Goal: Information Seeking & Learning: Check status

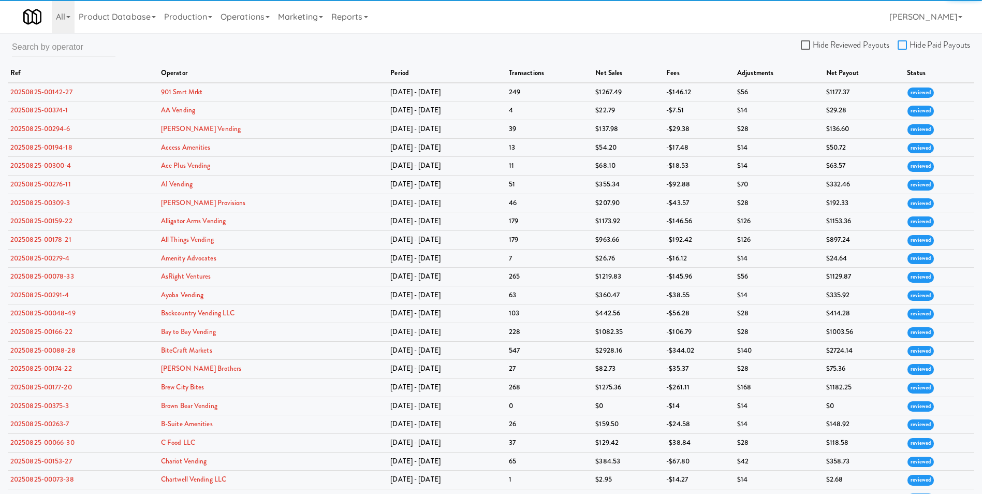
click at [902, 44] on input "Hide Paid Payouts" at bounding box center [904, 45] width 12 height 8
checkbox input "true"
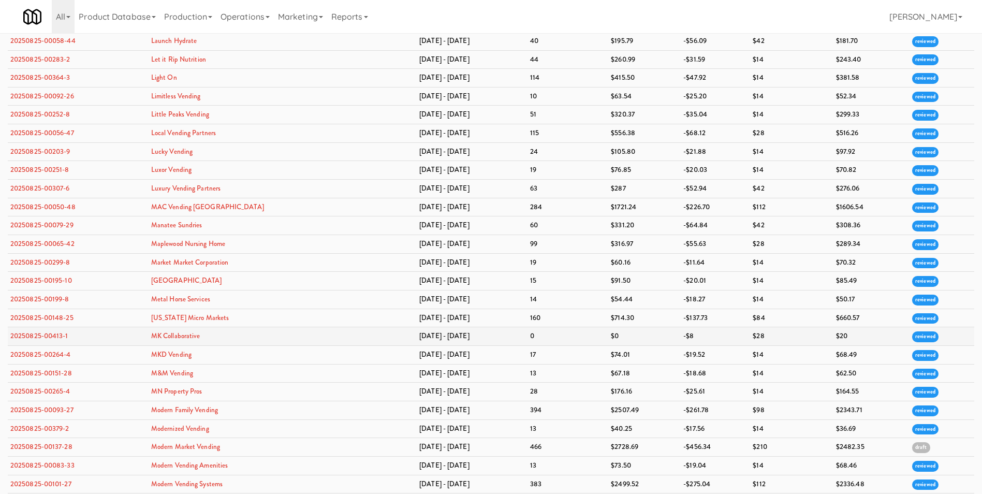
scroll to position [1398, 0]
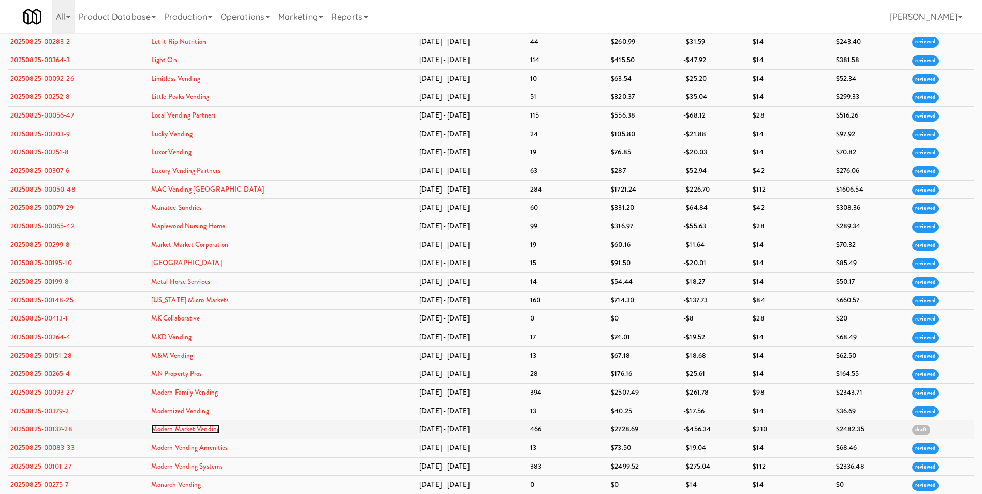
click at [199, 432] on link "Modern Market Vending" at bounding box center [185, 429] width 69 height 10
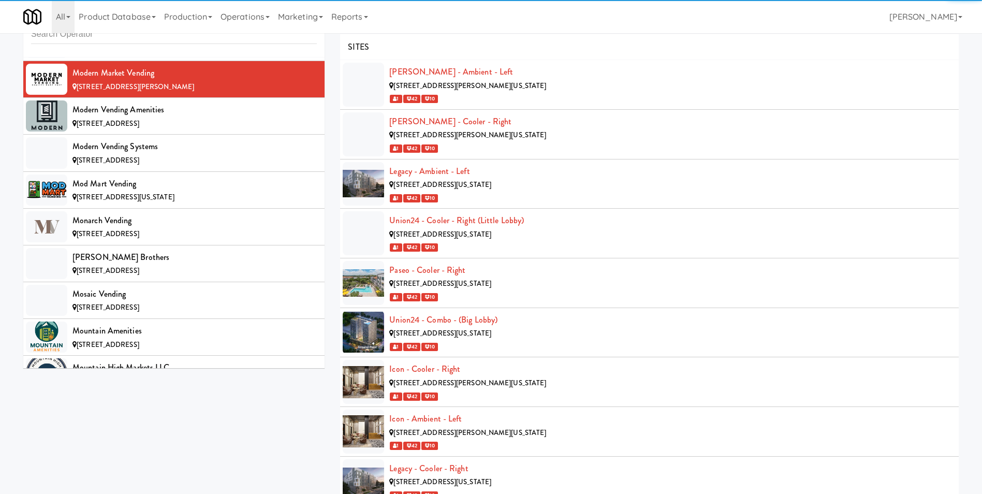
scroll to position [5618, 0]
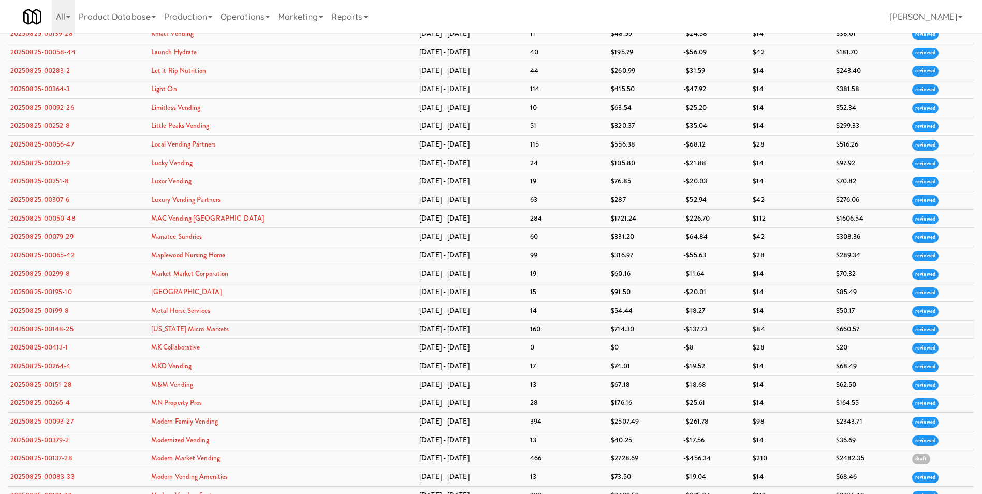
scroll to position [1428, 0]
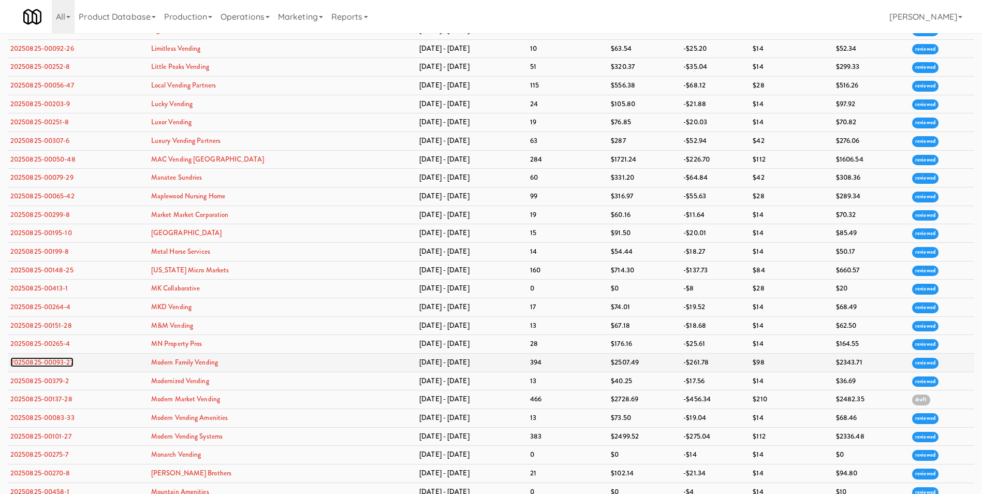
click at [47, 361] on link "20250825-00093-27" at bounding box center [41, 362] width 63 height 10
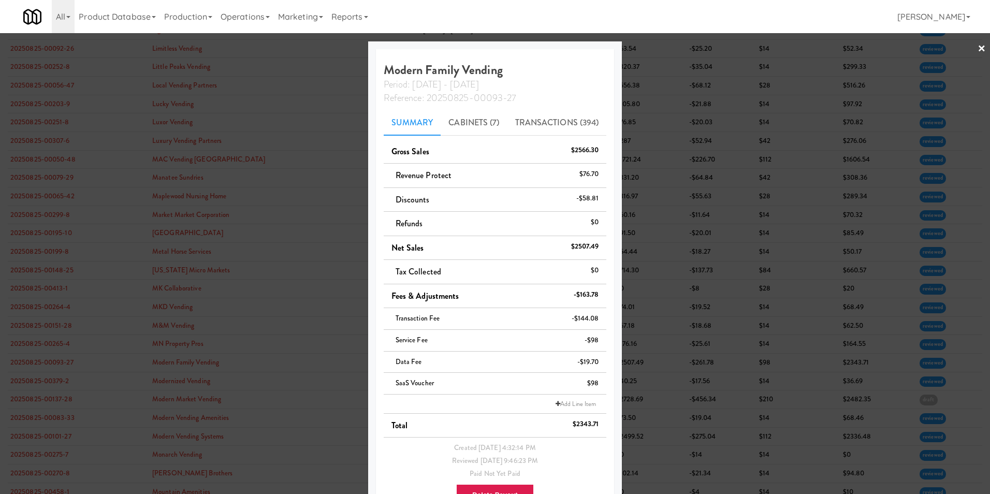
click at [977, 47] on link "×" at bounding box center [981, 49] width 8 height 32
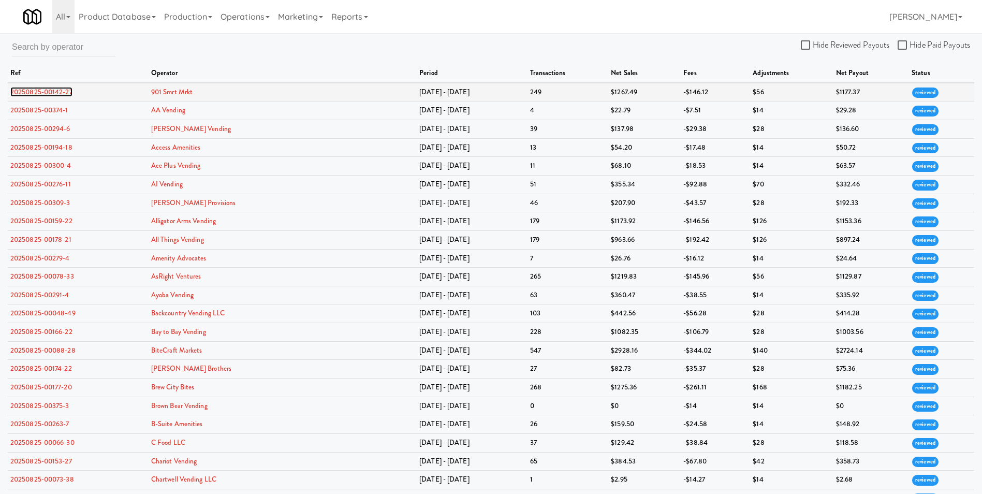
click at [68, 94] on link "20250825-00142-27" at bounding box center [41, 92] width 62 height 10
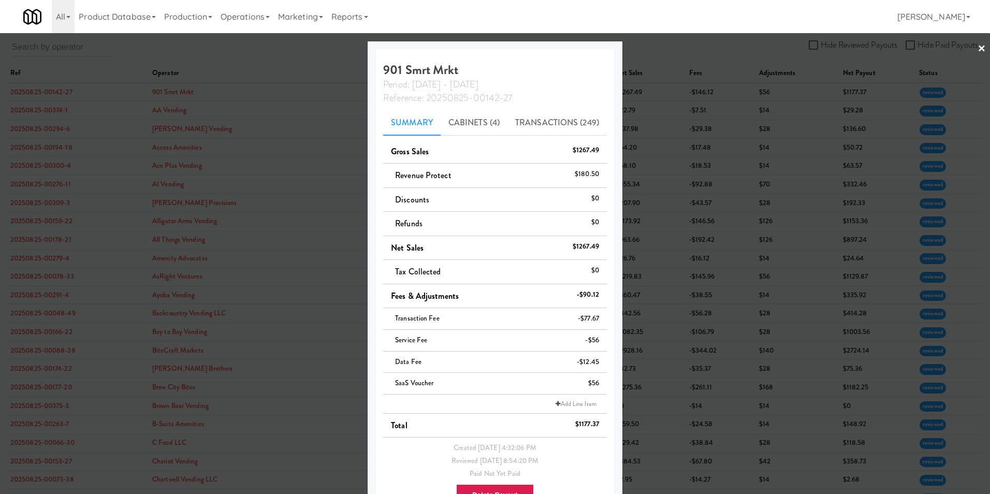
click at [977, 49] on link "×" at bounding box center [981, 49] width 8 height 32
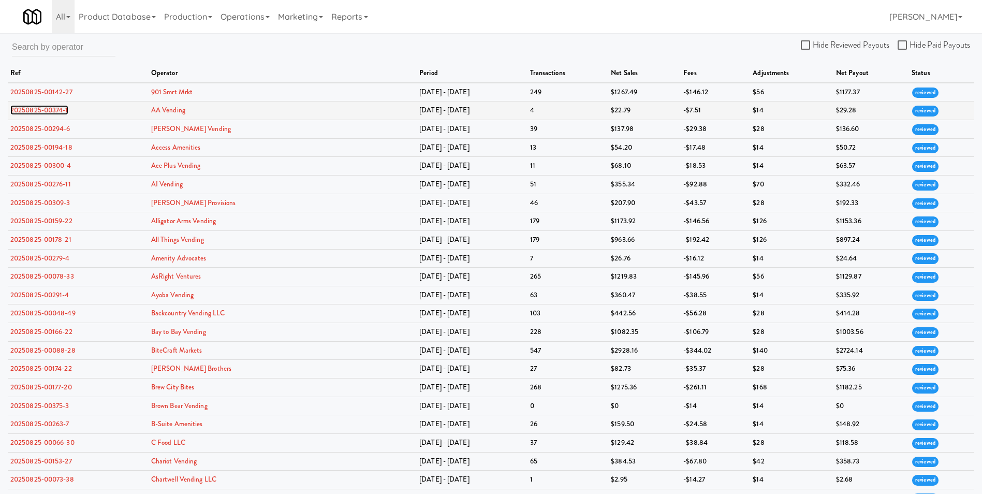
click at [40, 107] on link "20250825-00374-1" at bounding box center [39, 110] width 58 height 10
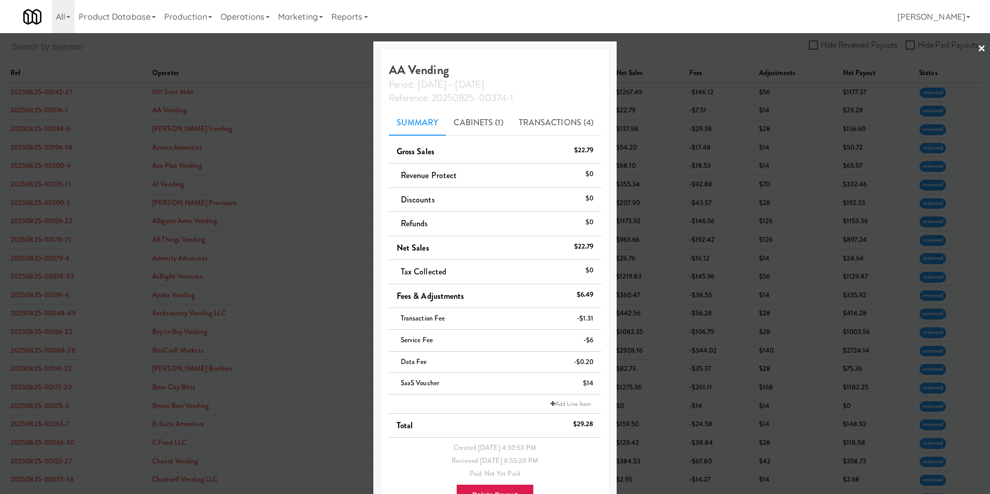
click at [977, 48] on link "×" at bounding box center [981, 49] width 8 height 32
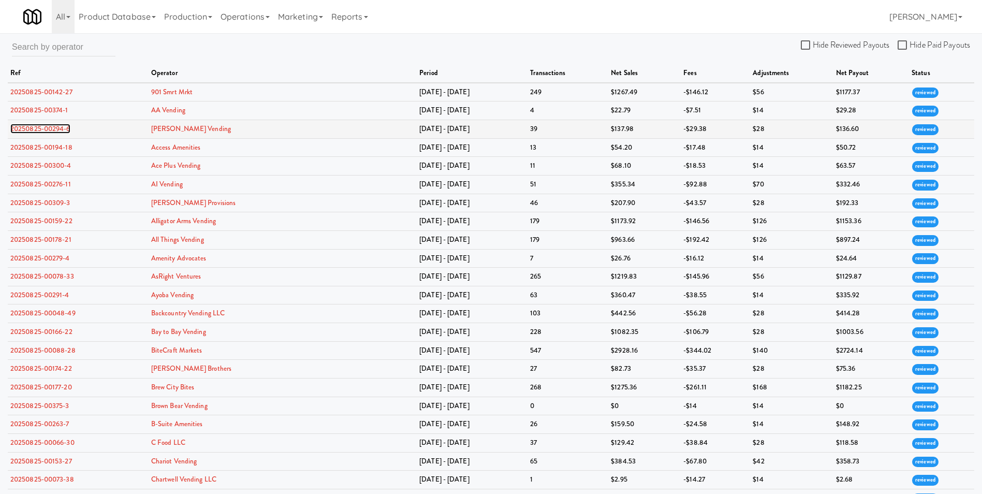
click at [59, 126] on link "20250825-00294-6" at bounding box center [40, 129] width 60 height 10
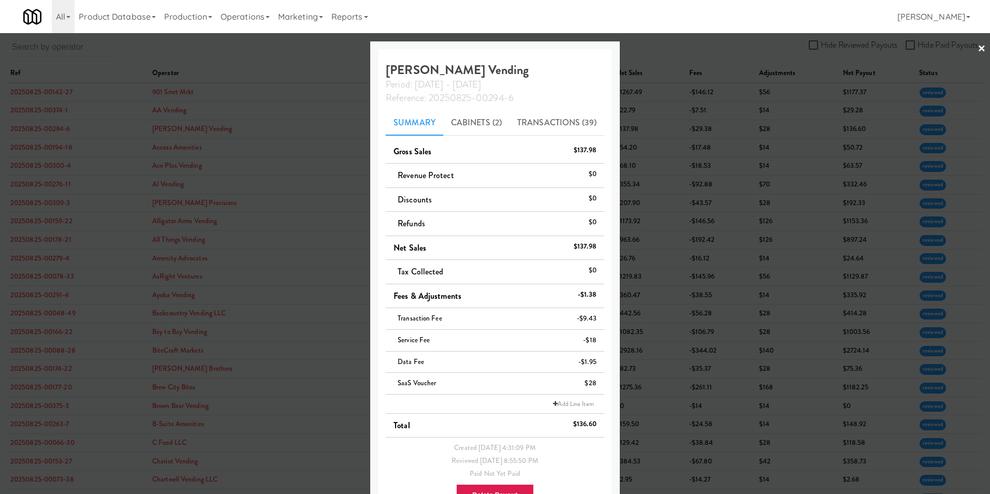
click at [977, 46] on link "×" at bounding box center [981, 49] width 8 height 32
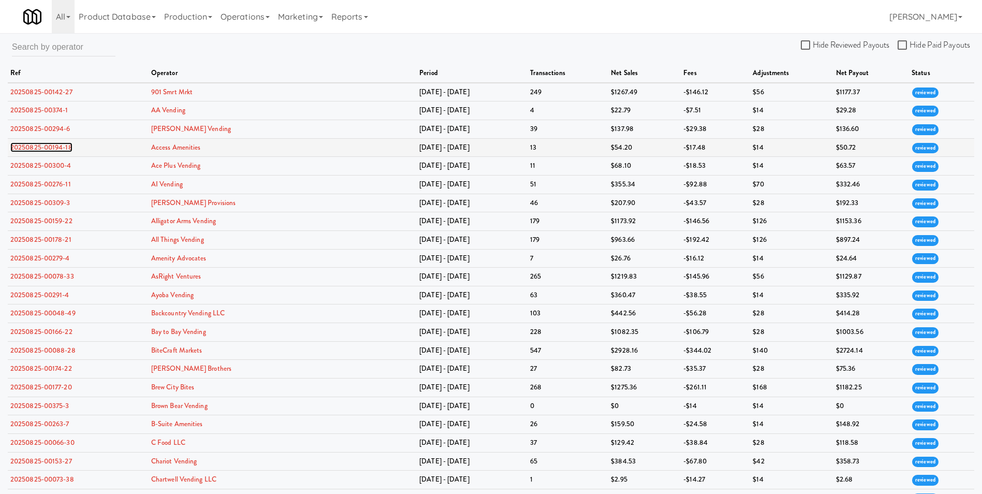
click at [51, 146] on link "20250825-00194-18" at bounding box center [41, 147] width 62 height 10
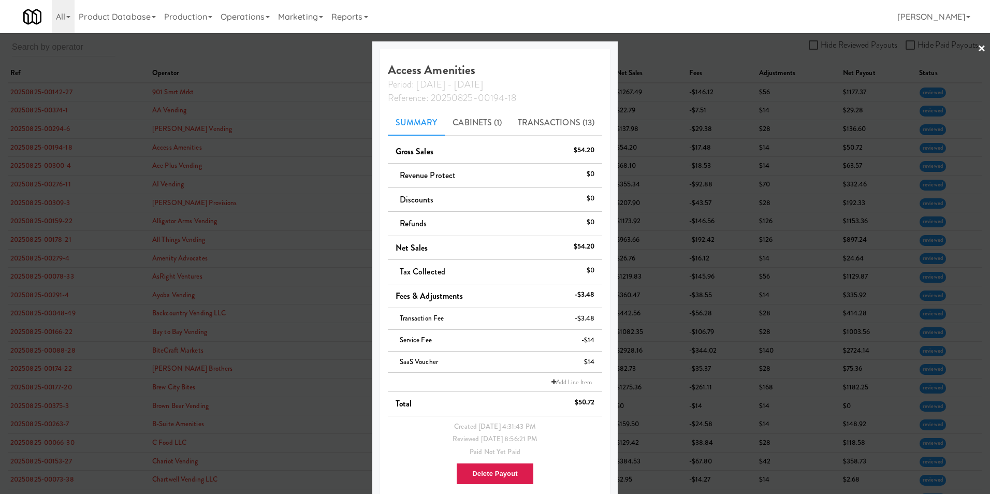
click at [978, 47] on div at bounding box center [495, 247] width 990 height 494
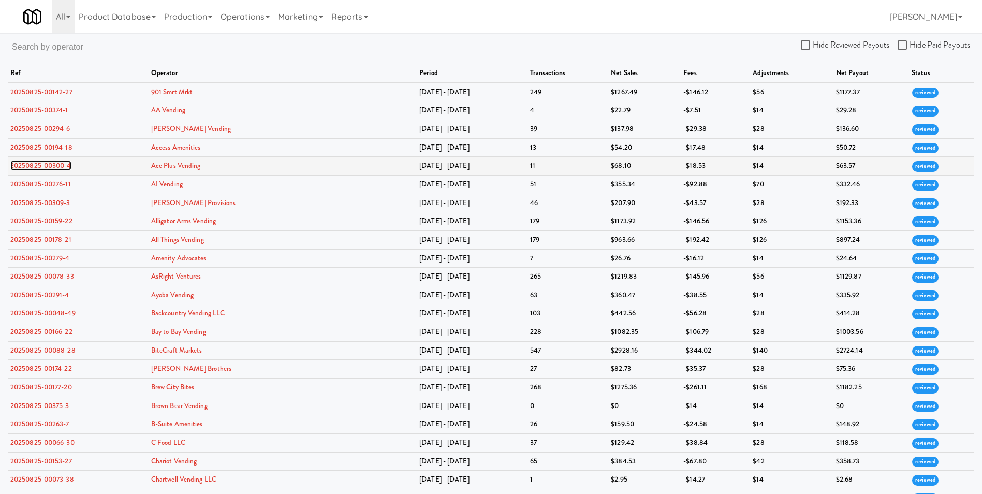
click at [25, 165] on link "20250825-00300-4" at bounding box center [40, 165] width 61 height 10
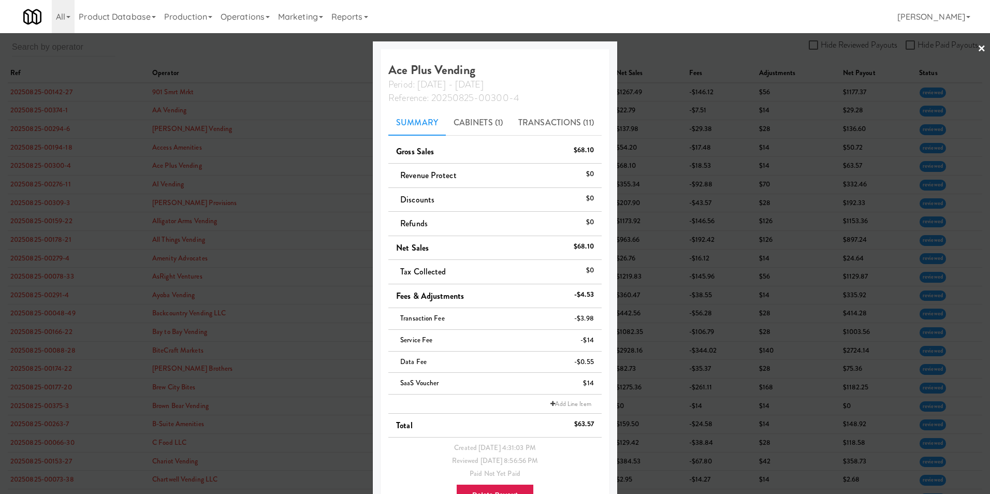
click at [977, 47] on link "×" at bounding box center [981, 49] width 8 height 32
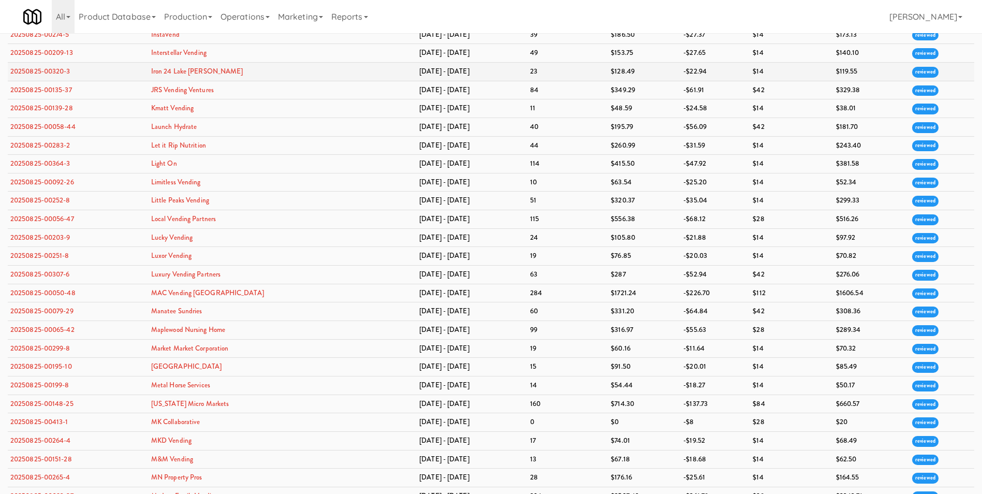
scroll to position [1501, 0]
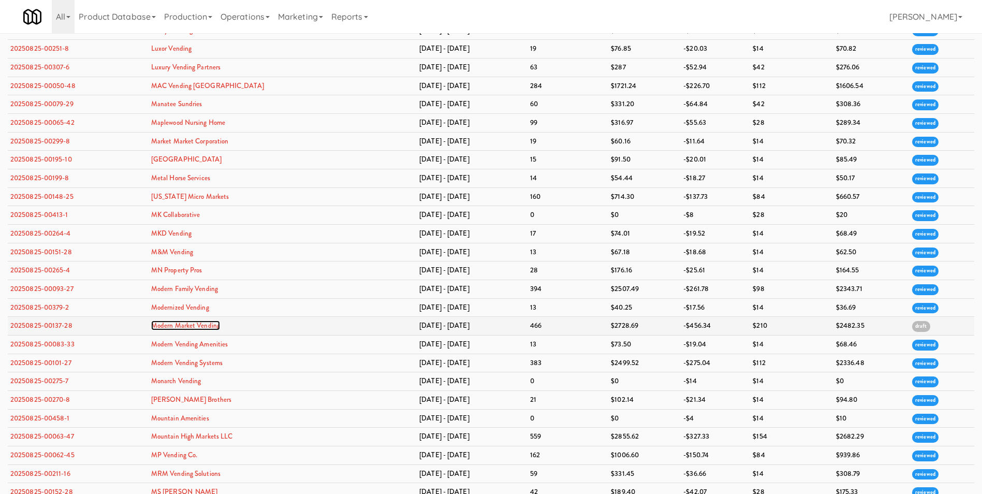
click at [193, 325] on link "Modern Market Vending" at bounding box center [185, 325] width 69 height 10
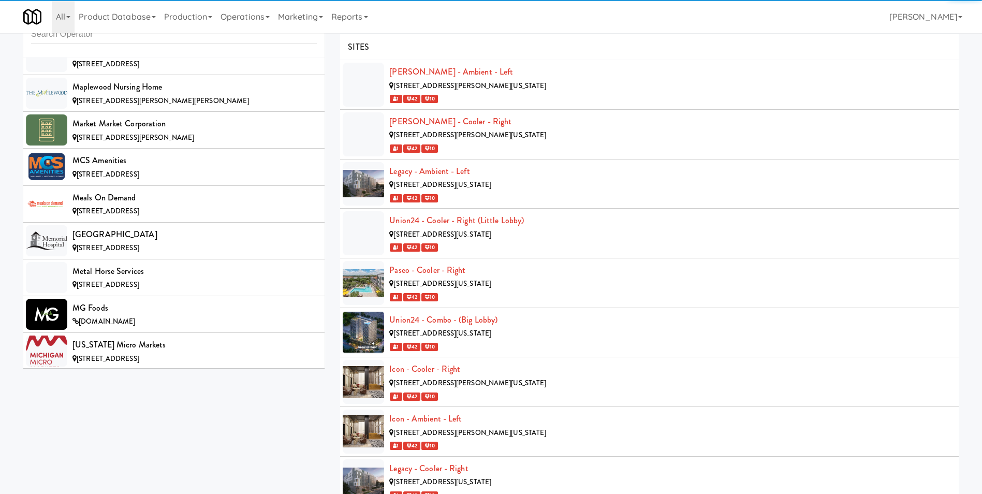
scroll to position [5618, 0]
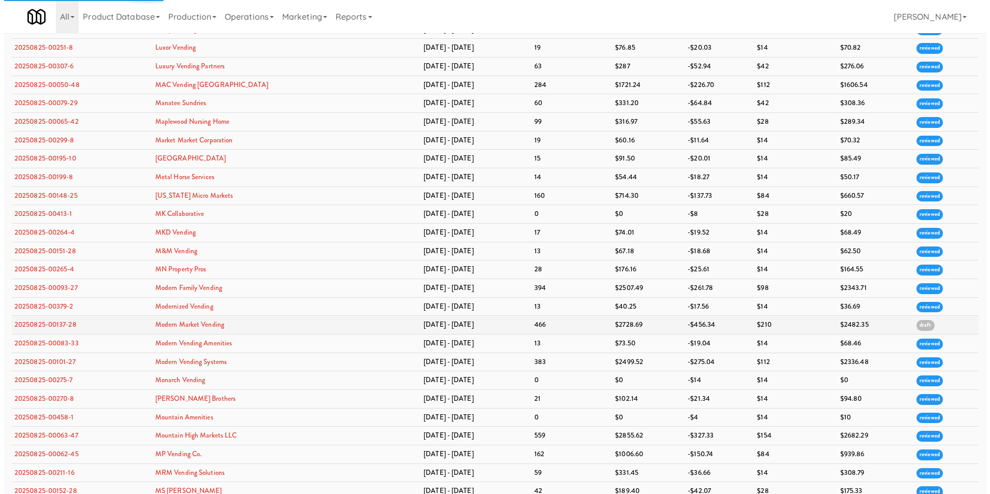
scroll to position [1635, 0]
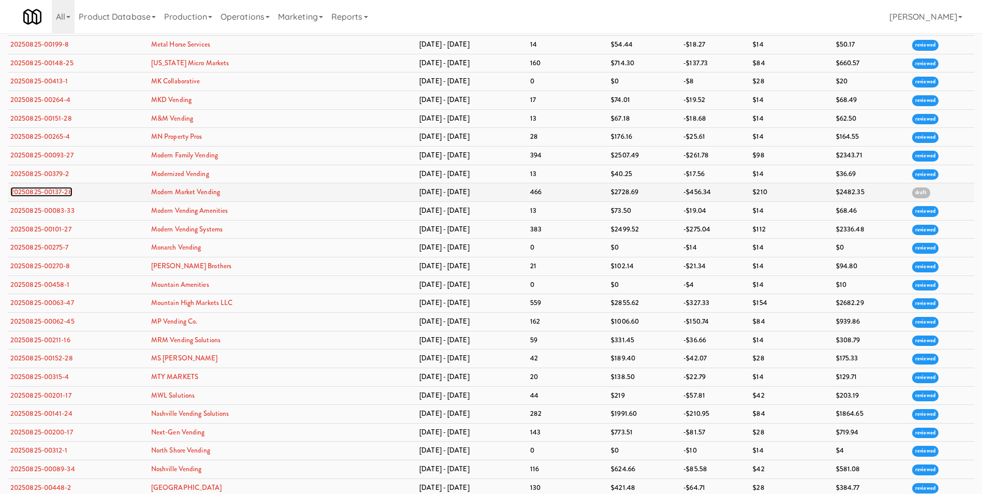
click at [49, 195] on link "20250825-00137-28" at bounding box center [41, 192] width 62 height 10
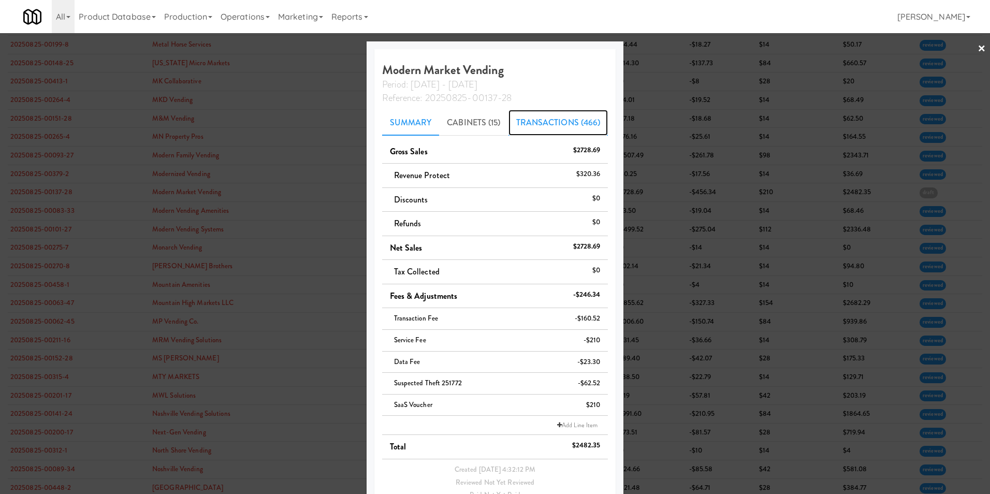
click at [531, 121] on link "Transactions (466)" at bounding box center [558, 123] width 100 height 26
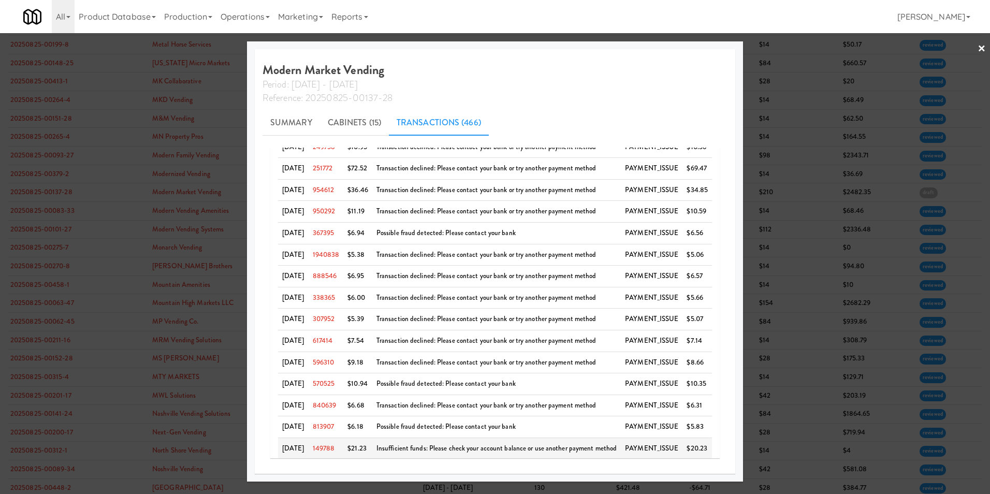
scroll to position [130, 0]
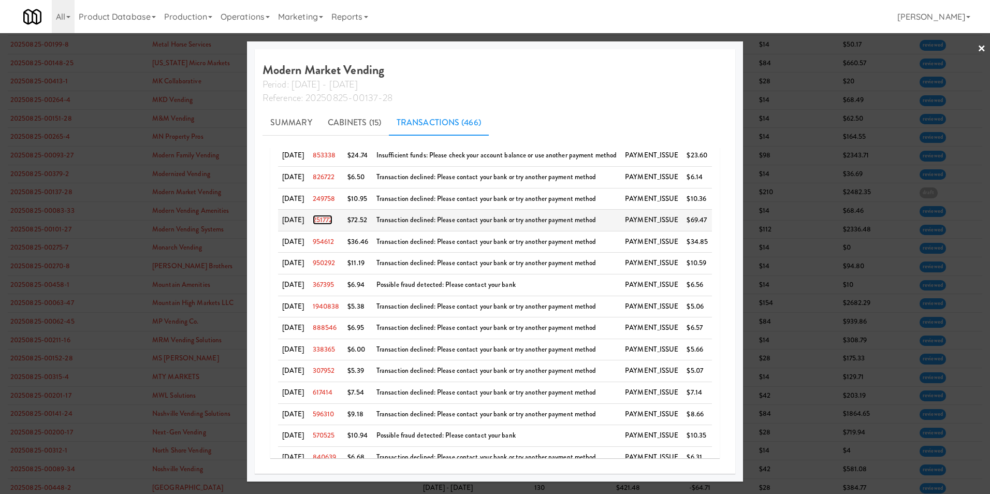
click at [332, 219] on link "251772" at bounding box center [323, 220] width 20 height 10
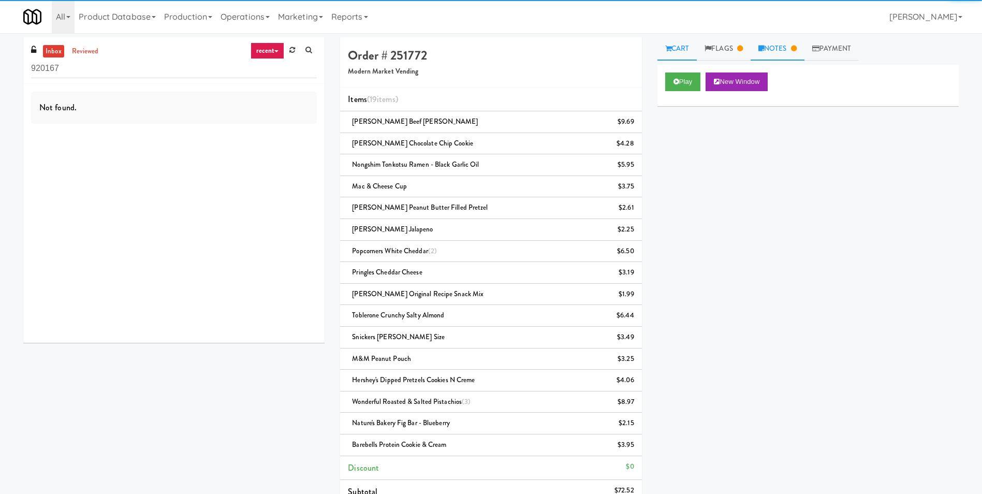
click at [785, 42] on link "Notes" at bounding box center [778, 48] width 54 height 23
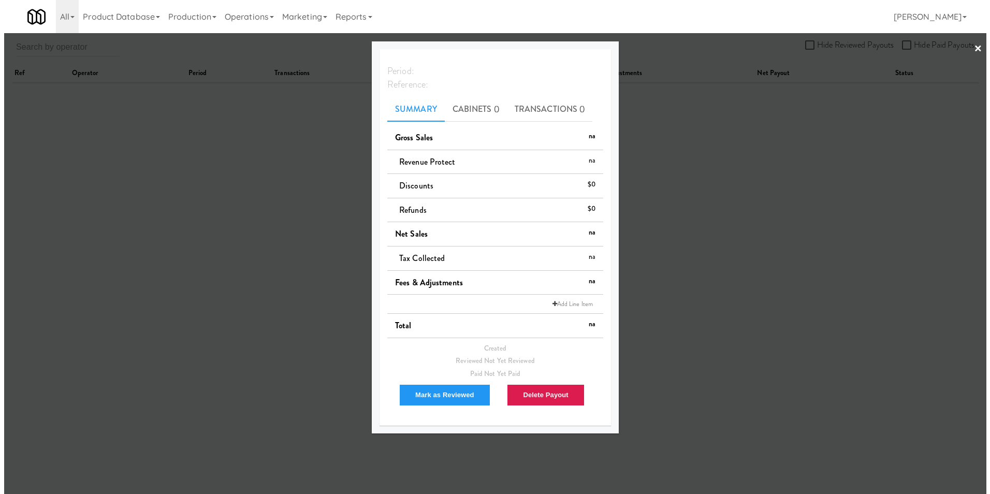
scroll to position [33, 0]
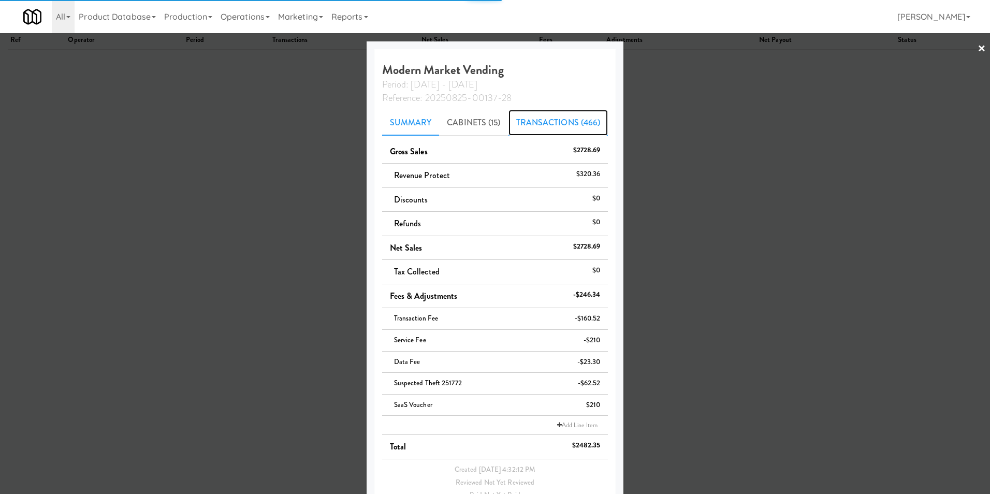
click at [545, 128] on link "Transactions (466)" at bounding box center [558, 123] width 100 height 26
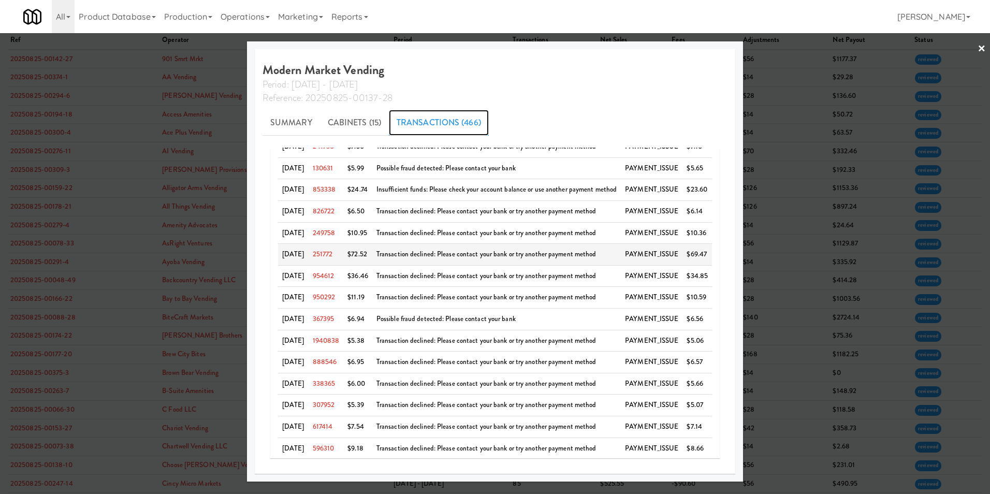
scroll to position [79, 0]
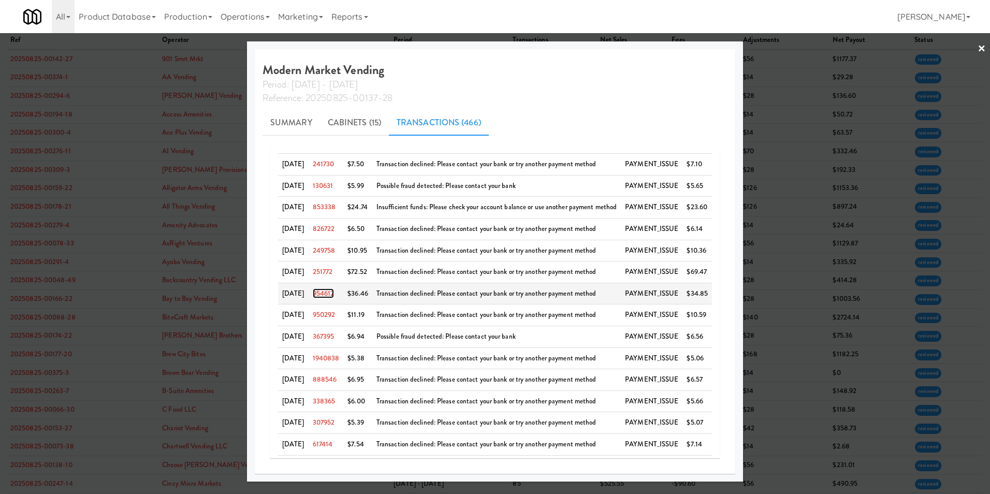
click at [334, 292] on link "954612" at bounding box center [324, 293] width 22 height 10
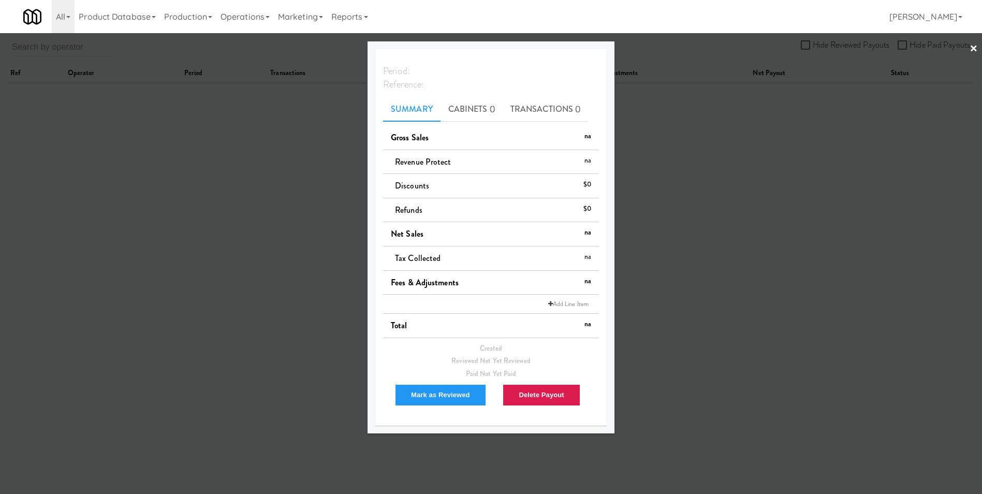
scroll to position [33, 0]
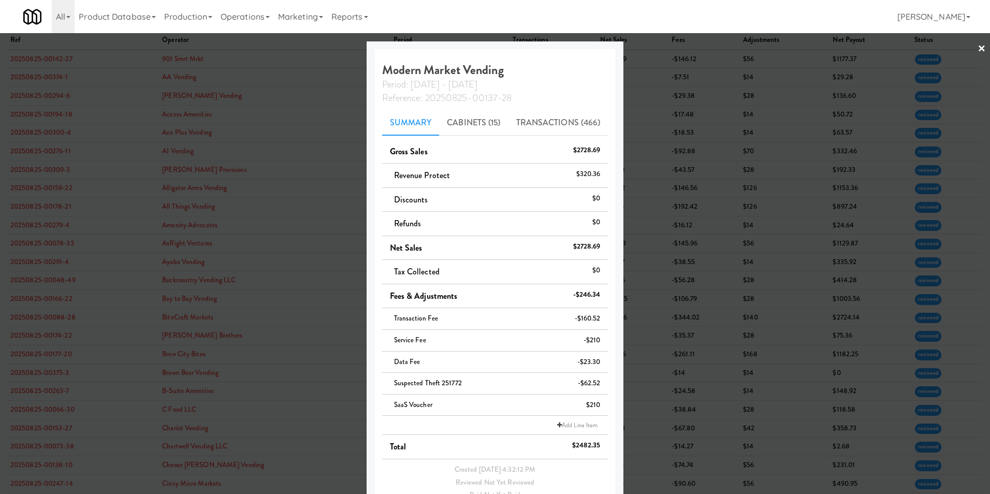
click at [977, 45] on link "×" at bounding box center [981, 49] width 8 height 32
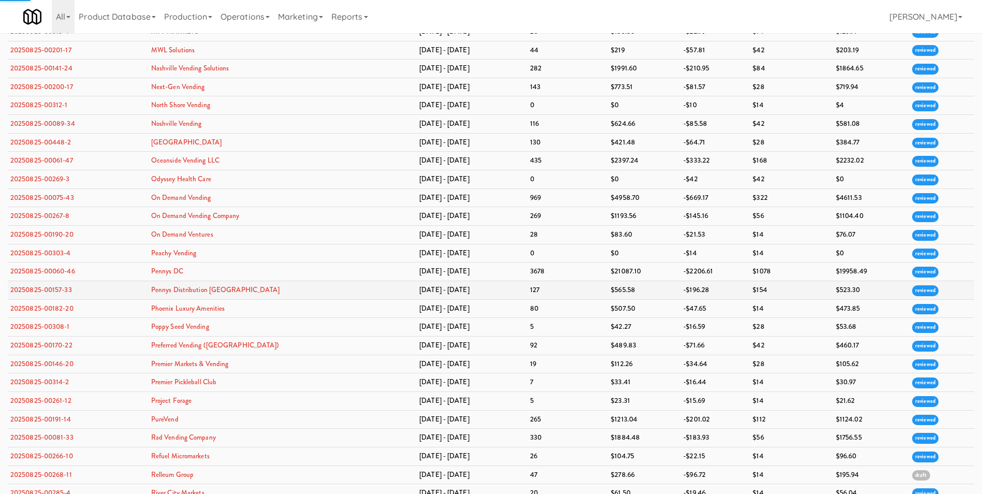
scroll to position [2062, 0]
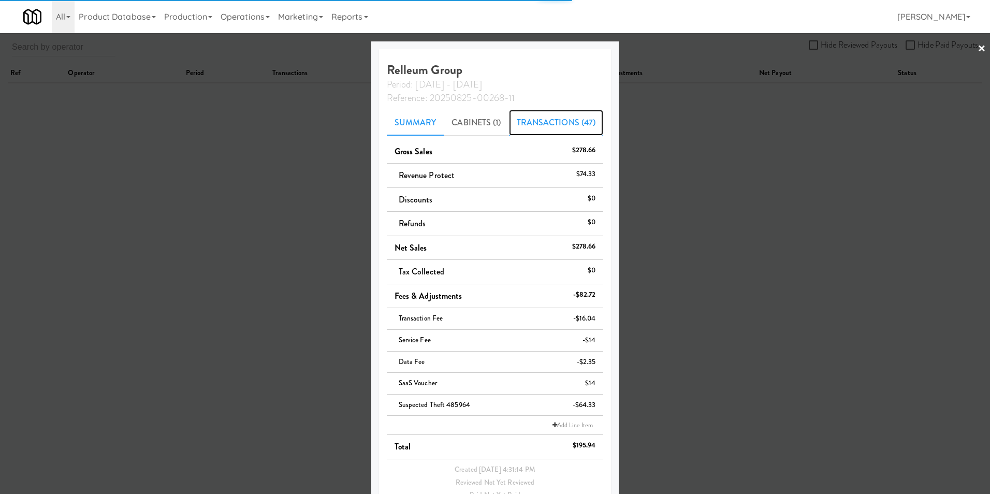
click at [530, 124] on link "Transactions (47)" at bounding box center [556, 123] width 95 height 26
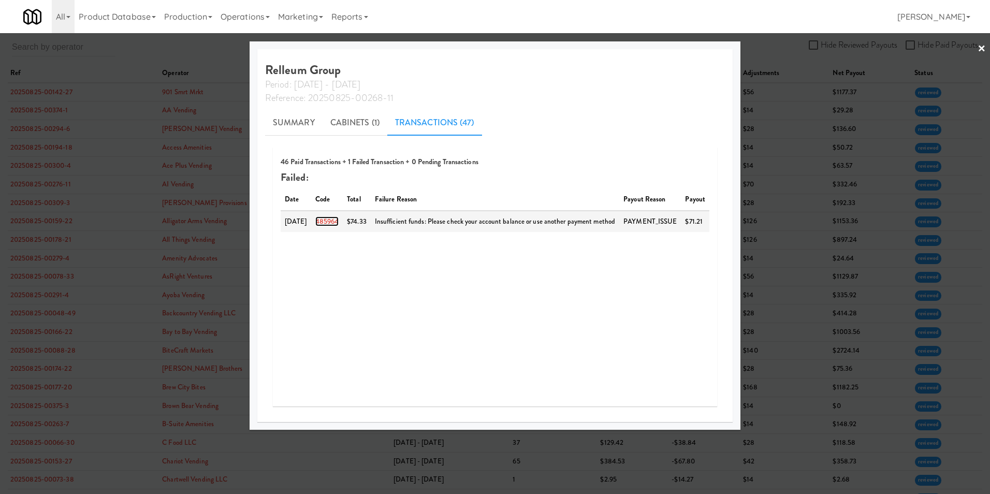
click at [339, 222] on link "485964" at bounding box center [327, 221] width 24 height 10
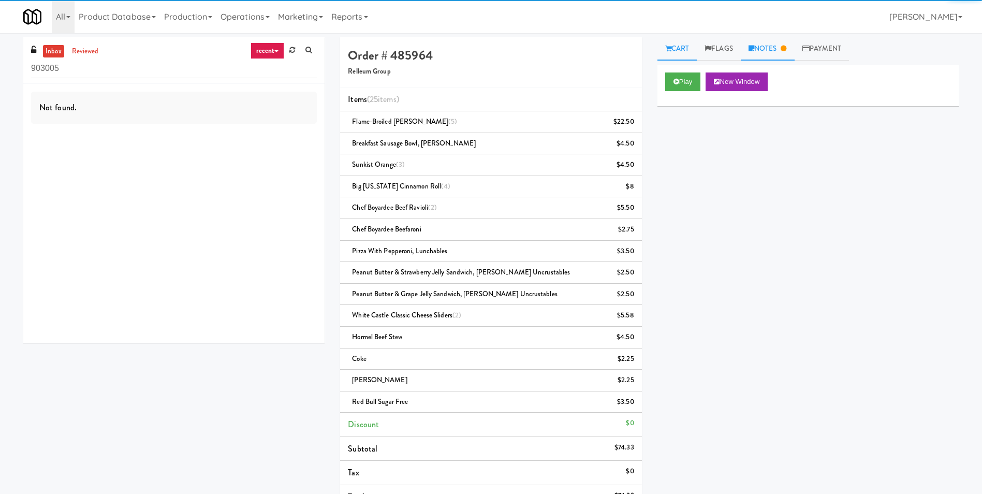
click at [766, 49] on link "Notes" at bounding box center [768, 48] width 54 height 23
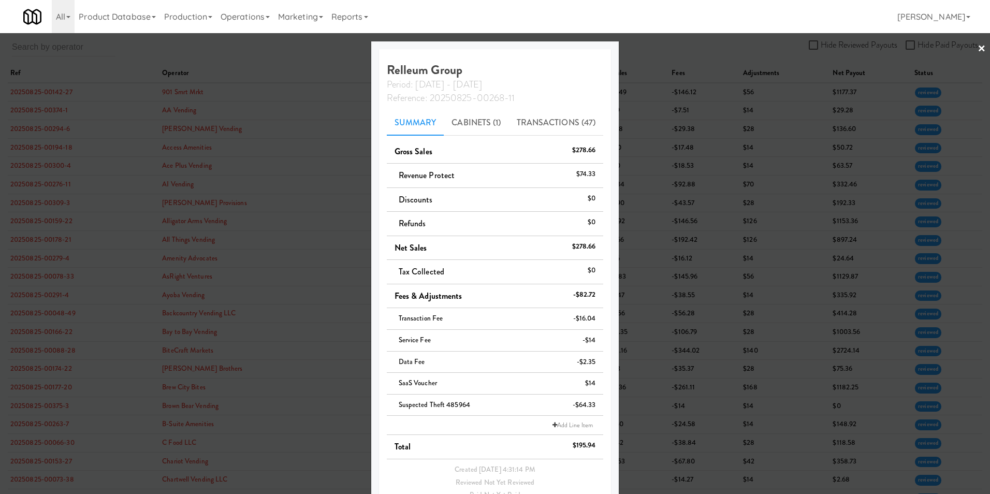
click at [968, 45] on div at bounding box center [495, 247] width 990 height 494
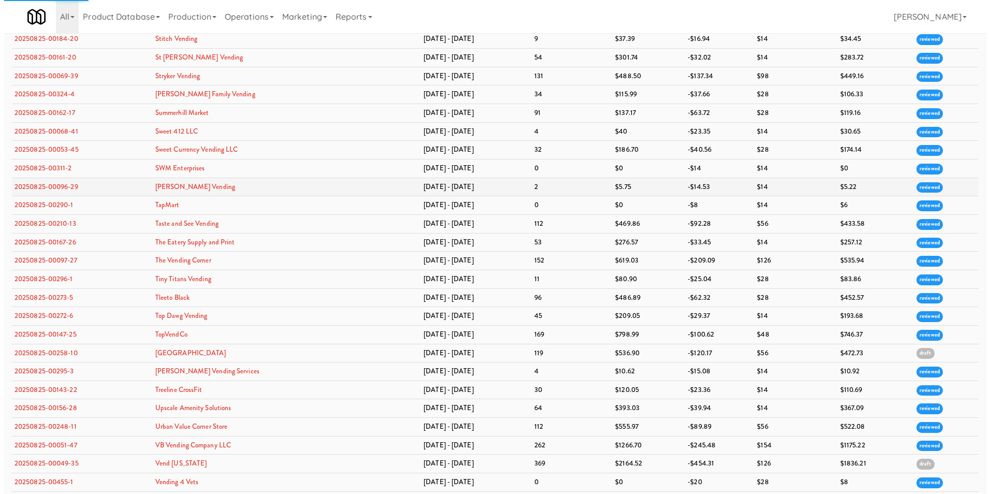
scroll to position [2956, 0]
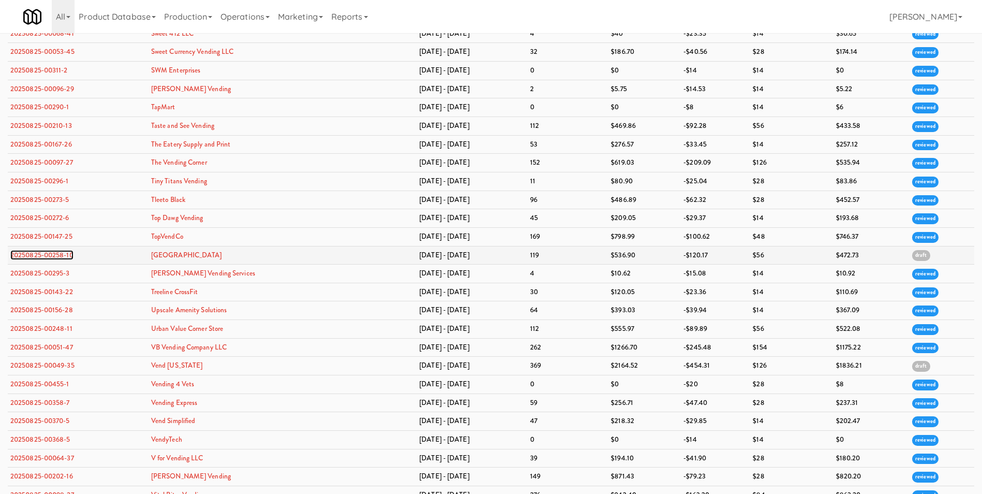
click at [56, 252] on link "20250825-00258-10" at bounding box center [41, 255] width 63 height 10
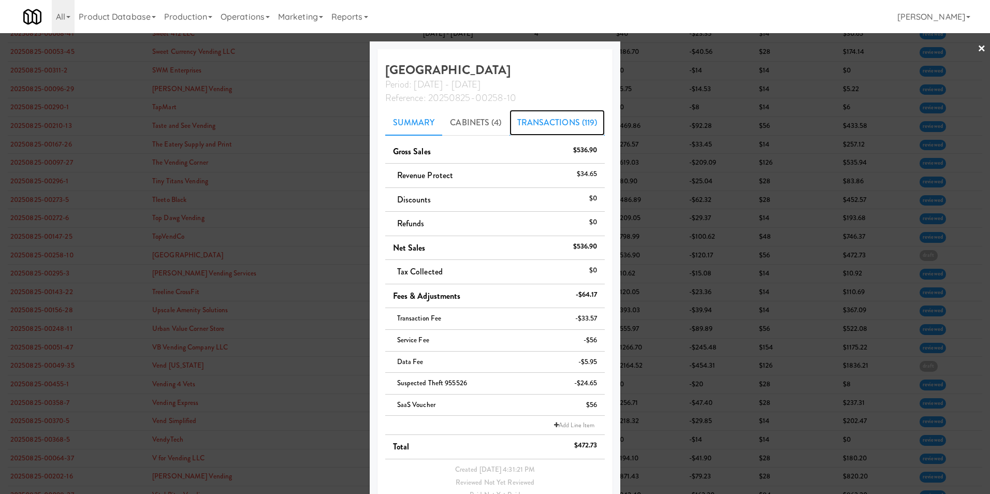
click at [538, 116] on link "Transactions (119)" at bounding box center [557, 123] width 96 height 26
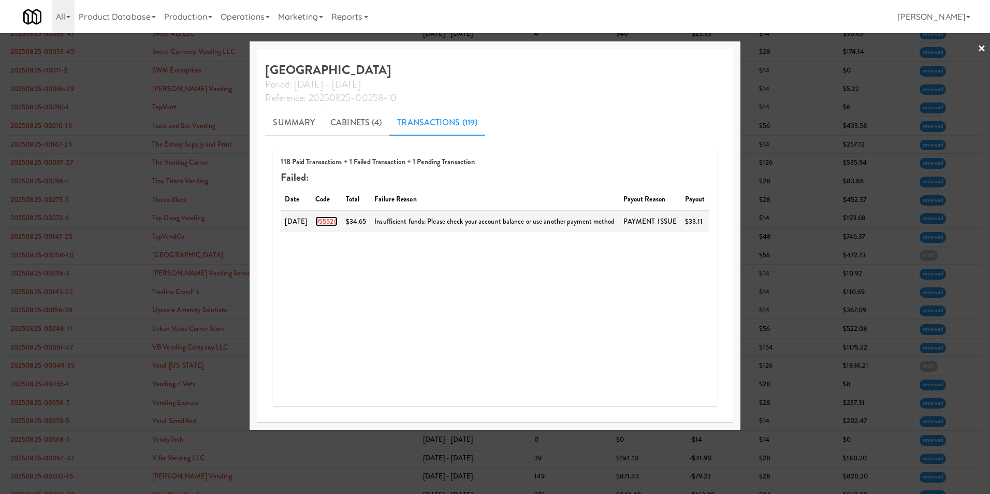
click at [328, 225] on link "955526" at bounding box center [326, 221] width 22 height 10
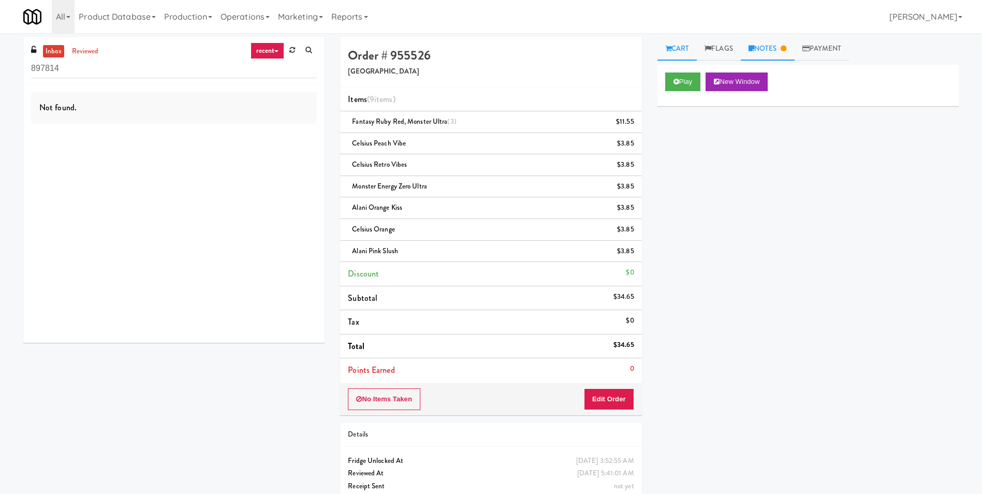
click at [781, 45] on link "Notes" at bounding box center [768, 48] width 54 height 23
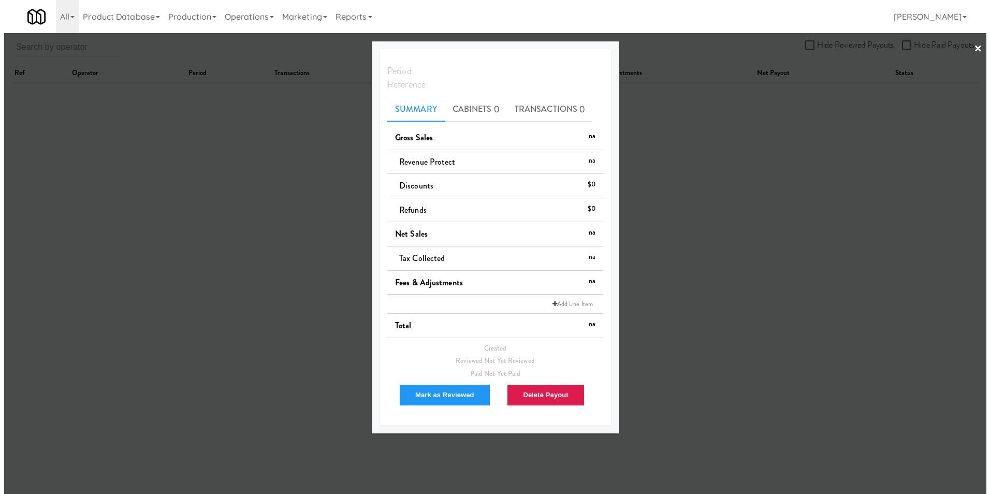
scroll to position [33, 0]
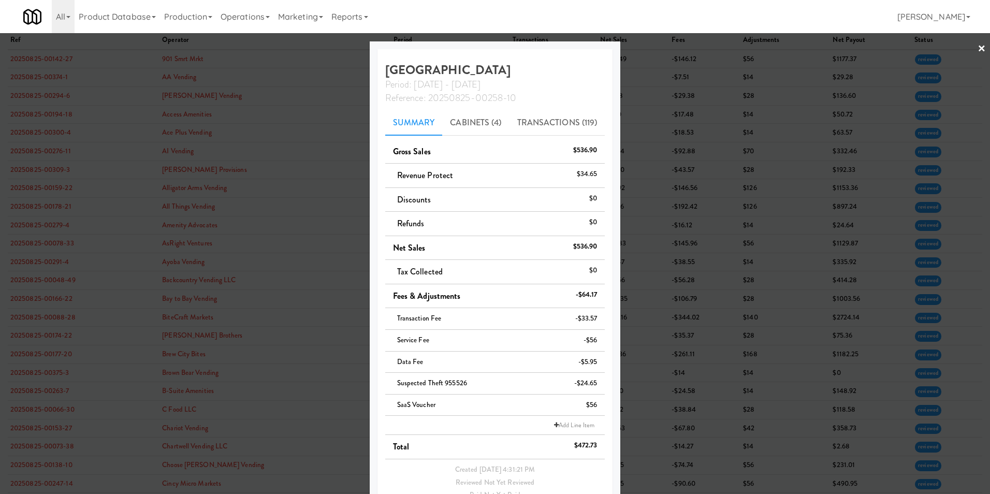
click at [977, 48] on link "×" at bounding box center [981, 49] width 8 height 32
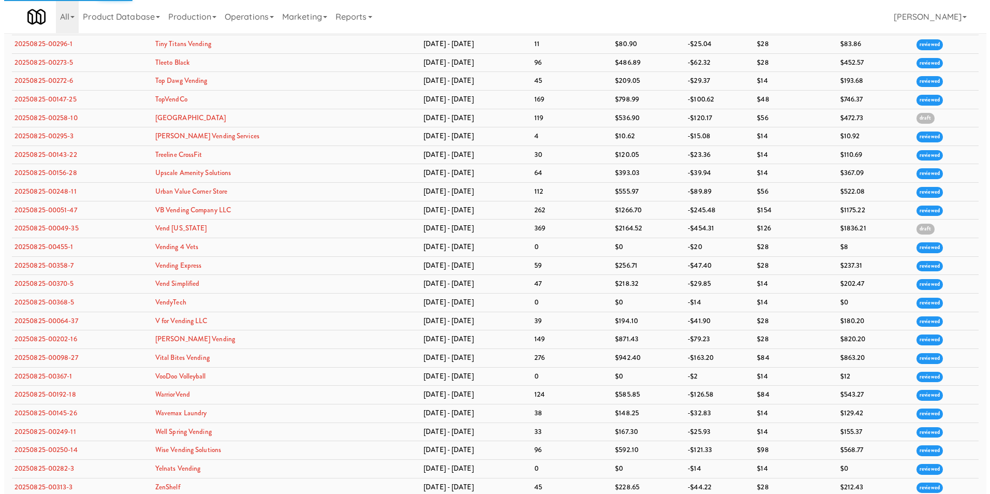
scroll to position [3111, 0]
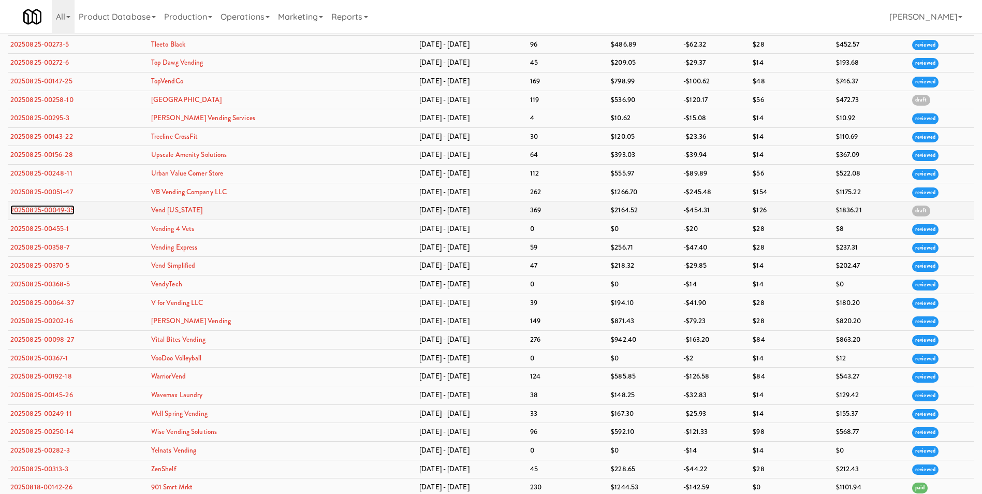
click at [41, 208] on link "20250825-00049-35" at bounding box center [42, 210] width 64 height 10
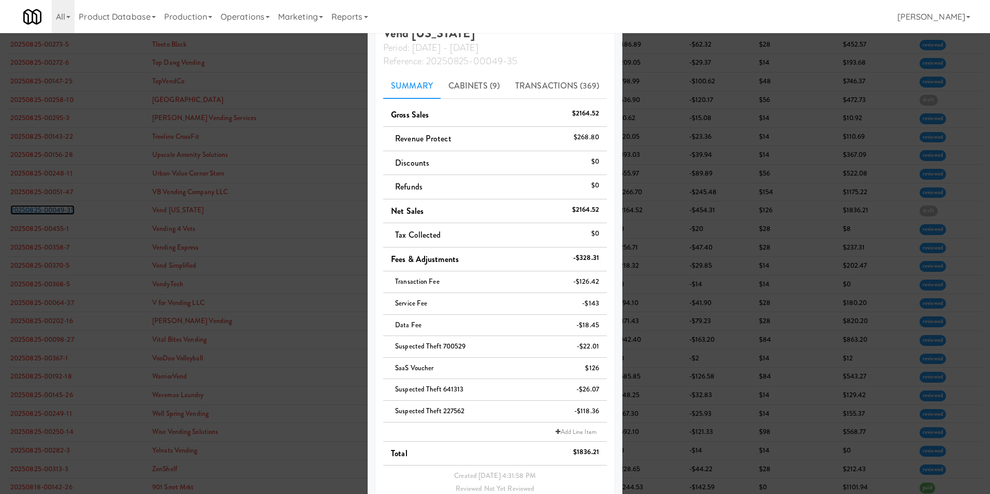
scroll to position [52, 0]
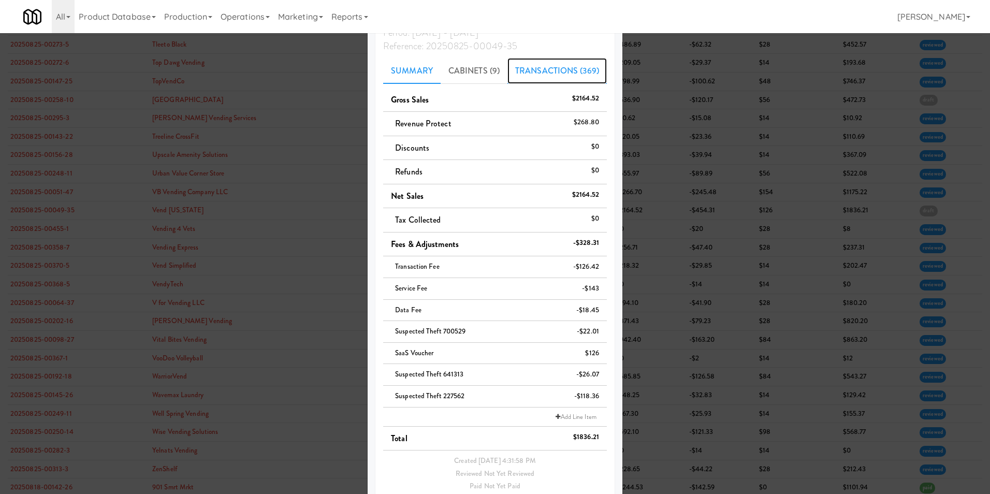
click at [533, 75] on link "Transactions (369)" at bounding box center [556, 71] width 99 height 26
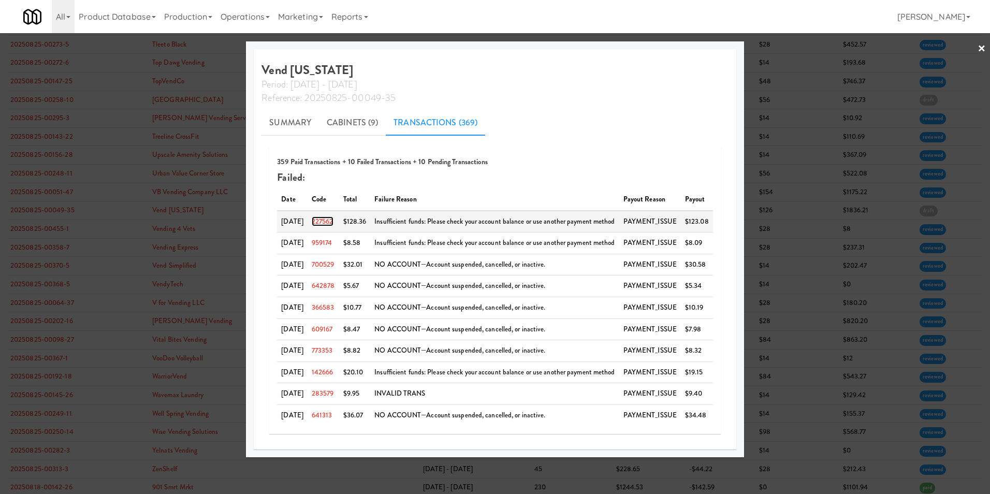
click at [333, 224] on link "227562" at bounding box center [323, 221] width 22 height 10
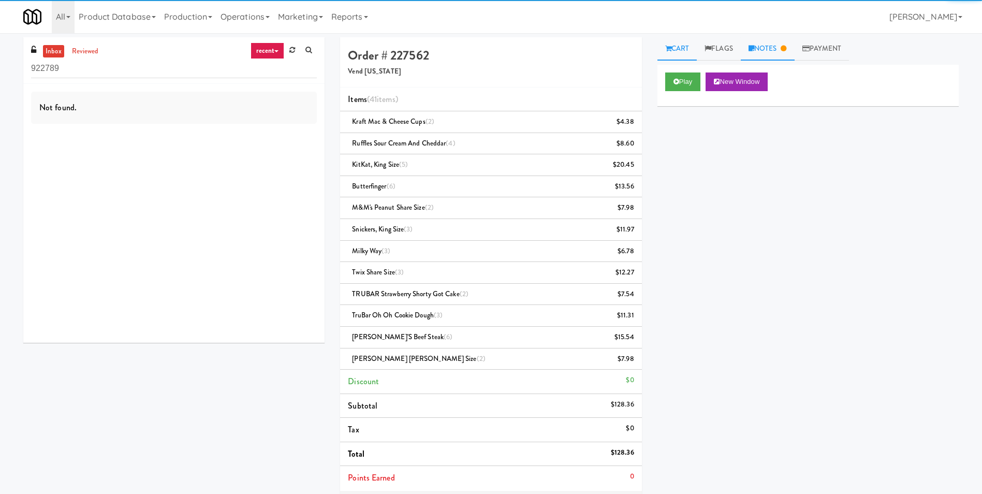
click at [767, 49] on link "Notes" at bounding box center [768, 48] width 54 height 23
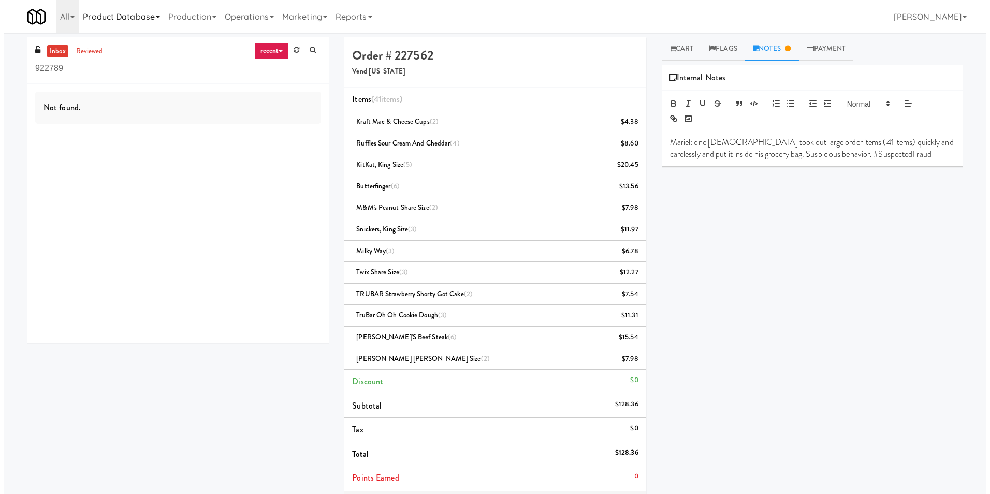
scroll to position [33, 0]
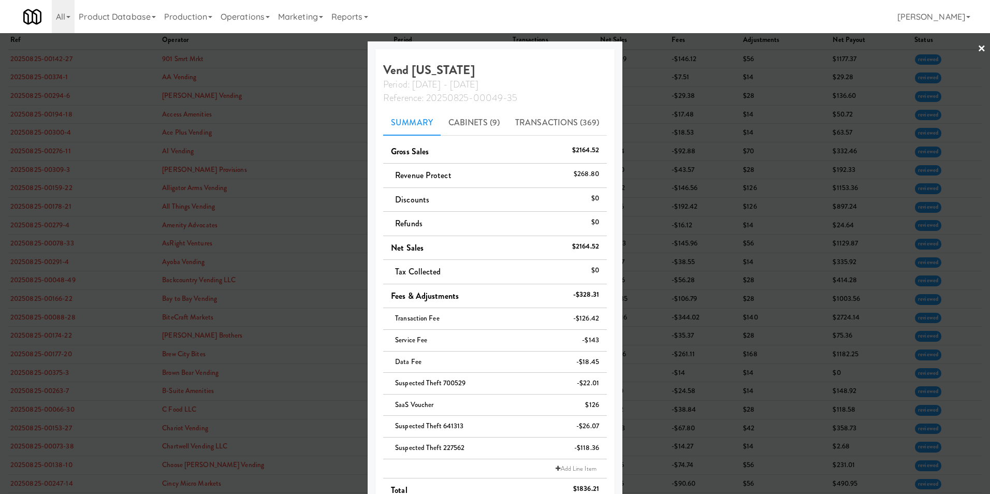
click at [977, 49] on link "×" at bounding box center [981, 49] width 8 height 32
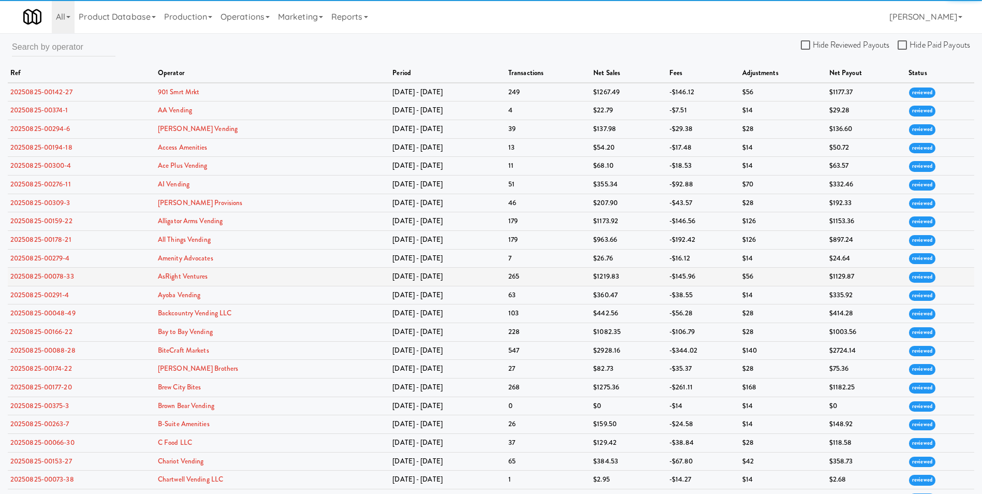
scroll to position [104, 0]
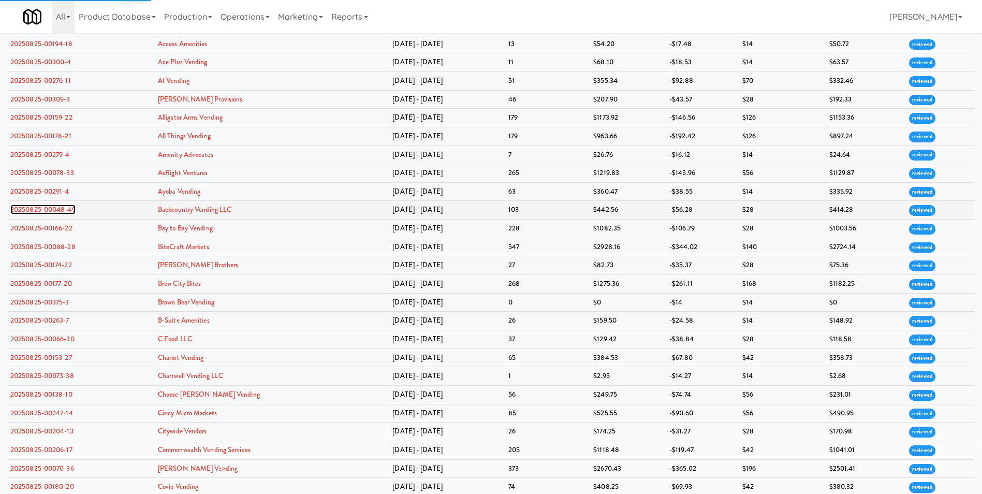
click at [39, 207] on link "20250825-00048-49" at bounding box center [42, 209] width 65 height 10
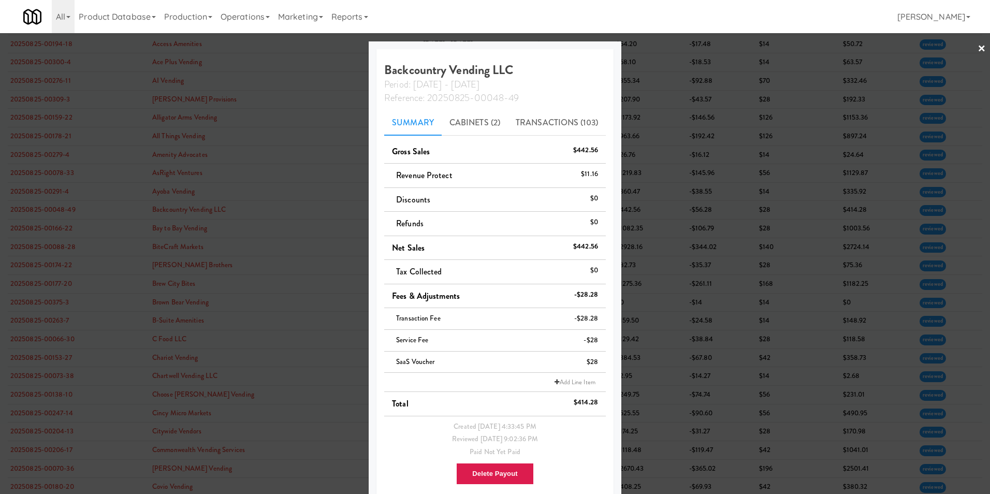
click at [977, 48] on link "×" at bounding box center [981, 49] width 8 height 32
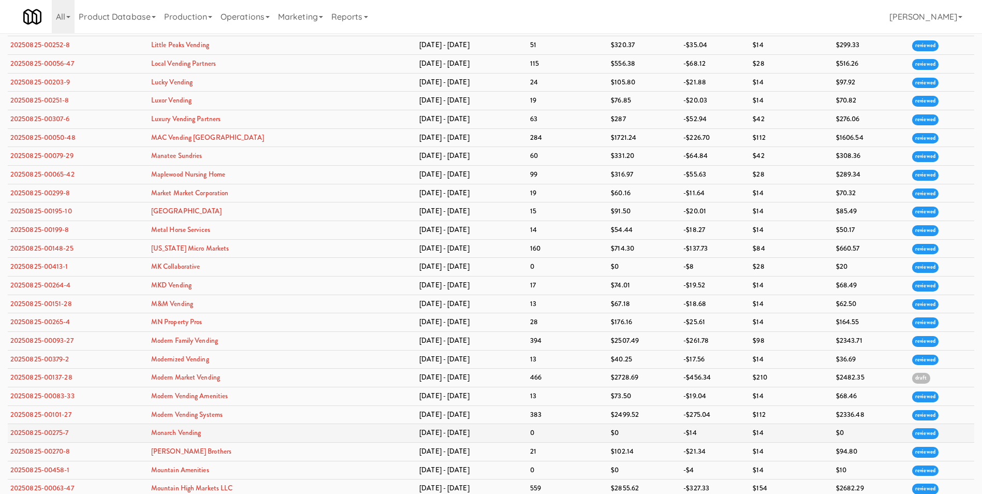
scroll to position [1501, 0]
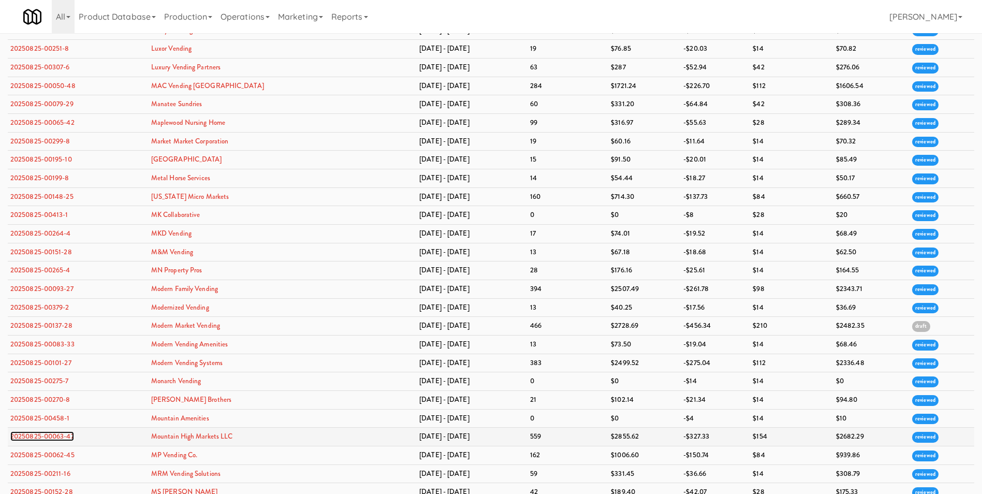
click at [58, 437] on link "20250825-00063-47" at bounding box center [42, 436] width 64 height 10
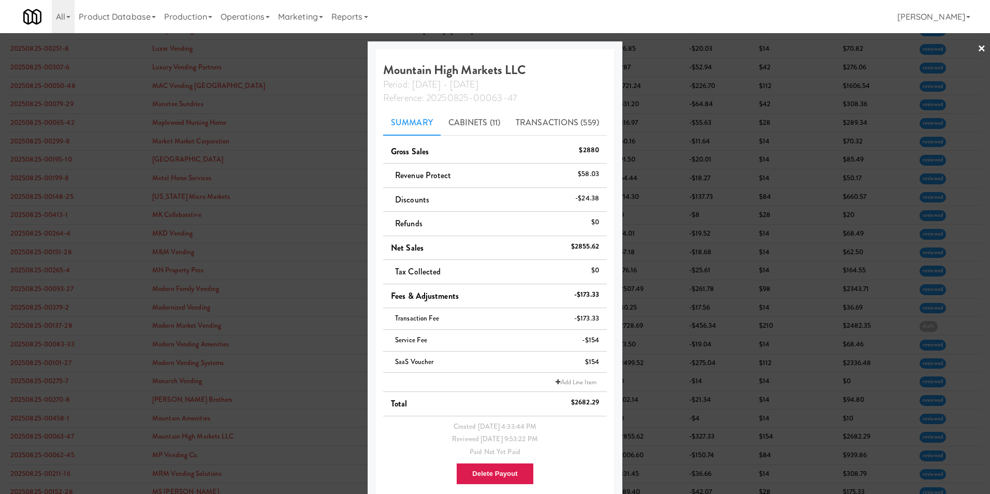
click at [977, 49] on link "×" at bounding box center [981, 49] width 8 height 32
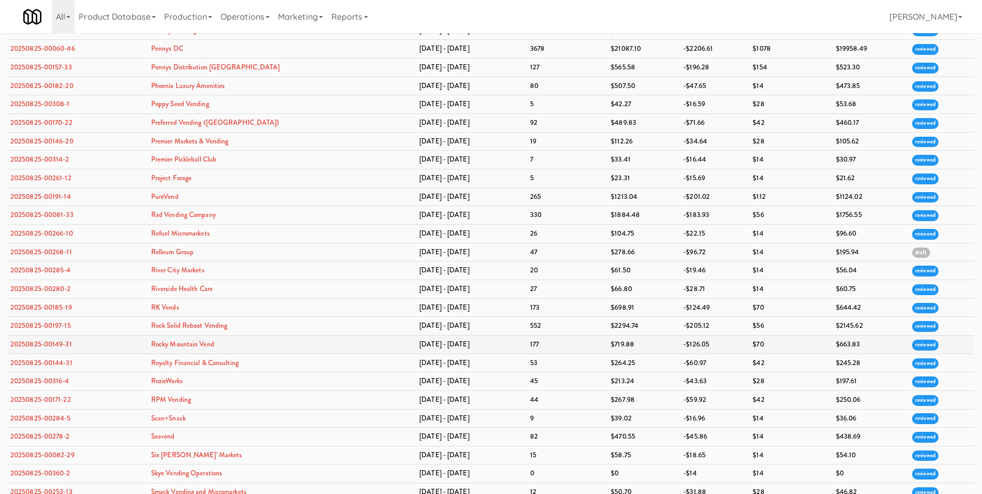
scroll to position [2180, 0]
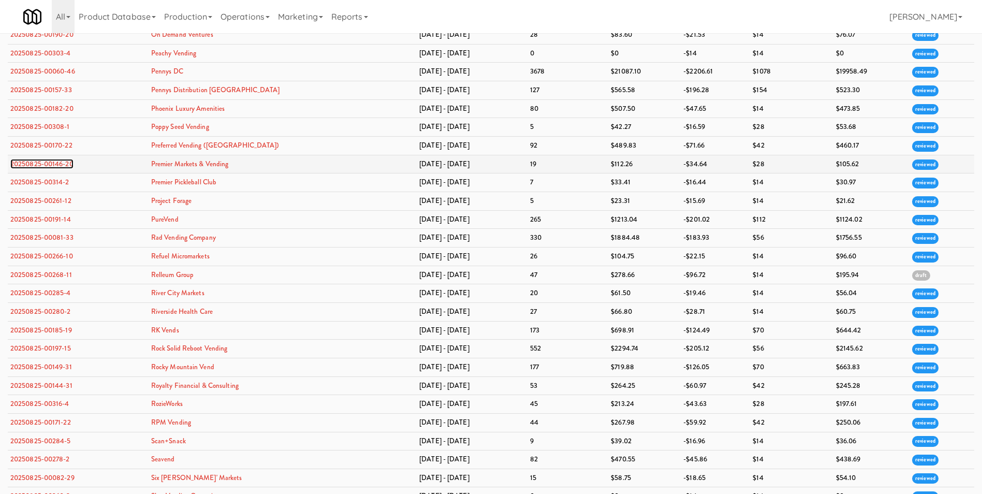
click at [65, 160] on link "20250825-00146-20" at bounding box center [41, 164] width 63 height 10
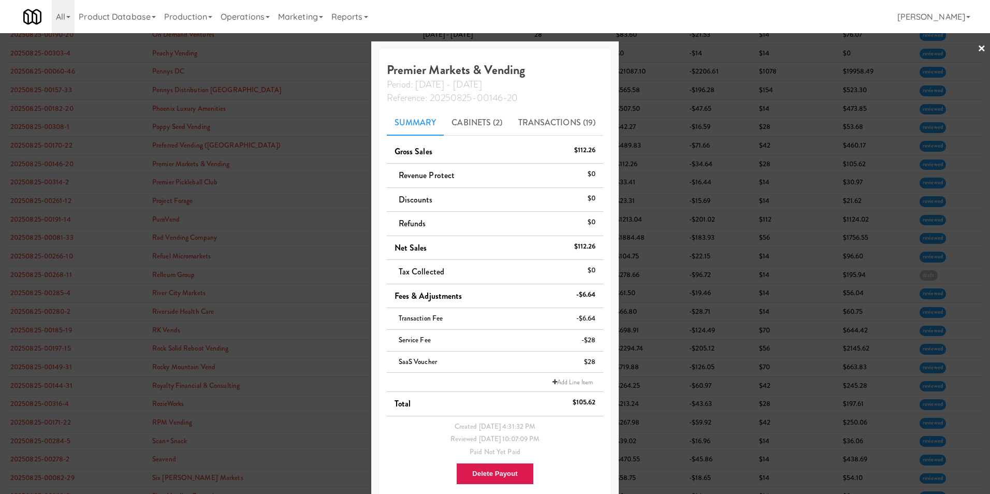
click at [977, 46] on link "×" at bounding box center [981, 49] width 8 height 32
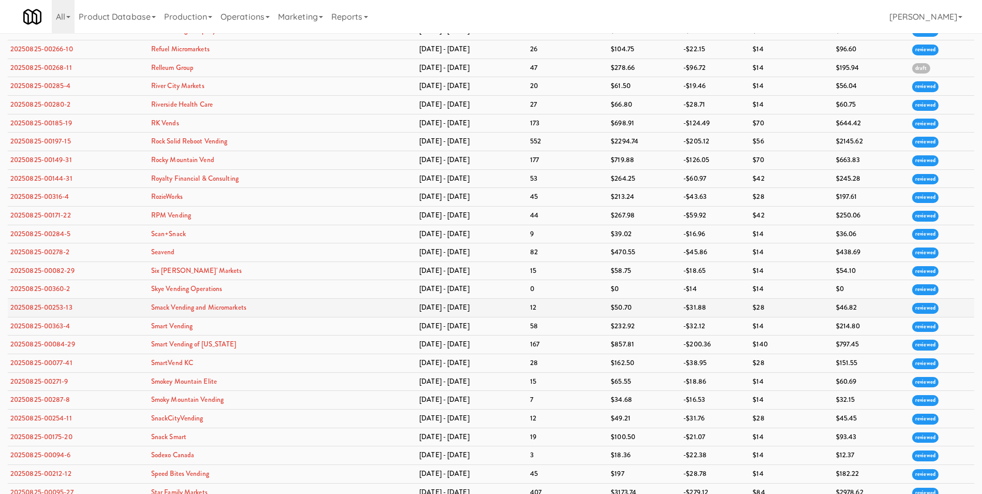
scroll to position [2646, 0]
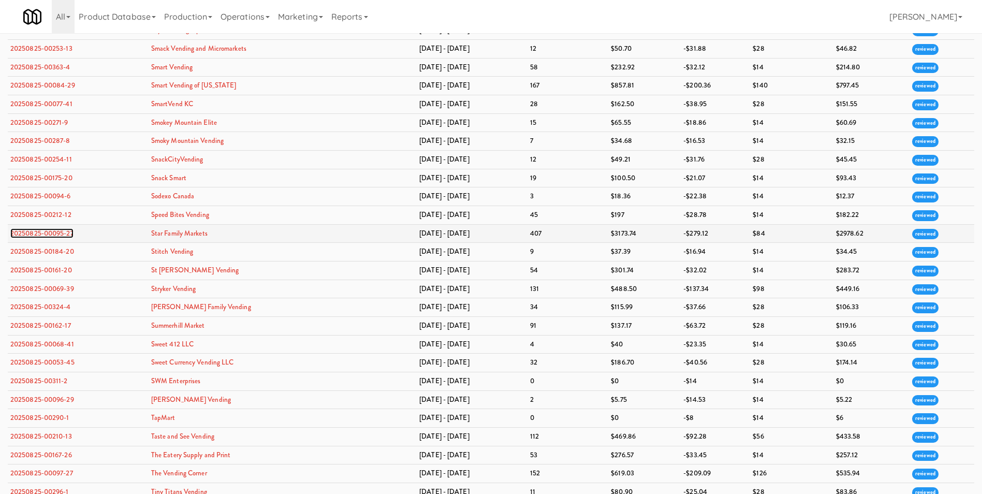
click at [41, 230] on link "20250825-00095-27" at bounding box center [41, 233] width 63 height 10
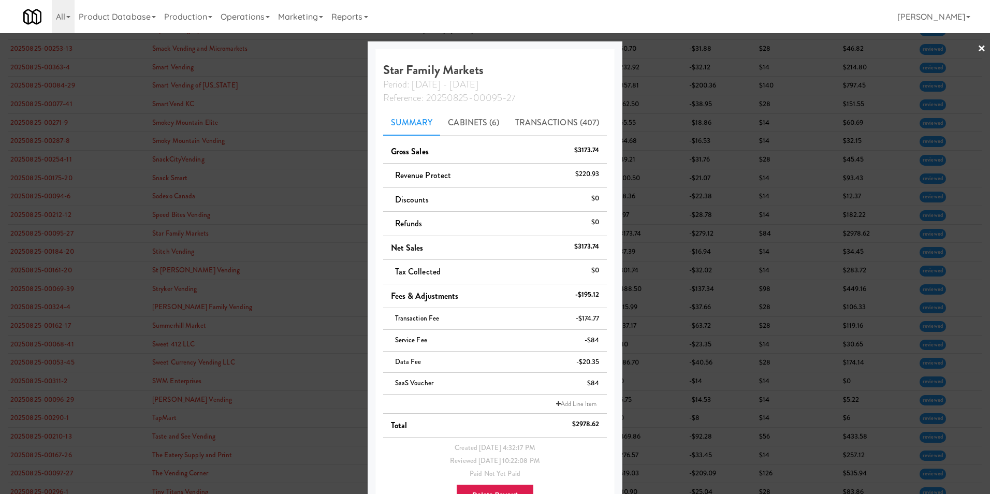
click at [977, 45] on link "×" at bounding box center [981, 49] width 8 height 32
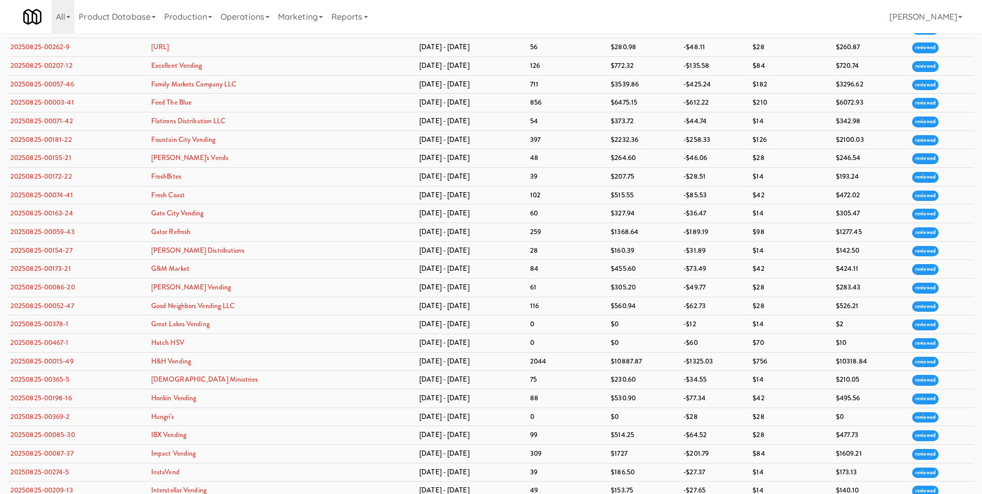
scroll to position [834, 0]
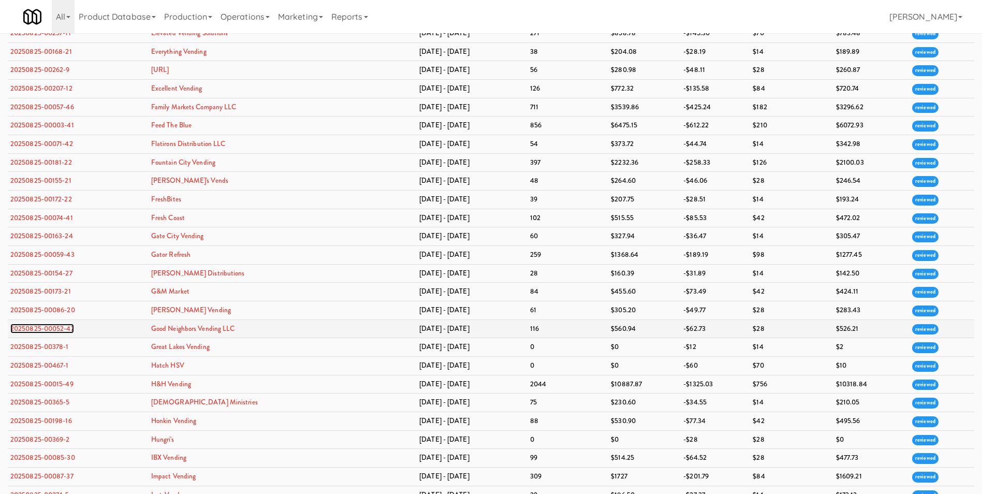
click at [62, 328] on link "20250825-00052-47" at bounding box center [42, 329] width 64 height 10
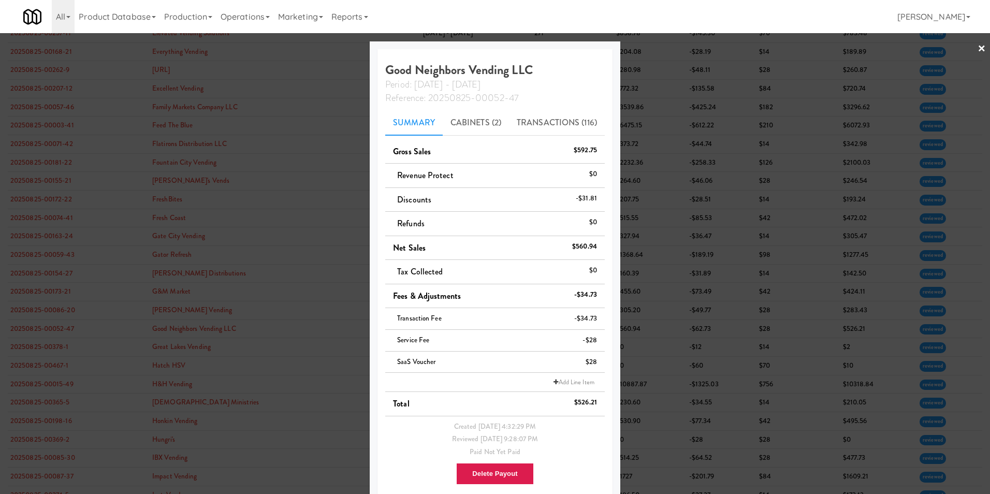
click at [977, 50] on link "×" at bounding box center [981, 49] width 8 height 32
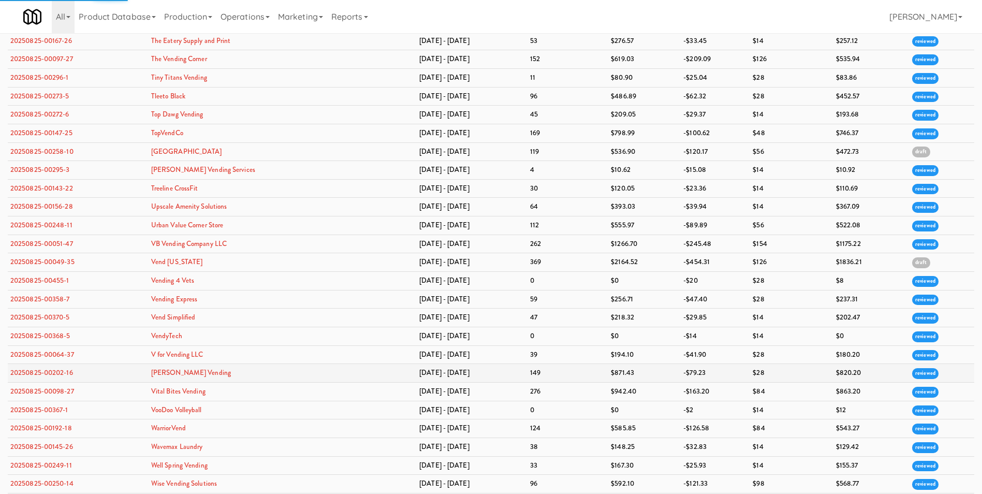
scroll to position [3111, 0]
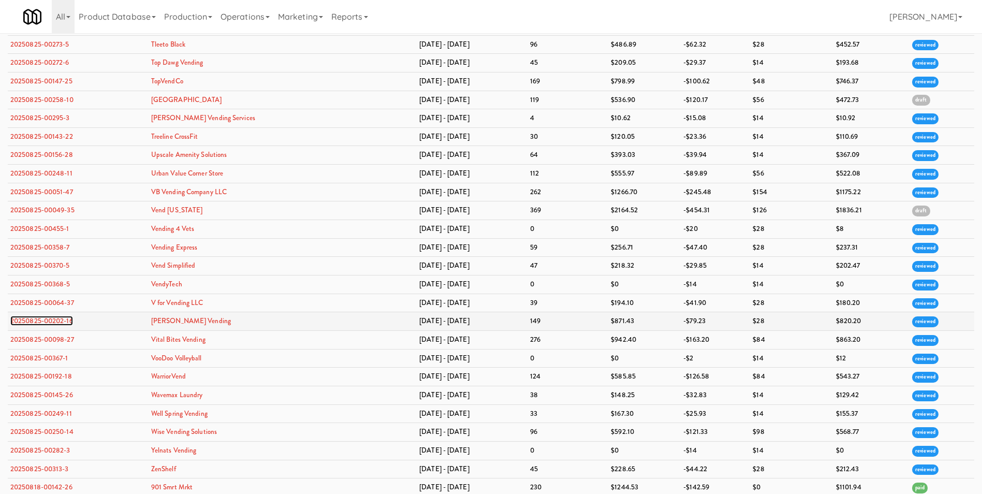
click at [53, 320] on link "20250825-00202-16" at bounding box center [41, 321] width 63 height 10
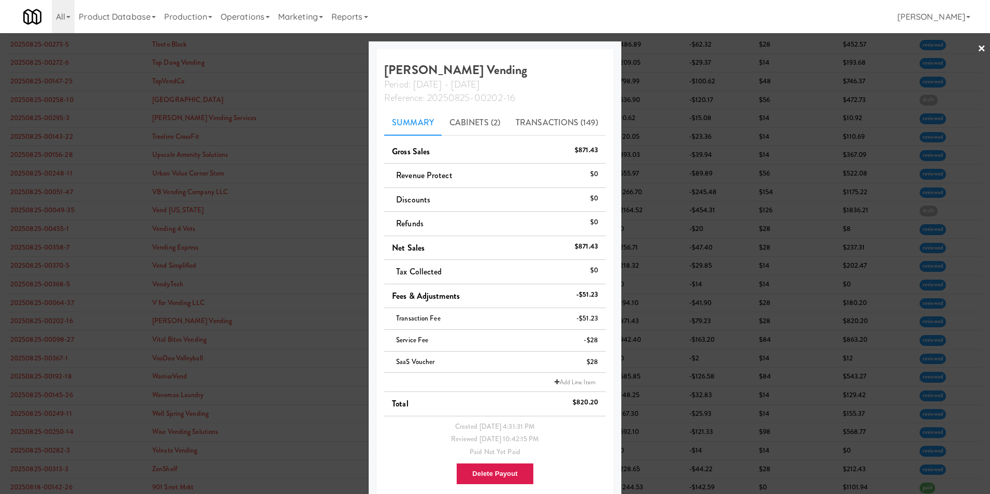
click at [977, 52] on link "×" at bounding box center [981, 49] width 8 height 32
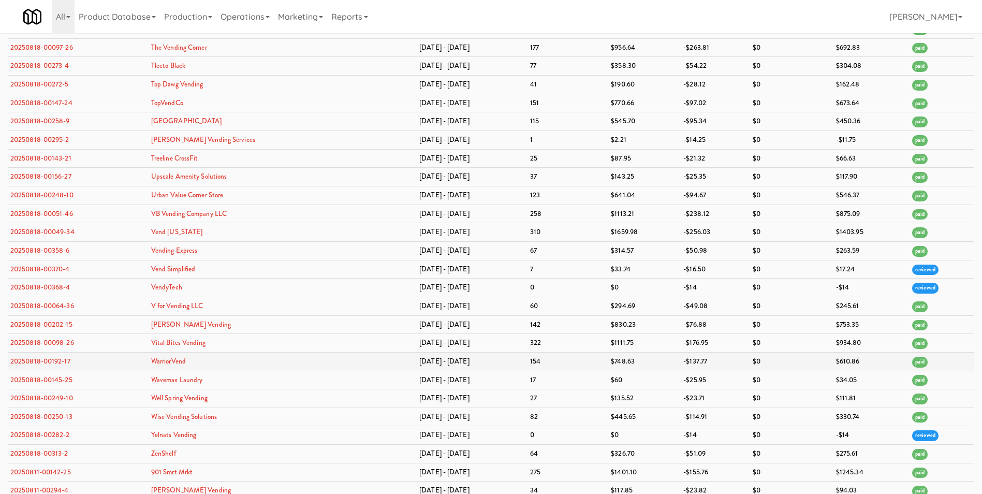
scroll to position [6323, 0]
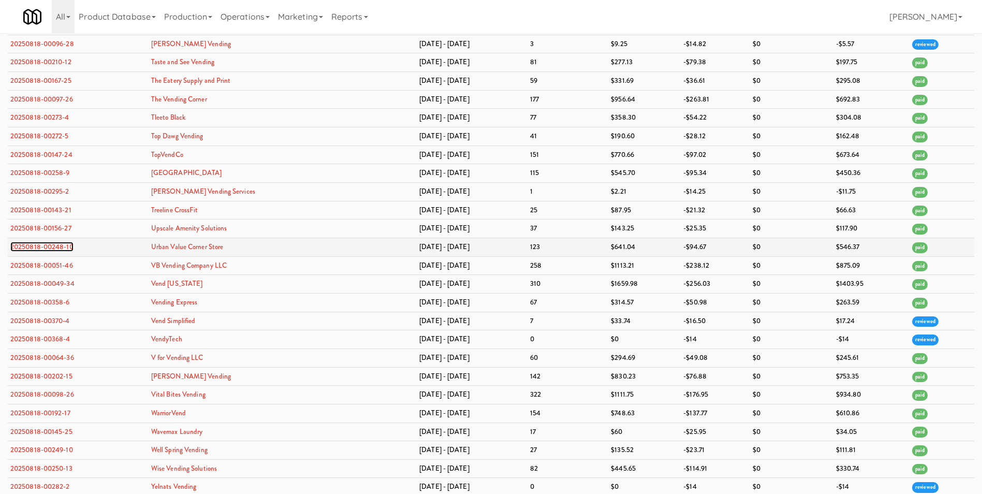
click at [65, 246] on link "20250818-00248-10" at bounding box center [41, 247] width 63 height 10
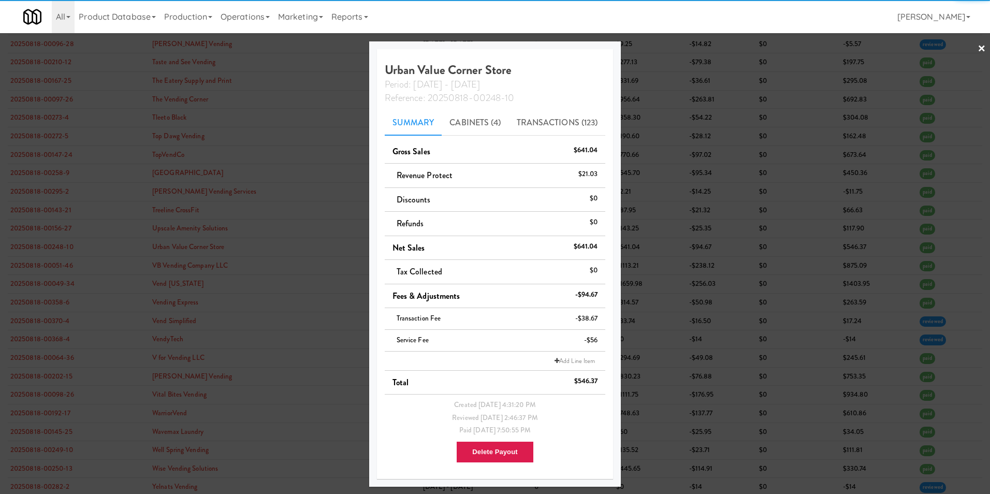
click at [980, 46] on link "×" at bounding box center [981, 49] width 8 height 32
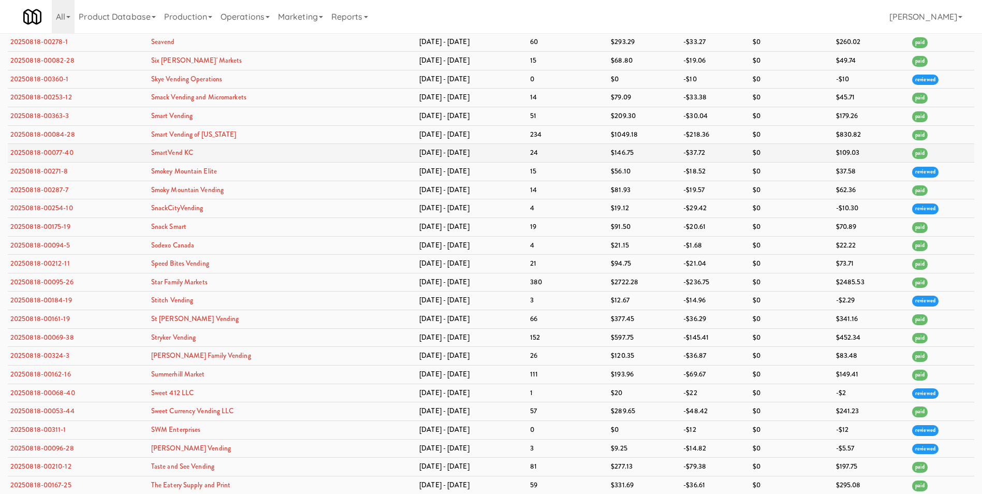
scroll to position [5961, 0]
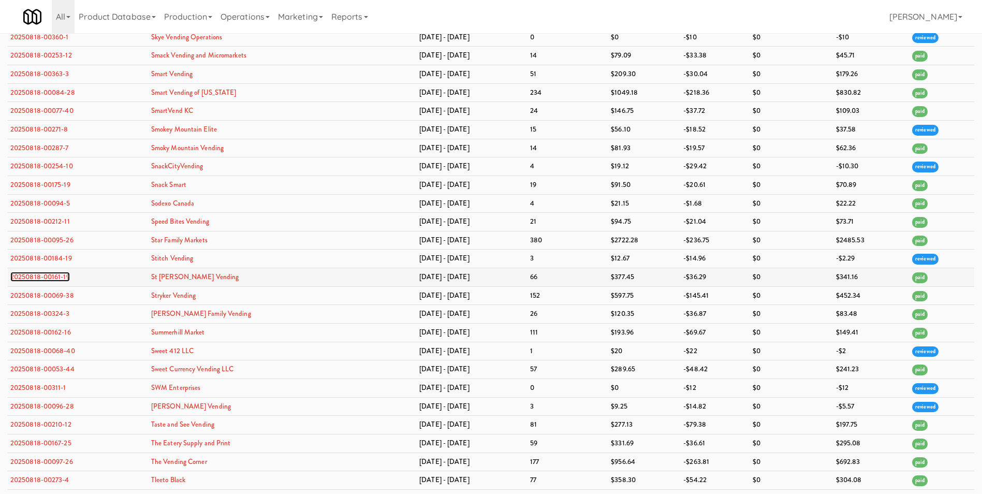
click at [57, 277] on link "20250818-00161-19" at bounding box center [40, 277] width 60 height 10
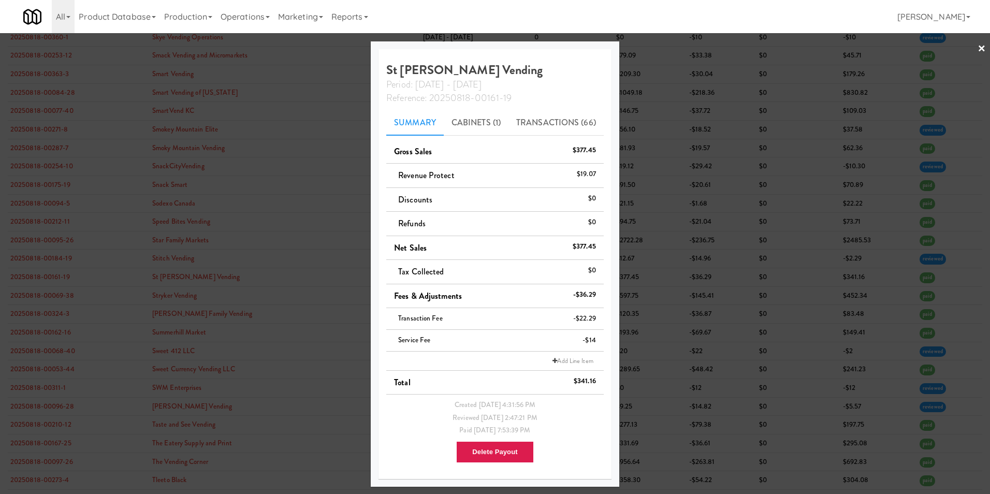
click at [985, 53] on link "×" at bounding box center [981, 49] width 8 height 32
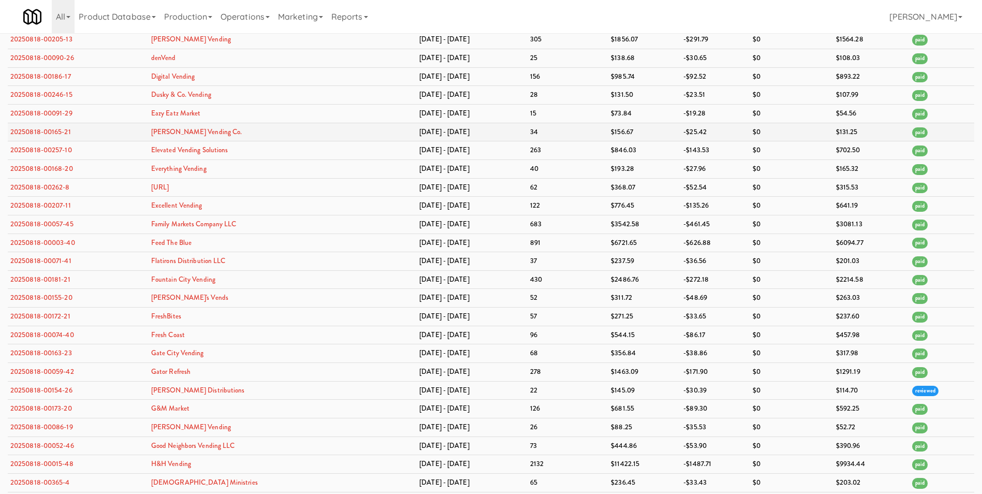
scroll to position [4253, 0]
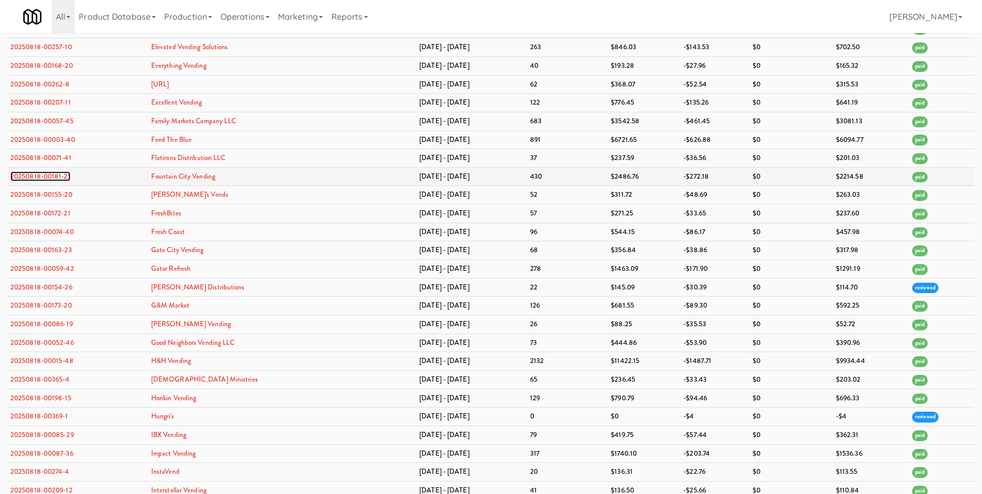
click at [63, 174] on link "20250818-00181-21" at bounding box center [40, 176] width 60 height 10
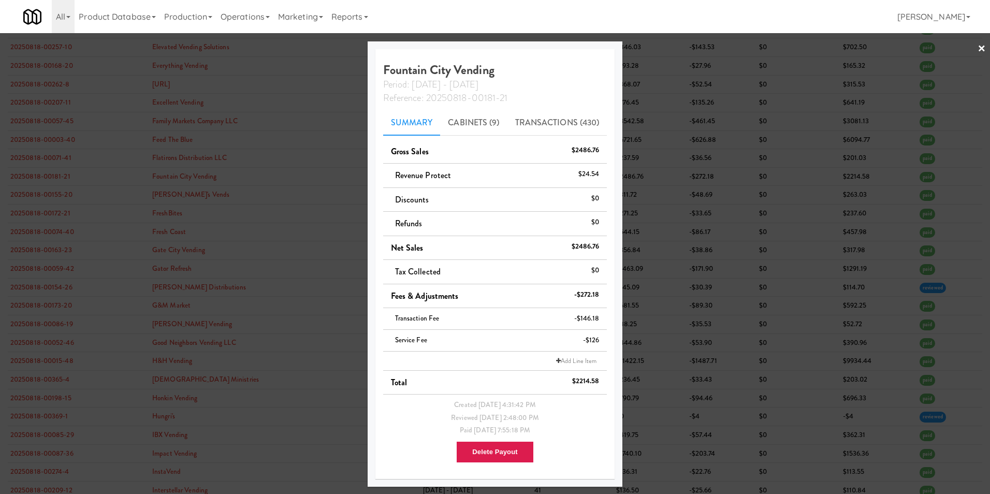
click at [980, 51] on link "×" at bounding box center [981, 49] width 8 height 32
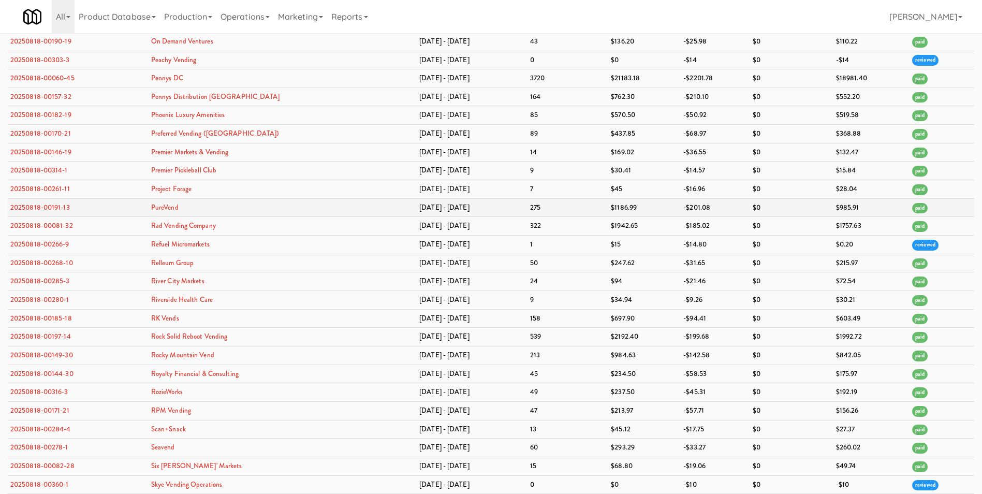
scroll to position [5495, 0]
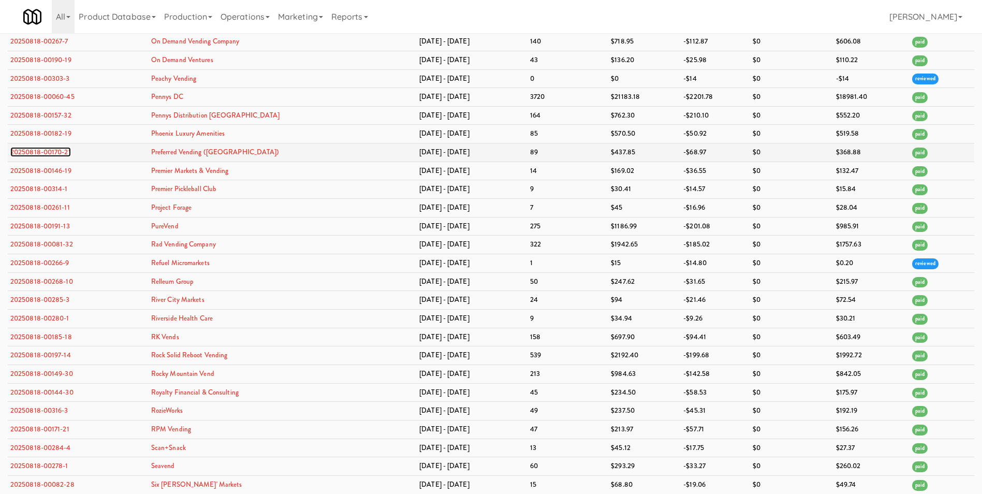
click at [56, 154] on link "20250818-00170-21" at bounding box center [40, 152] width 61 height 10
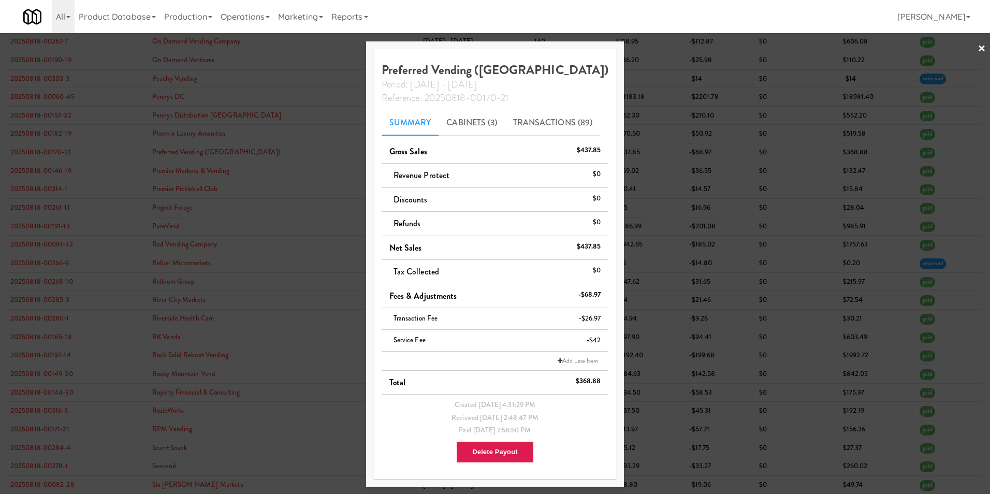
click at [981, 47] on link "×" at bounding box center [981, 49] width 8 height 32
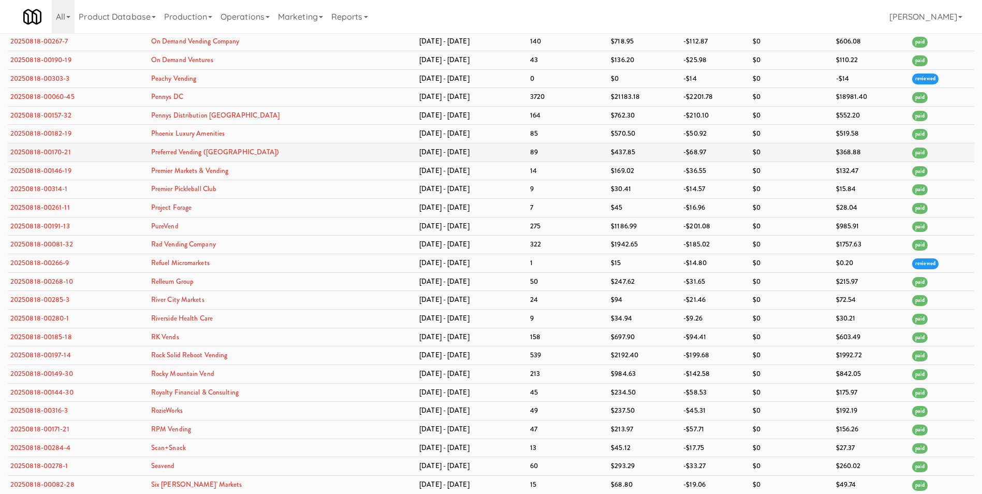
click at [55, 158] on td "20250818-00170-21" at bounding box center [78, 152] width 141 height 19
click at [55, 153] on link "20250818-00170-21" at bounding box center [40, 152] width 61 height 10
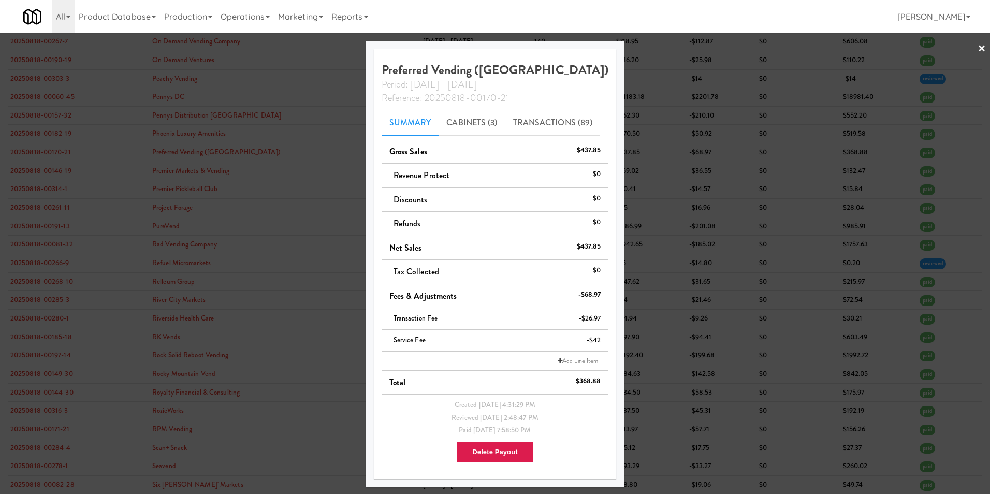
click at [982, 52] on link "×" at bounding box center [981, 49] width 8 height 32
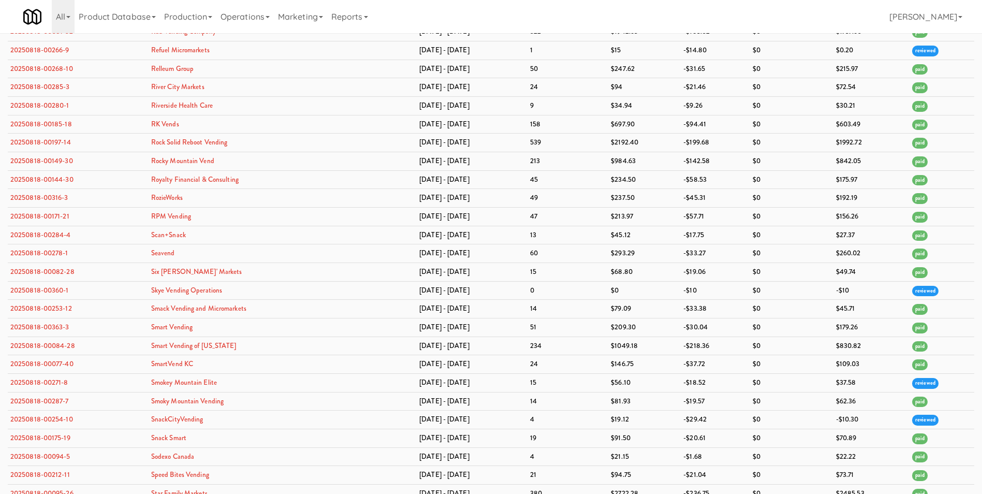
scroll to position [5702, 0]
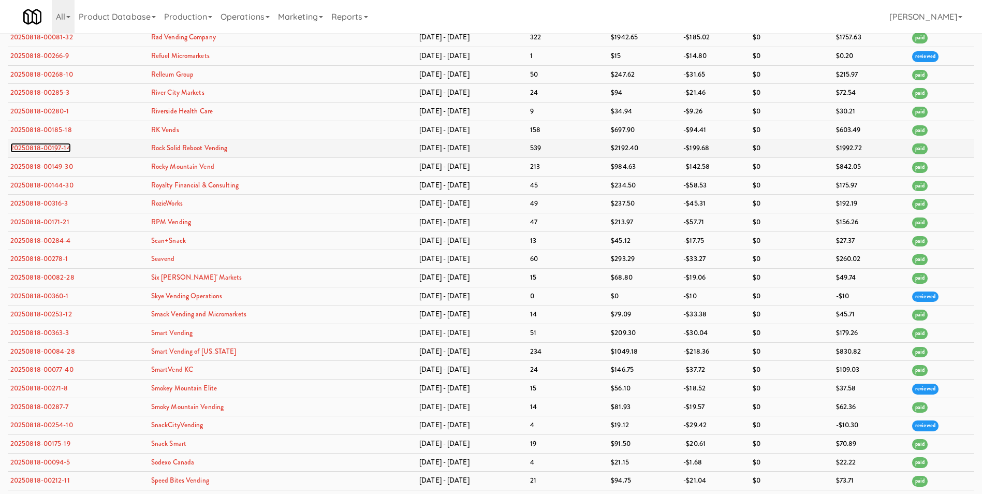
click at [54, 147] on link "20250818-00197-14" at bounding box center [40, 148] width 61 height 10
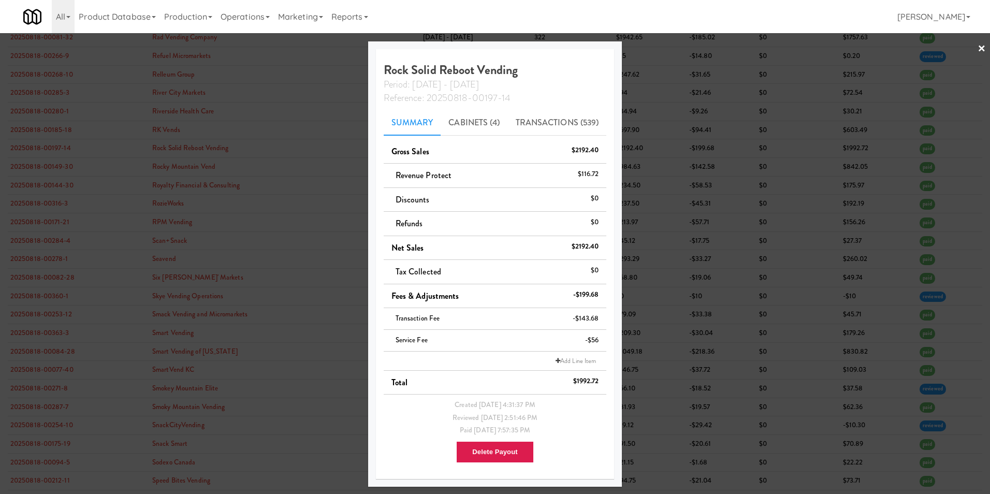
click at [982, 48] on link "×" at bounding box center [981, 49] width 8 height 32
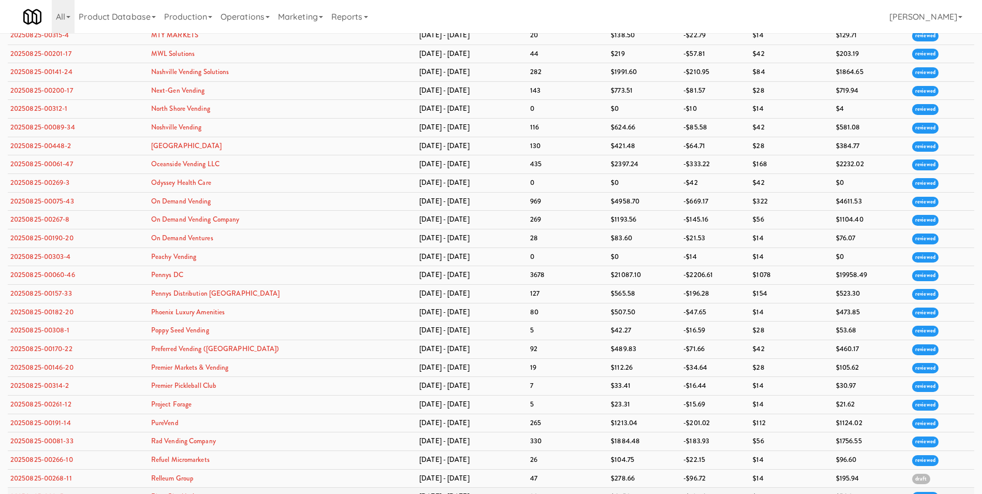
scroll to position [1975, 0]
click at [31, 349] on link "20250825-00170-22" at bounding box center [41, 350] width 62 height 10
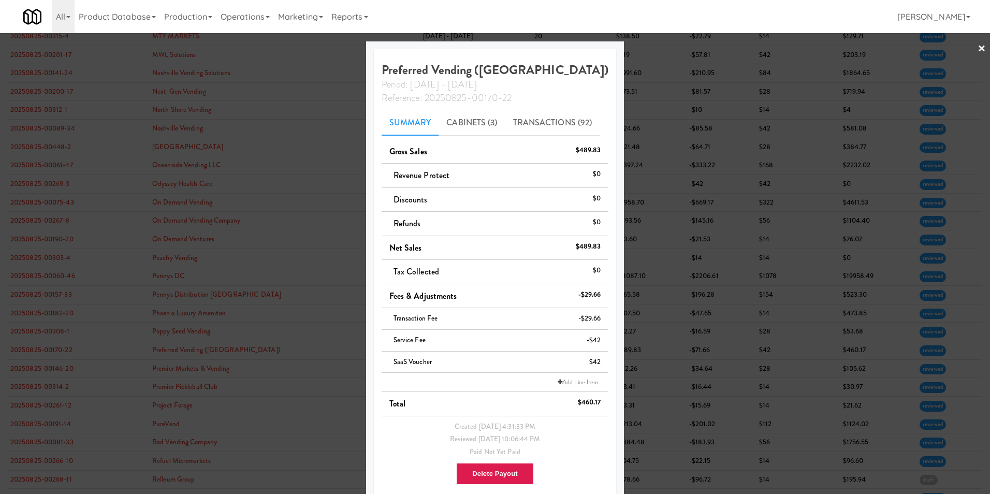
click at [977, 49] on link "×" at bounding box center [981, 49] width 8 height 32
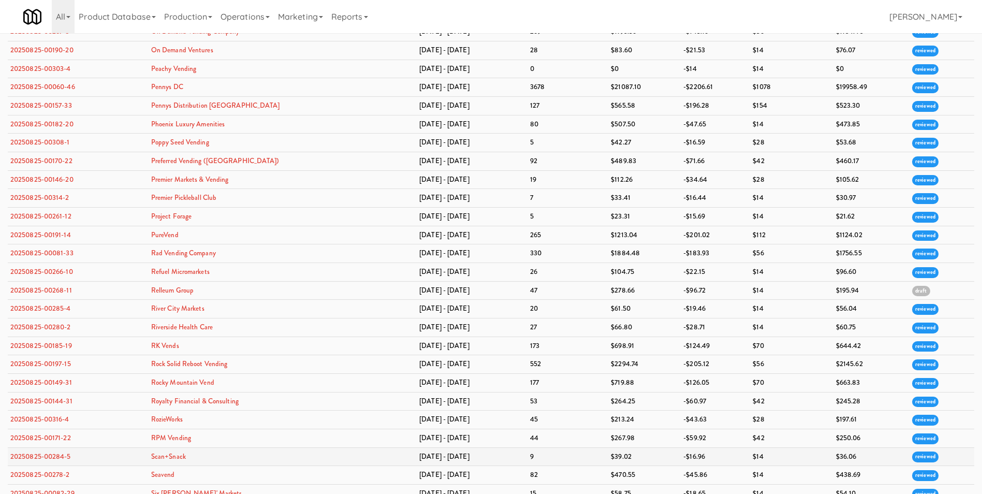
scroll to position [2182, 0]
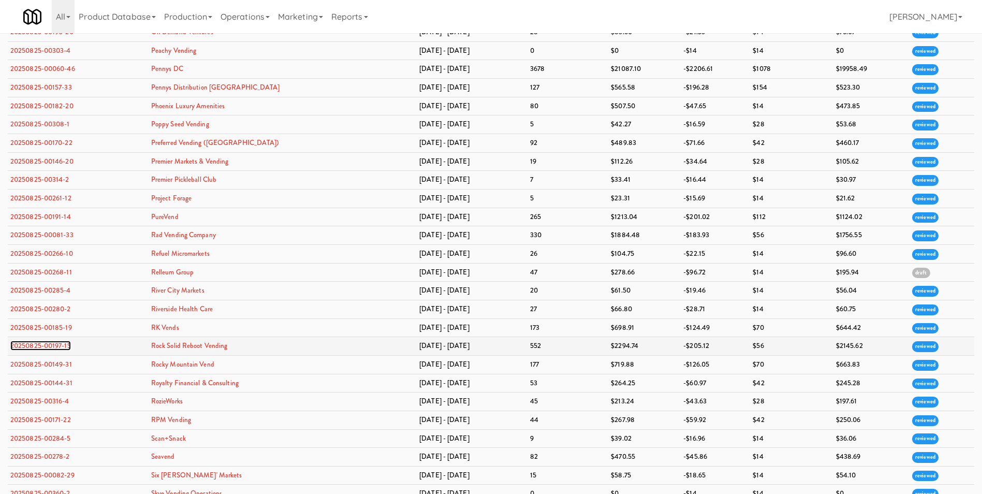
click at [50, 346] on link "20250825-00197-15" at bounding box center [40, 346] width 61 height 10
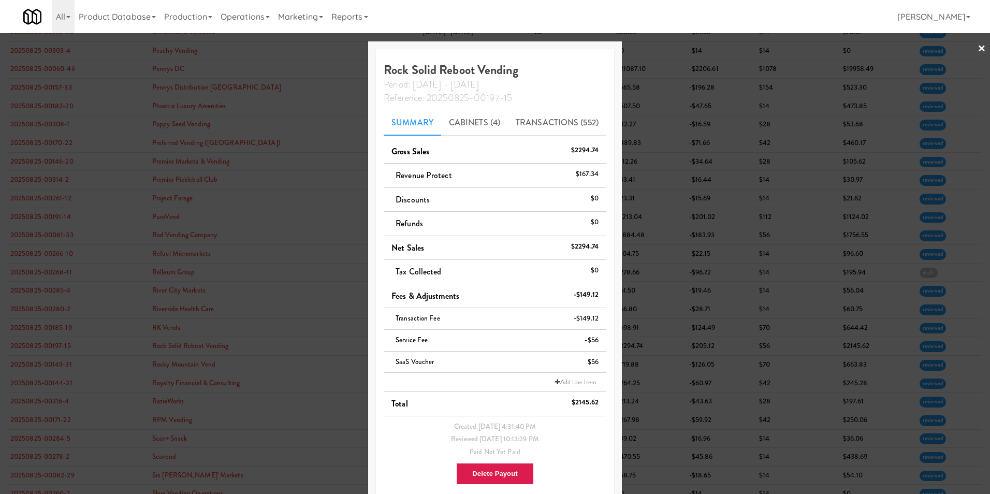
click at [977, 49] on link "×" at bounding box center [981, 49] width 8 height 32
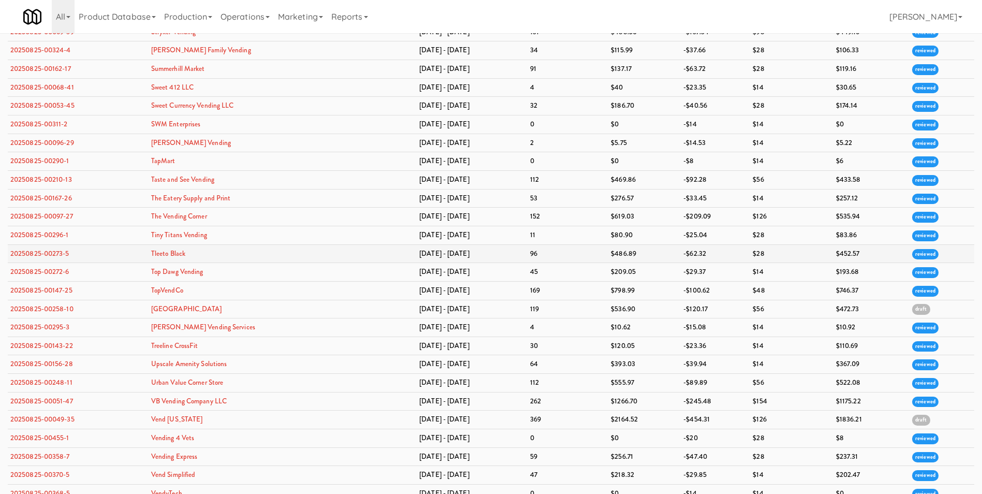
scroll to position [2907, 0]
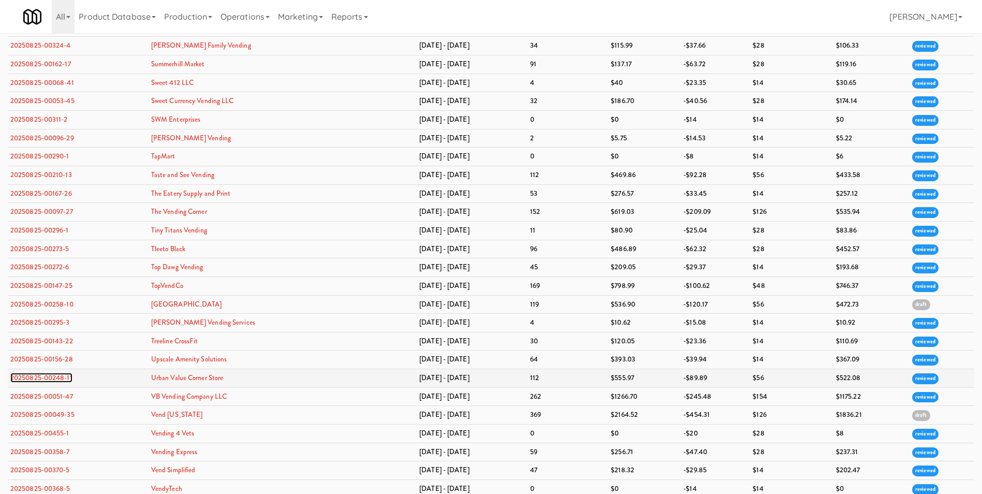
click at [66, 381] on link "20250825-00248-11" at bounding box center [41, 378] width 62 height 10
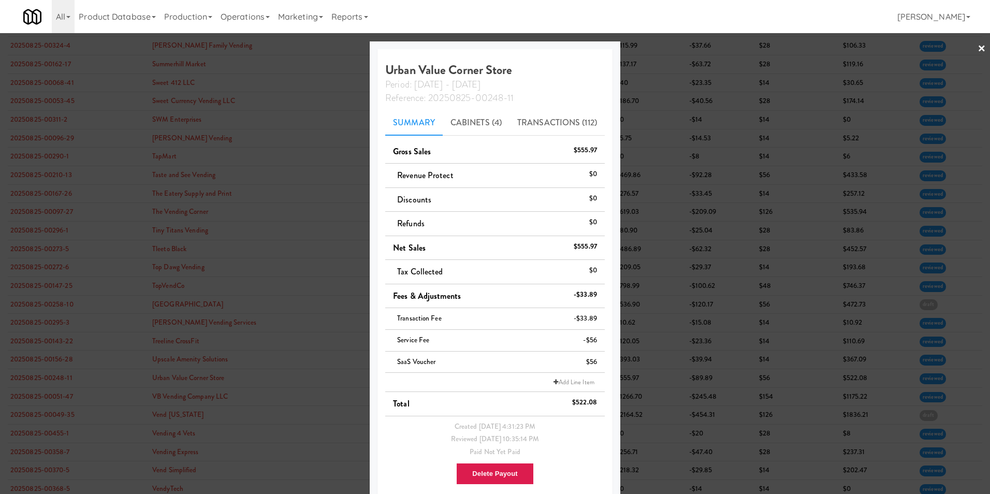
click at [977, 43] on link "×" at bounding box center [981, 49] width 8 height 32
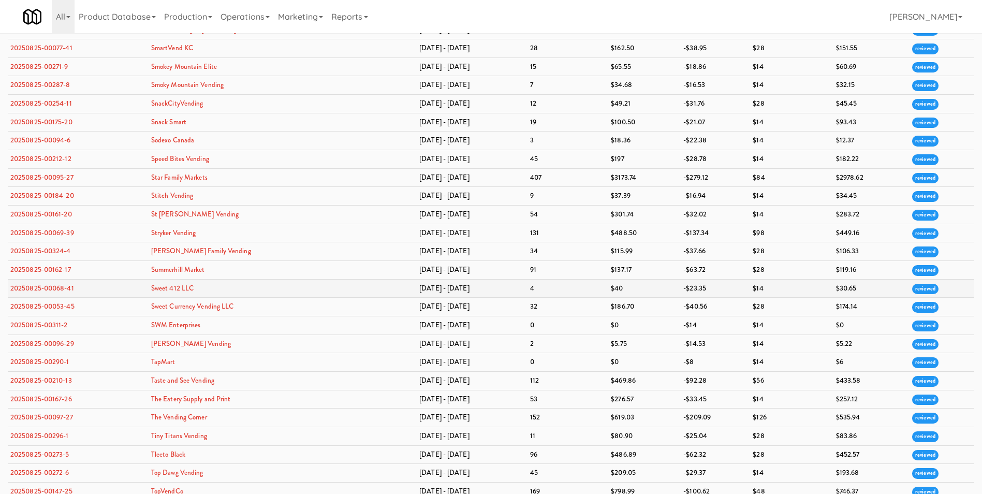
scroll to position [2700, 0]
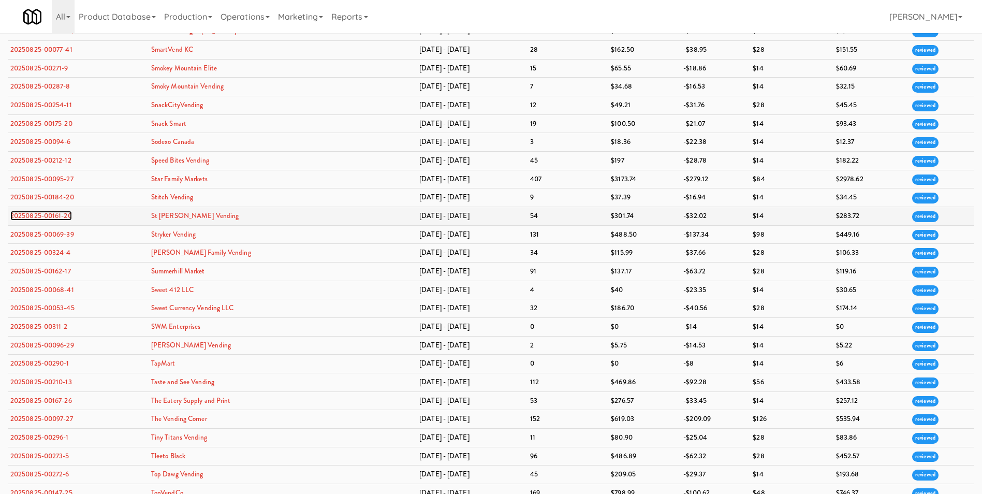
click at [62, 213] on link "20250825-00161-20" at bounding box center [41, 216] width 62 height 10
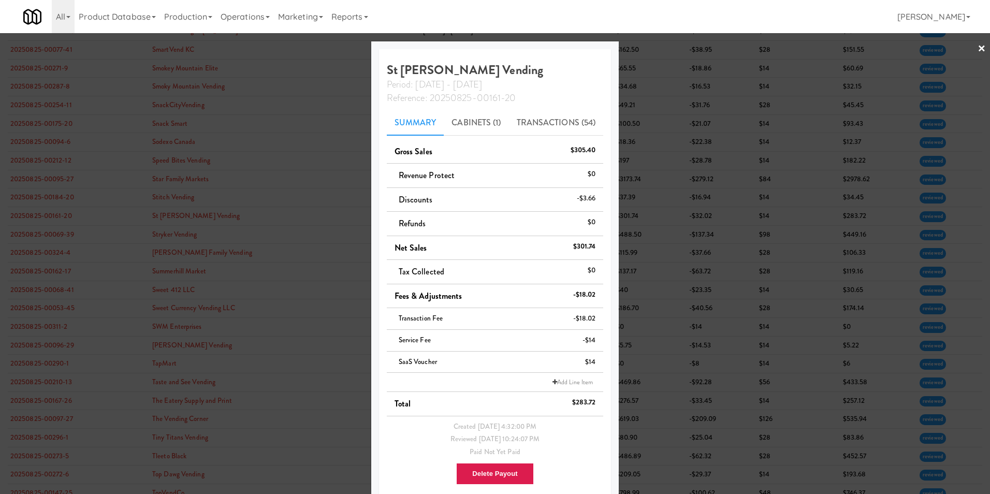
click at [977, 47] on link "×" at bounding box center [981, 49] width 8 height 32
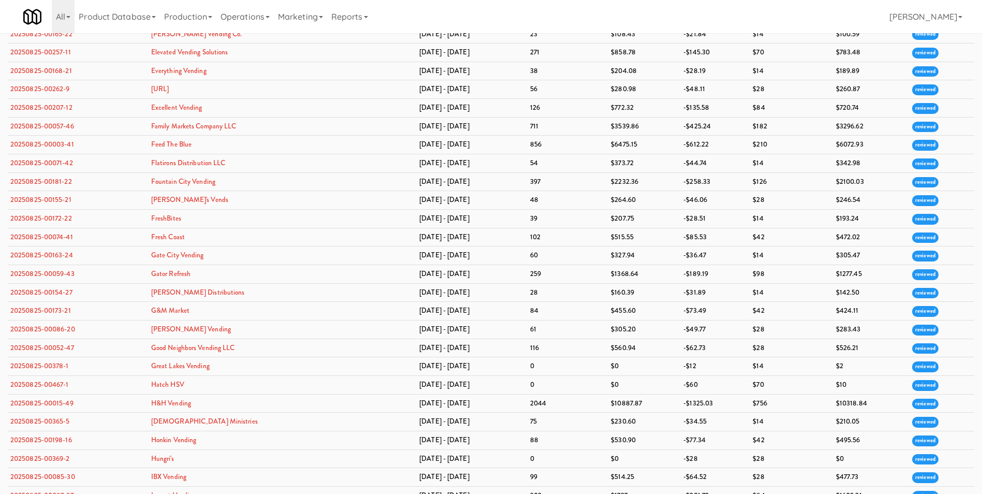
scroll to position [785, 0]
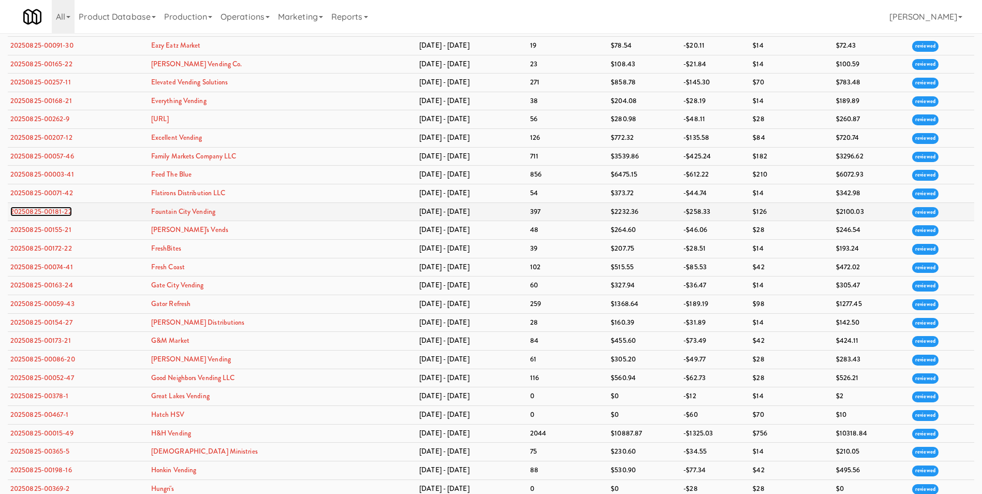
click at [55, 212] on link "20250825-00181-22" at bounding box center [41, 212] width 62 height 10
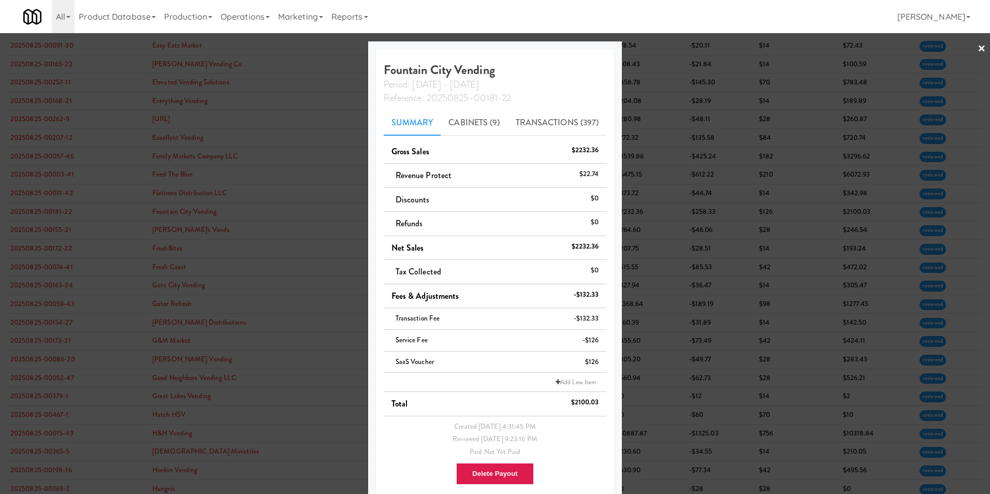
click at [977, 48] on link "×" at bounding box center [981, 49] width 8 height 32
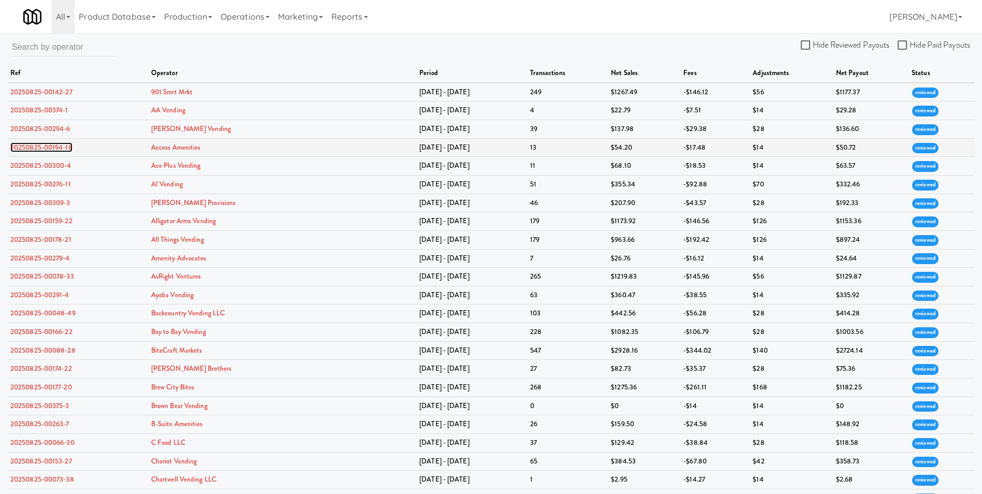
click at [62, 148] on link "20250825-00194-18" at bounding box center [41, 147] width 62 height 10
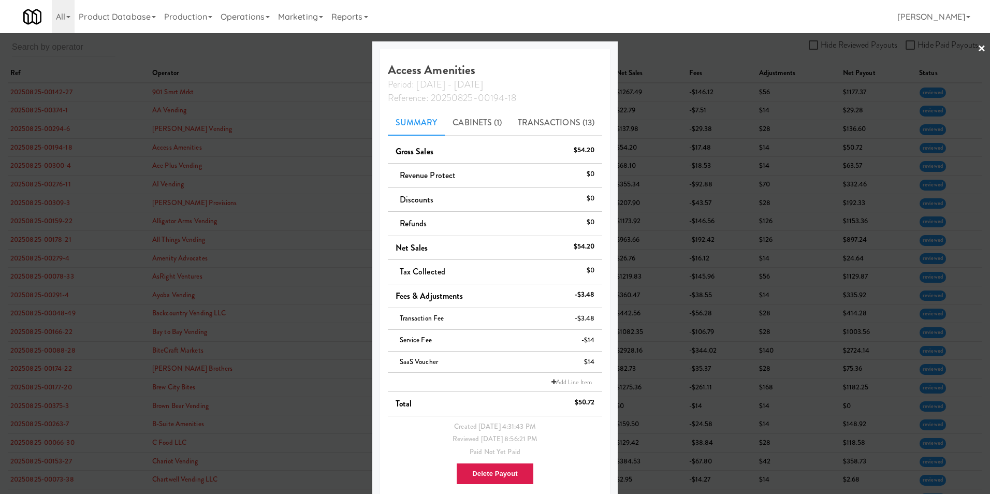
click at [977, 48] on link "×" at bounding box center [981, 49] width 8 height 32
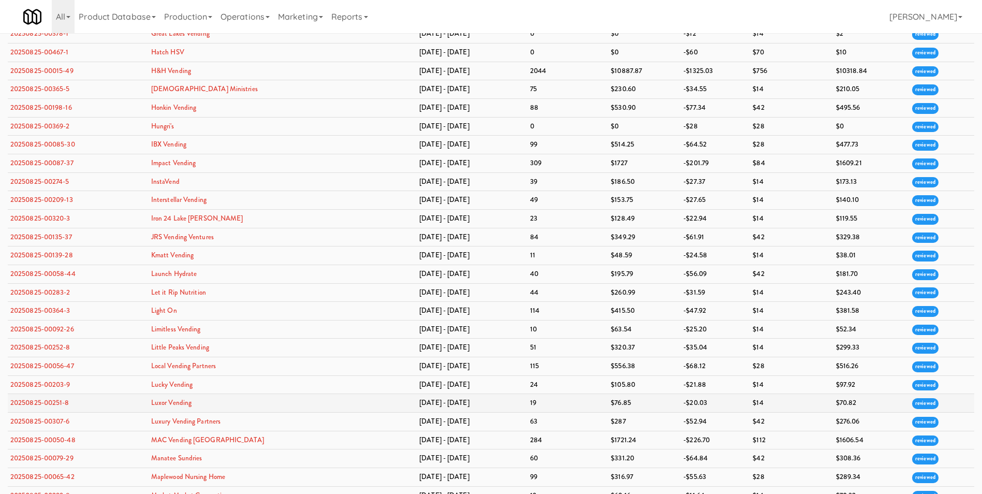
scroll to position [1242, 0]
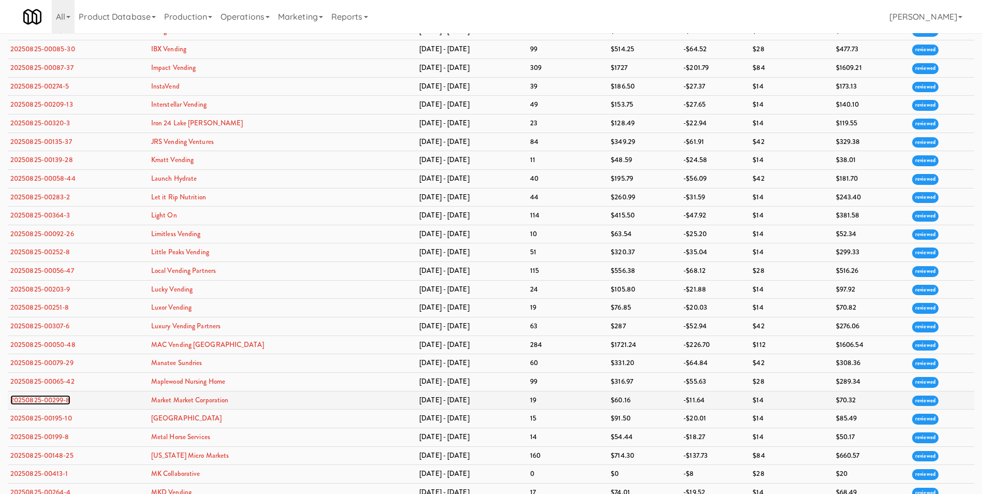
click at [58, 400] on link "20250825-00299-8" at bounding box center [40, 400] width 60 height 10
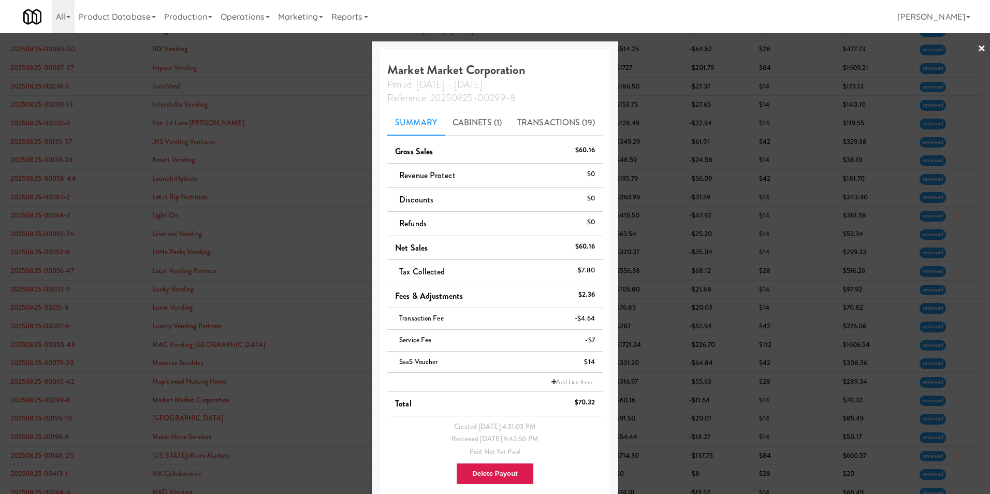
click at [977, 50] on link "×" at bounding box center [981, 49] width 8 height 32
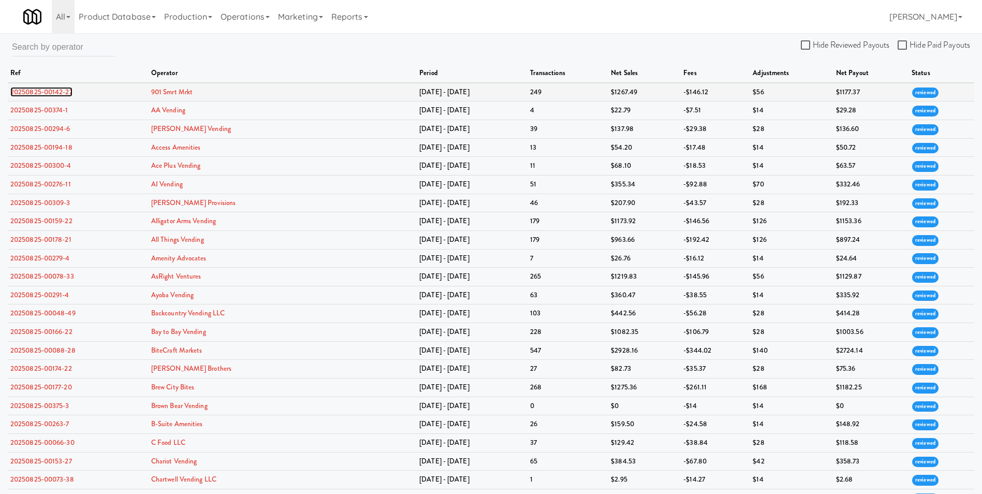
click at [30, 93] on link "20250825-00142-27" at bounding box center [41, 92] width 62 height 10
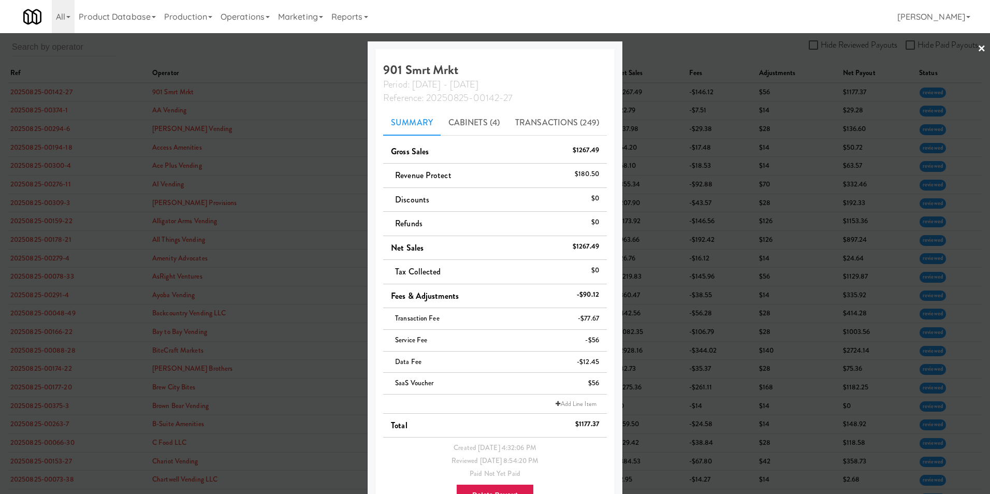
click at [977, 50] on link "×" at bounding box center [981, 49] width 8 height 32
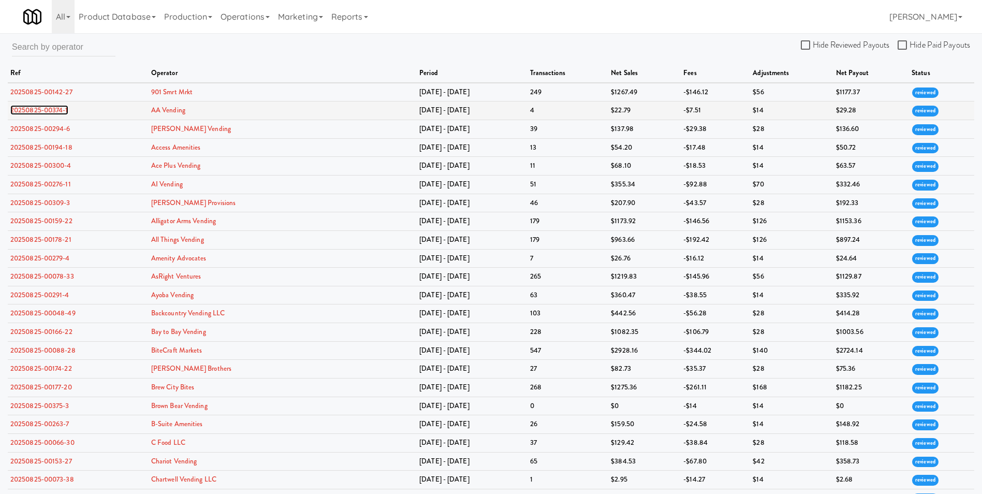
click at [36, 115] on link "20250825-00374-1" at bounding box center [39, 110] width 58 height 10
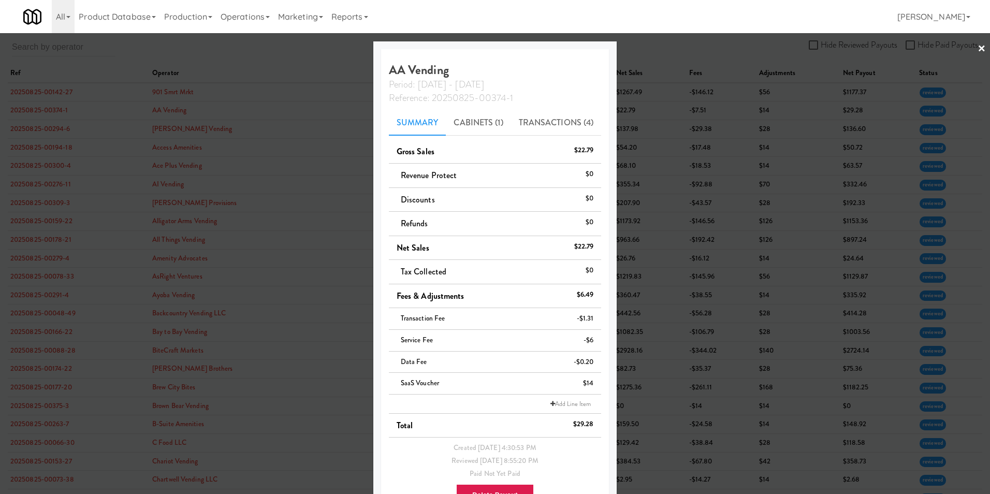
click at [978, 48] on div at bounding box center [495, 247] width 990 height 494
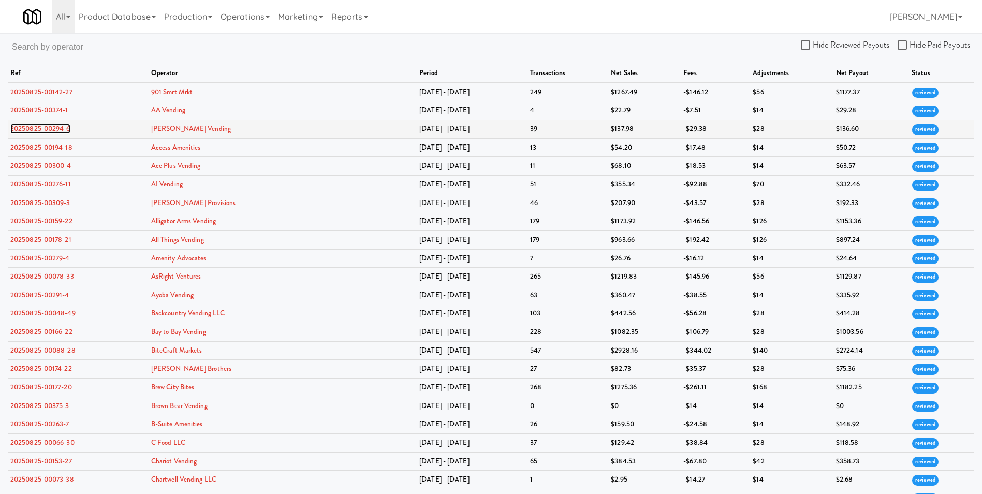
click at [35, 129] on link "20250825-00294-6" at bounding box center [40, 129] width 60 height 10
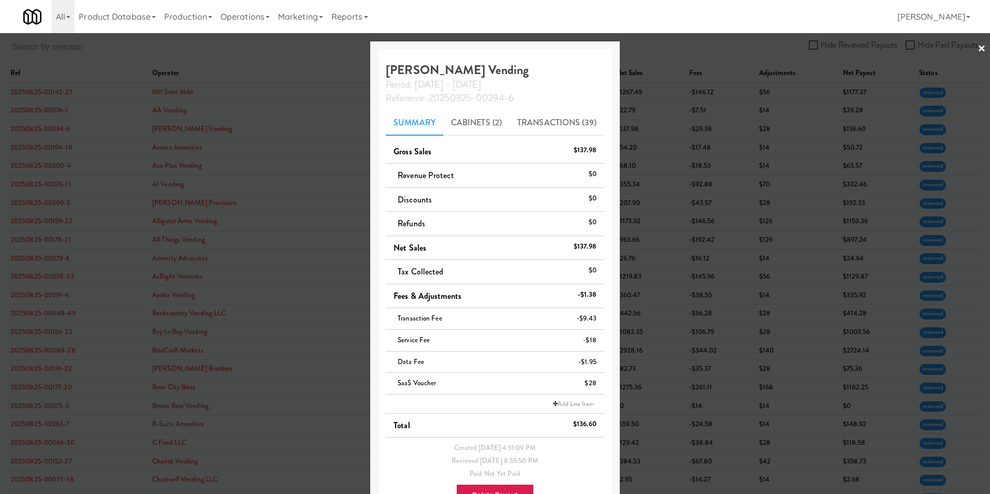
click at [977, 48] on link "×" at bounding box center [981, 49] width 8 height 32
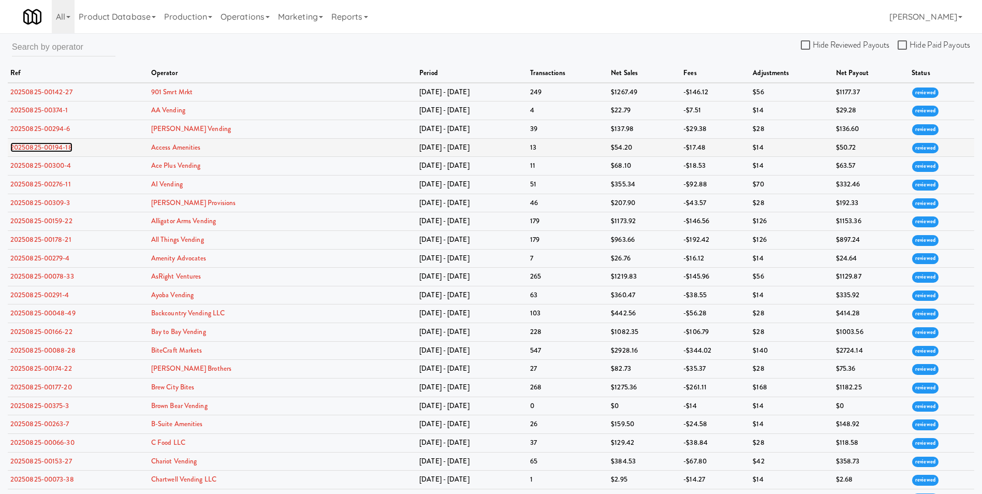
click at [25, 151] on link "20250825-00194-18" at bounding box center [41, 147] width 62 height 10
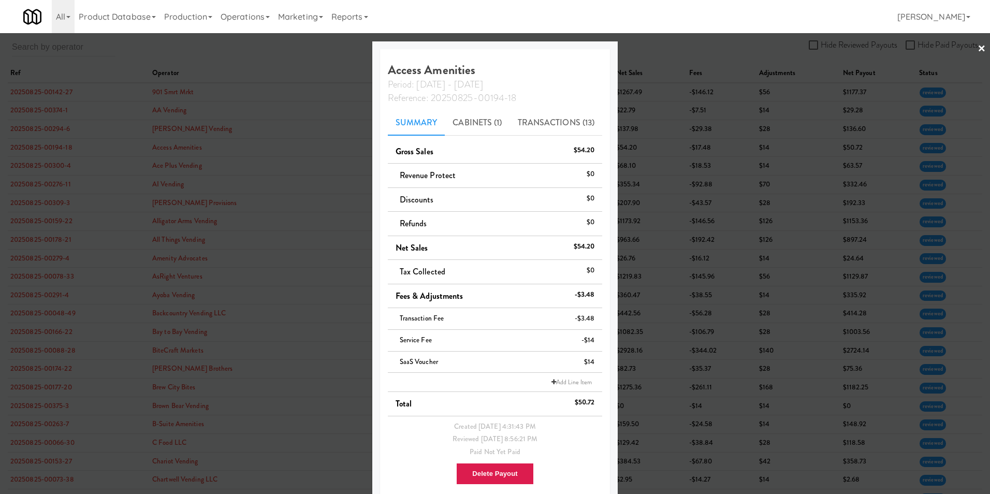
click at [977, 48] on link "×" at bounding box center [981, 49] width 8 height 32
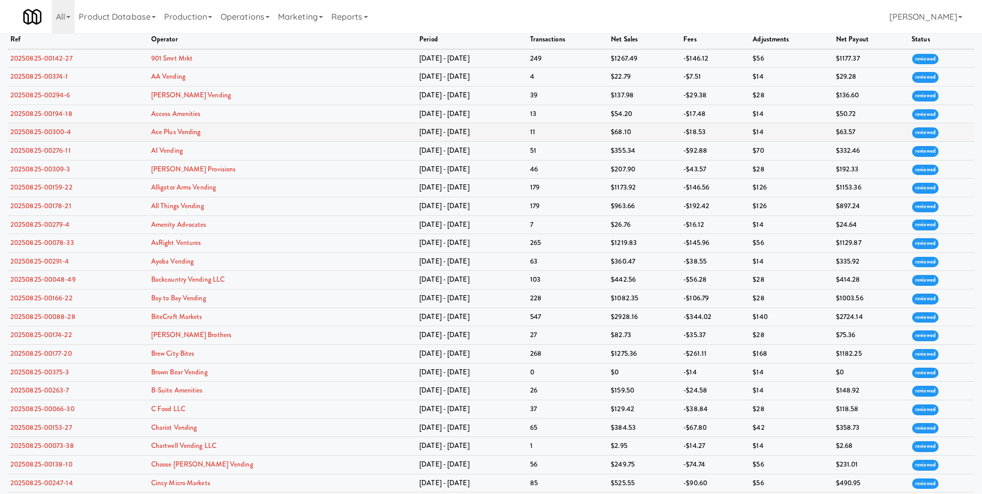
scroll to position [52, 0]
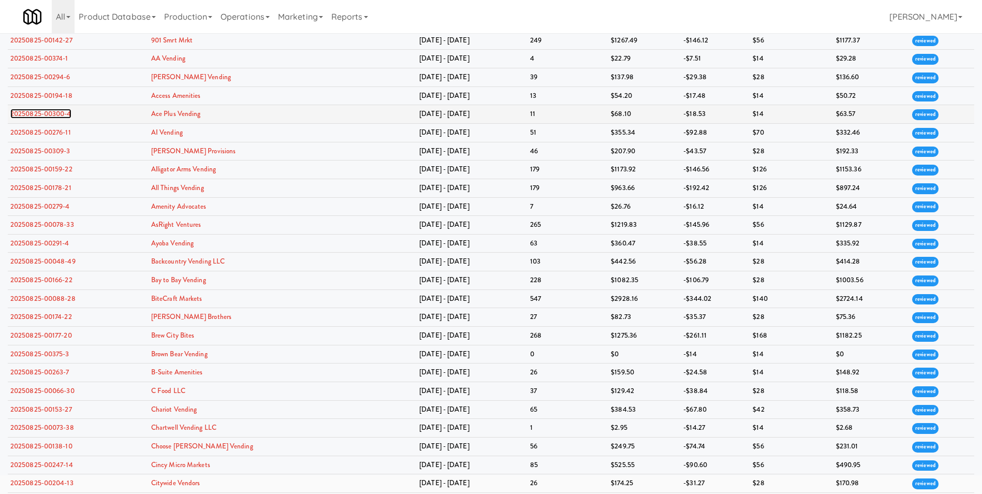
click at [44, 114] on link "20250825-00300-4" at bounding box center [40, 114] width 61 height 10
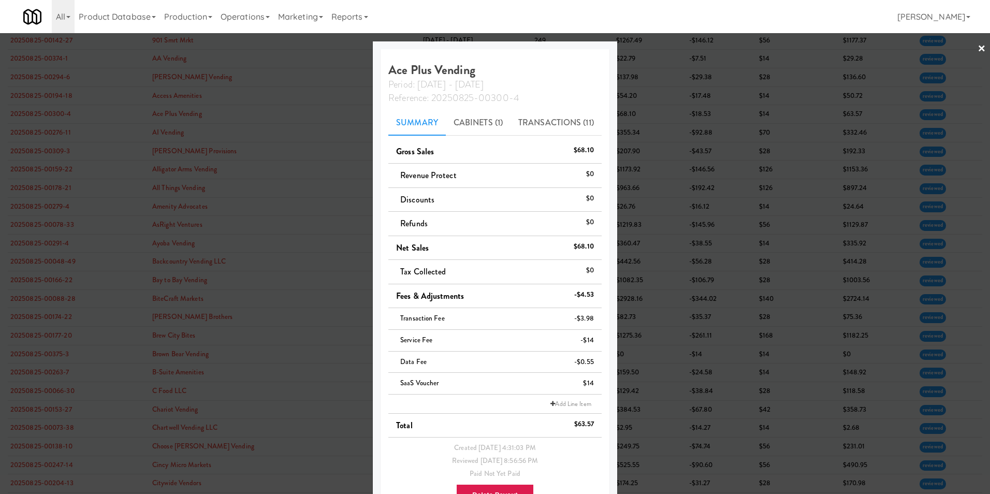
click at [977, 47] on link "×" at bounding box center [981, 49] width 8 height 32
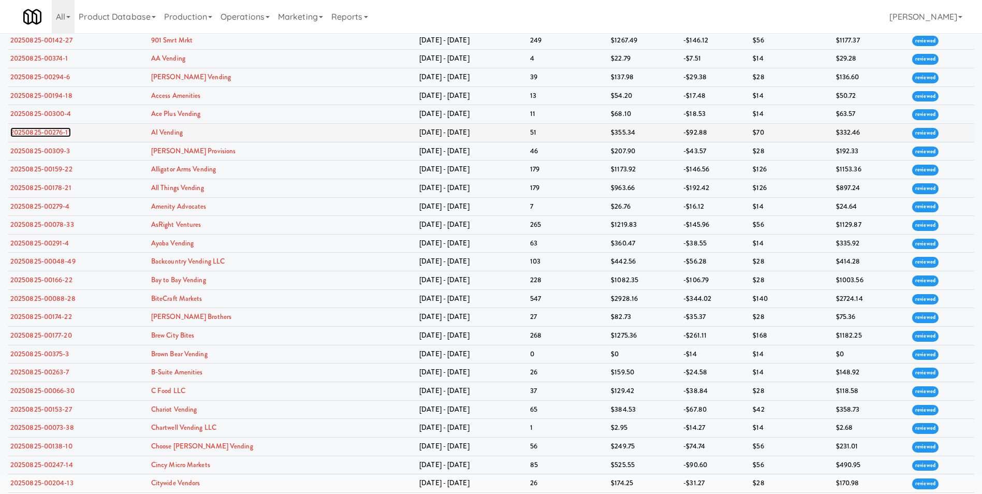
click at [38, 134] on link "20250825-00276-11" at bounding box center [40, 132] width 61 height 10
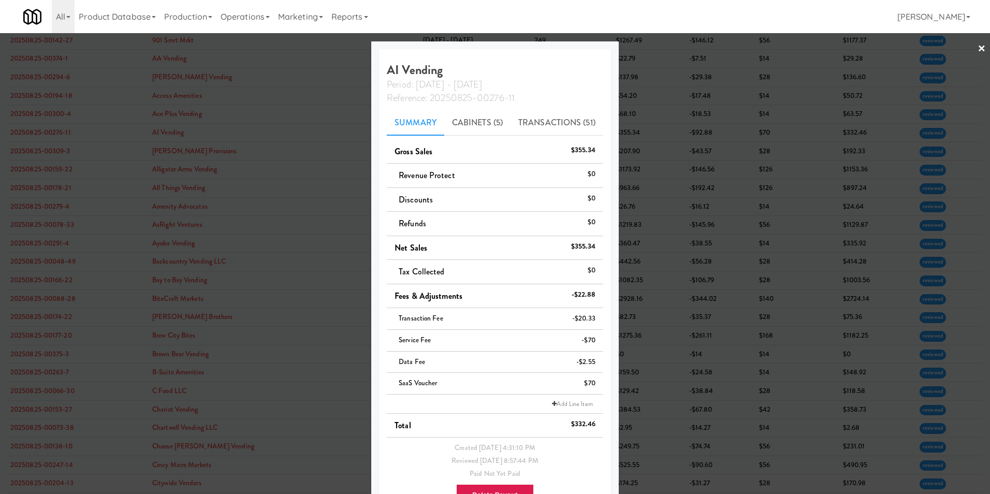
click at [977, 49] on link "×" at bounding box center [981, 49] width 8 height 32
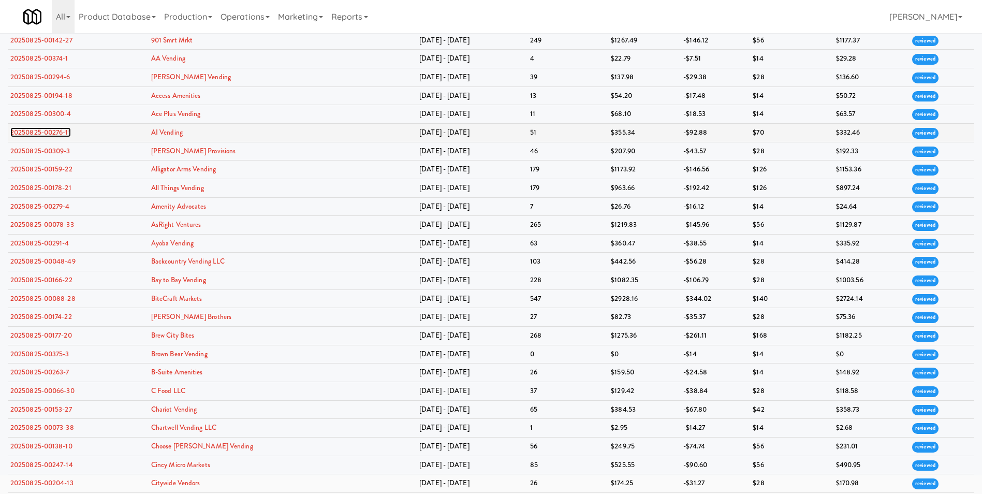
click at [33, 134] on link "20250825-00276-11" at bounding box center [40, 132] width 61 height 10
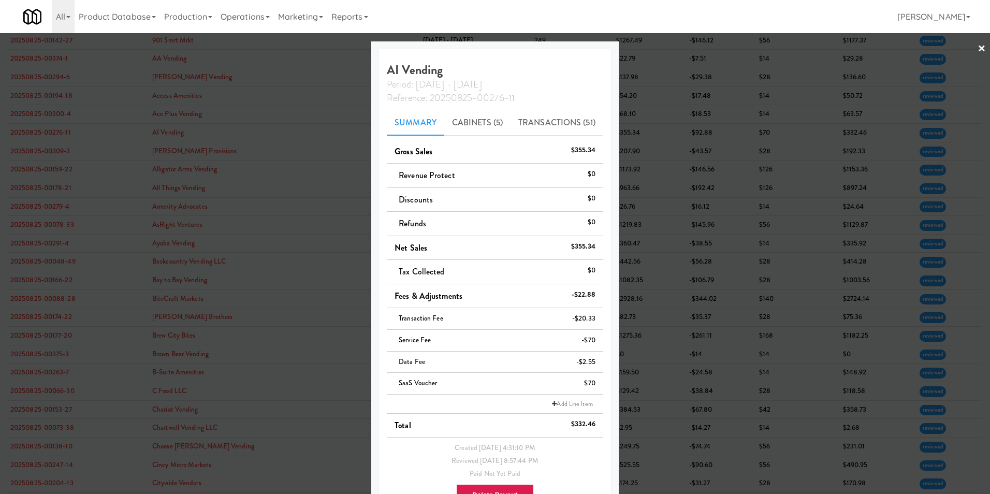
click at [977, 49] on link "×" at bounding box center [981, 49] width 8 height 32
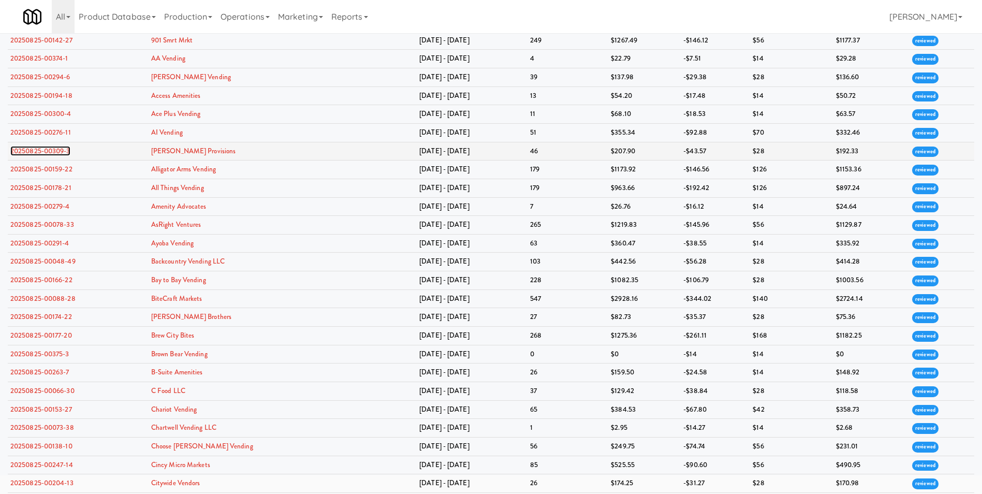
click at [31, 148] on link "20250825-00309-3" at bounding box center [40, 151] width 60 height 10
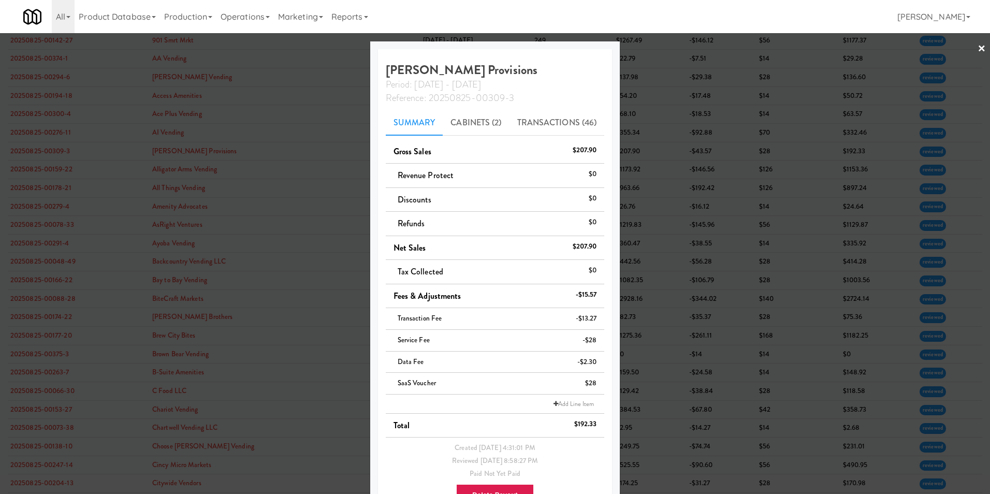
click at [977, 48] on link "×" at bounding box center [981, 49] width 8 height 32
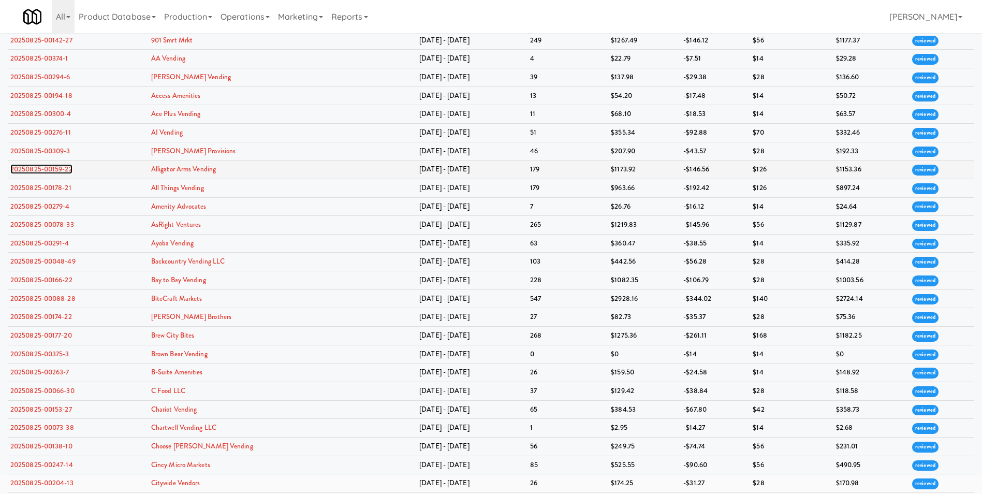
click at [48, 167] on link "20250825-00159-22" at bounding box center [41, 169] width 62 height 10
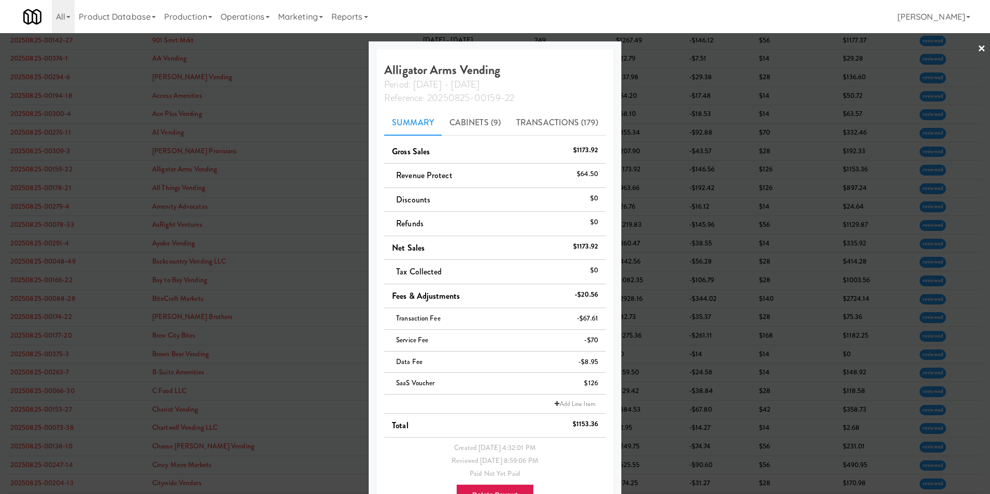
click at [977, 50] on link "×" at bounding box center [981, 49] width 8 height 32
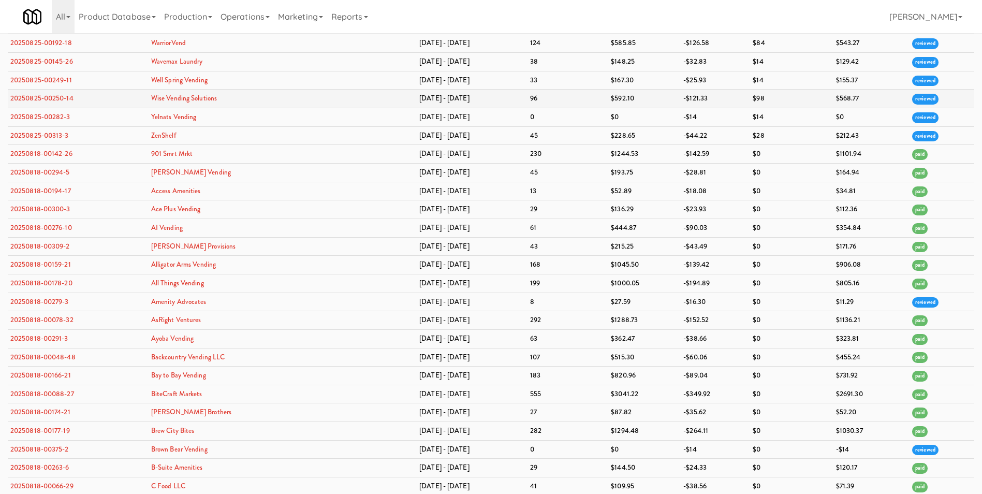
scroll to position [3313, 0]
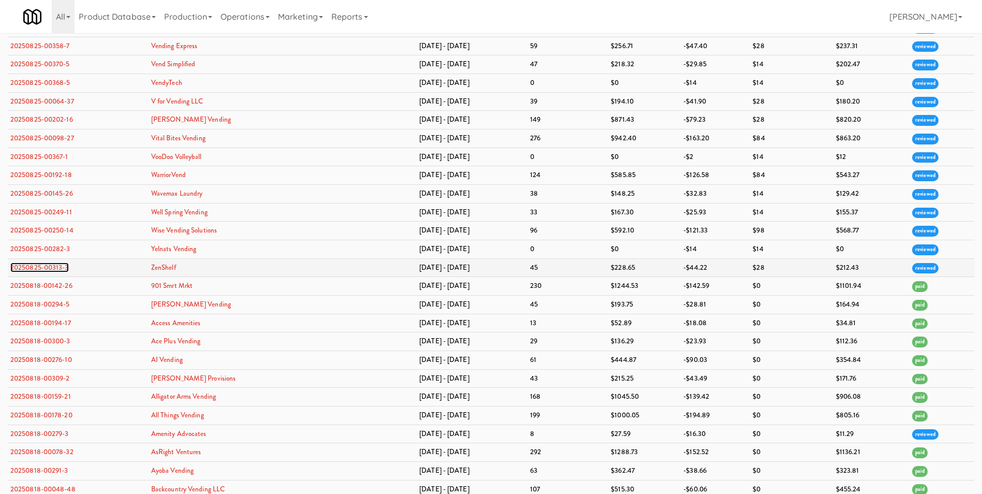
click at [38, 267] on link "20250825-00313-3" at bounding box center [39, 267] width 58 height 10
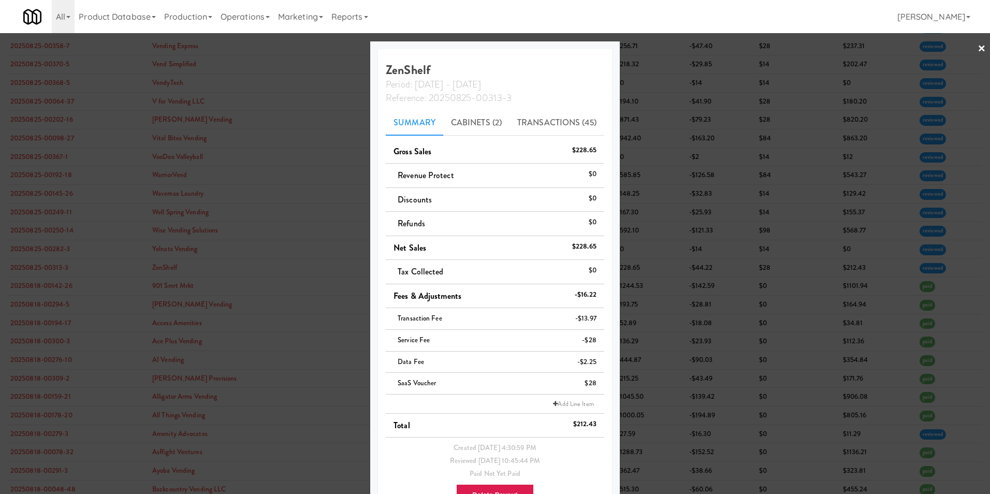
click at [977, 50] on link "×" at bounding box center [981, 49] width 8 height 32
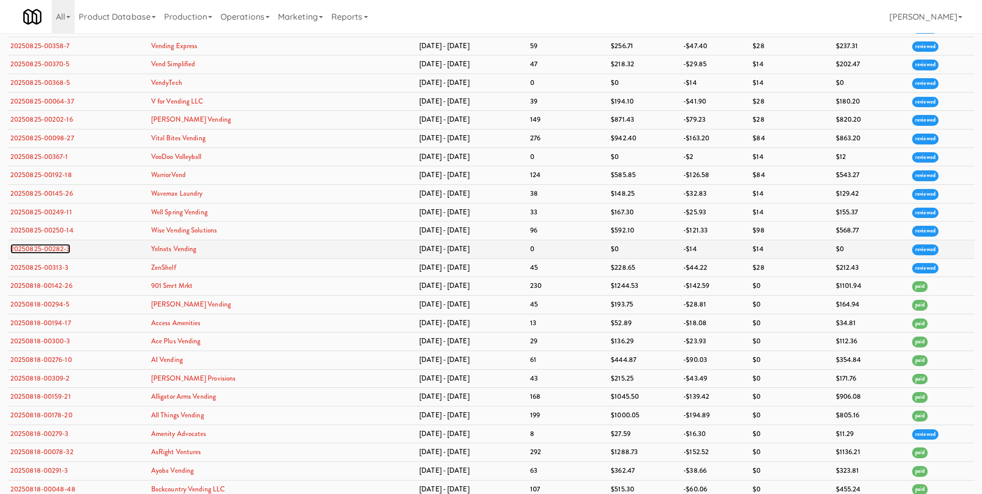
click at [47, 251] on link "20250825-00282-3" at bounding box center [40, 249] width 60 height 10
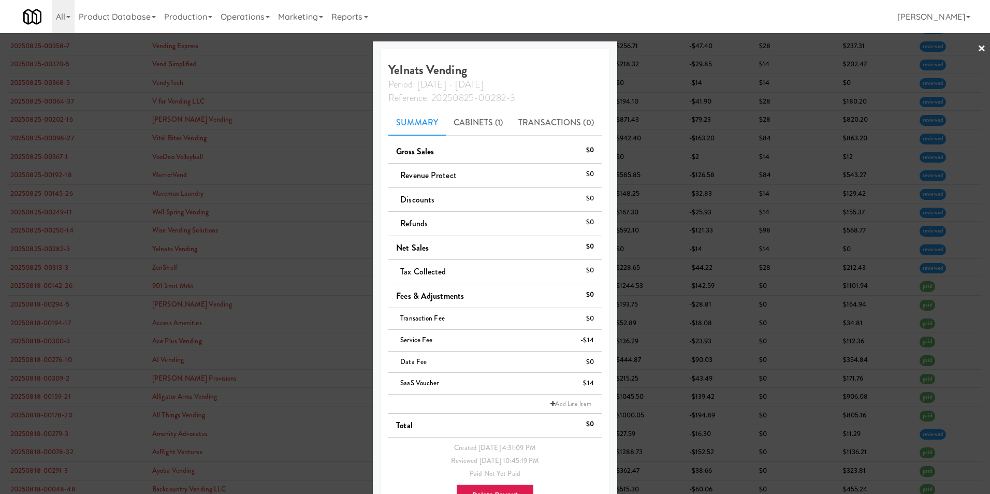
click at [977, 49] on link "×" at bounding box center [981, 49] width 8 height 32
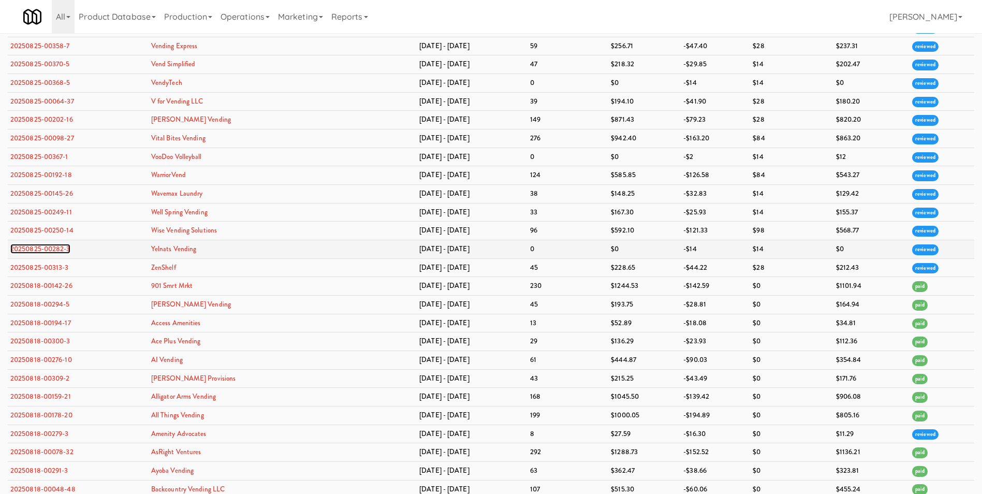
click at [45, 248] on link "20250825-00282-3" at bounding box center [40, 249] width 60 height 10
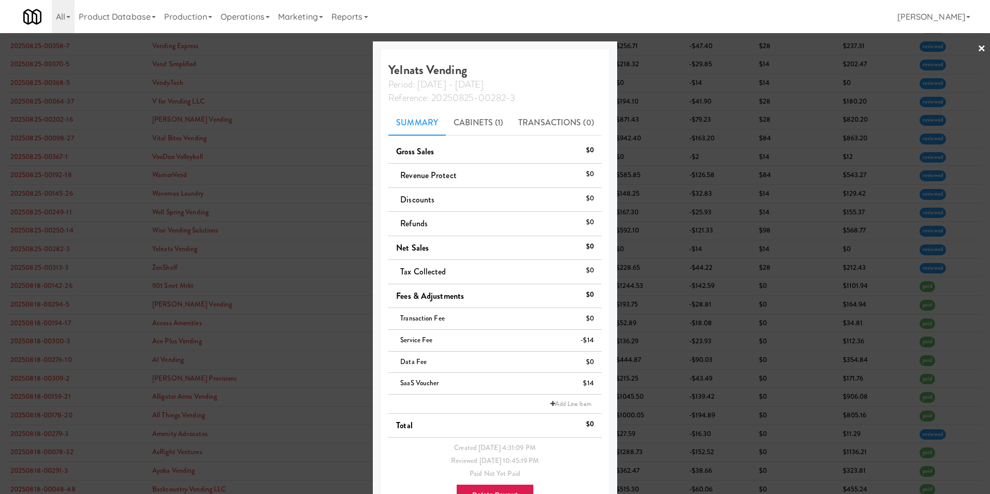
click at [977, 50] on link "×" at bounding box center [981, 49] width 8 height 32
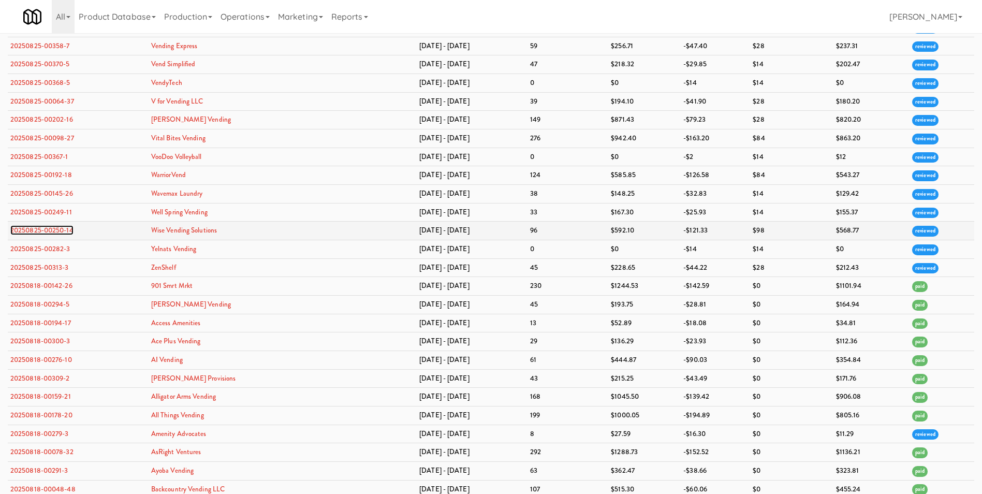
click at [30, 229] on link "20250825-00250-14" at bounding box center [41, 230] width 63 height 10
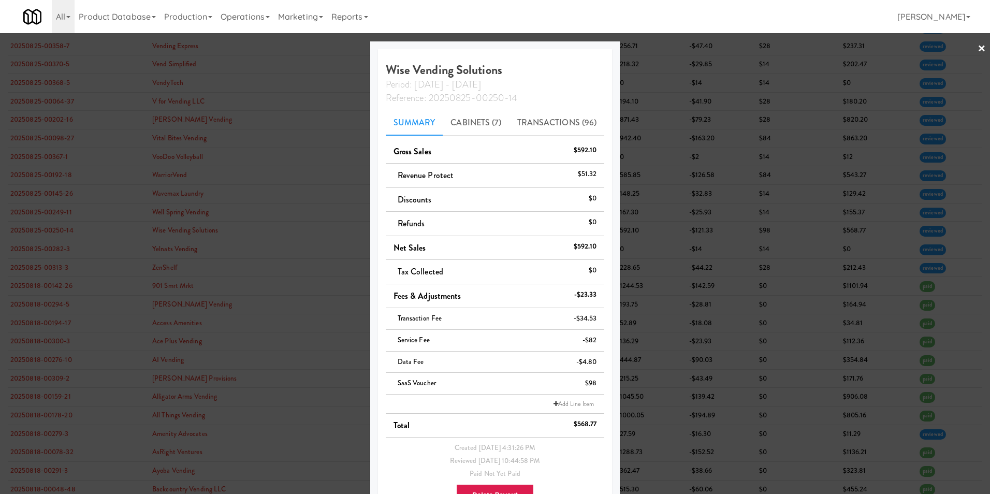
click at [977, 49] on link "×" at bounding box center [981, 49] width 8 height 32
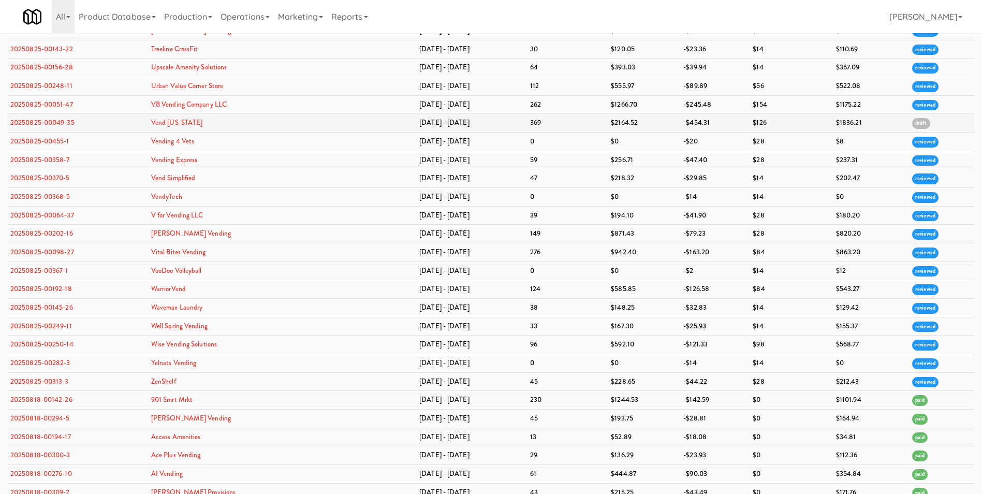
scroll to position [3106, 0]
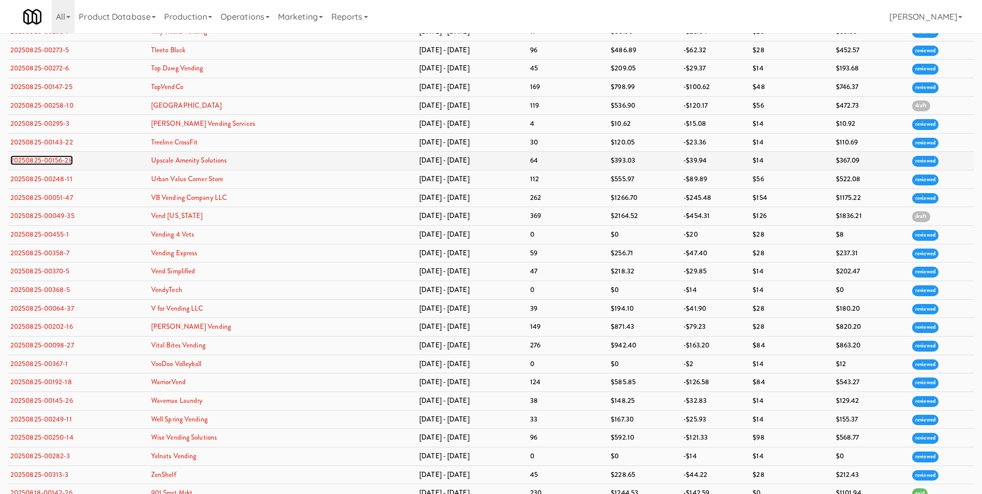
click at [71, 162] on link "20250825-00156-28" at bounding box center [41, 160] width 63 height 10
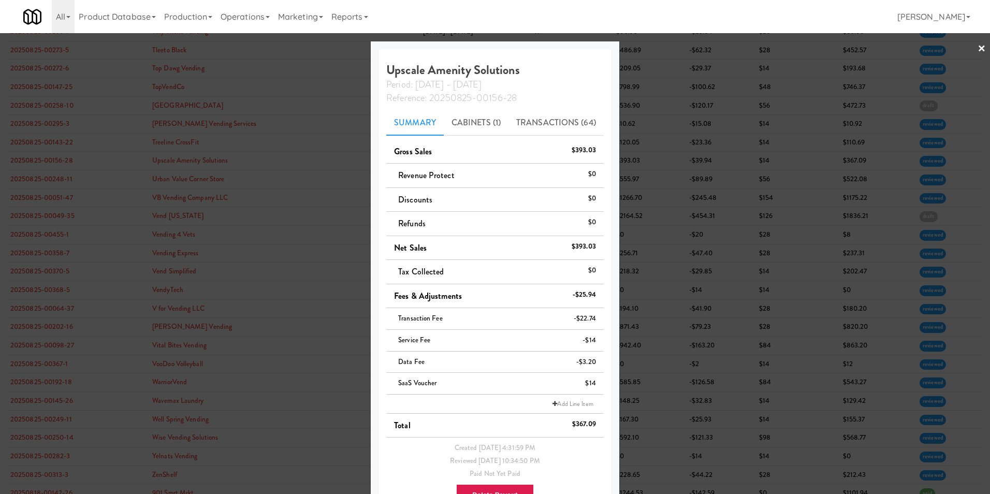
click at [977, 48] on link "×" at bounding box center [981, 49] width 8 height 32
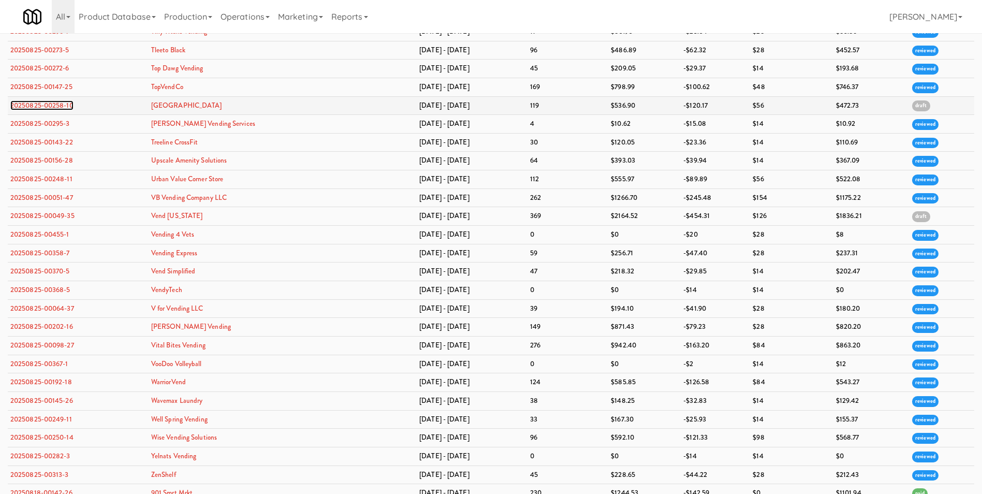
click at [56, 108] on link "20250825-00258-10" at bounding box center [41, 105] width 63 height 10
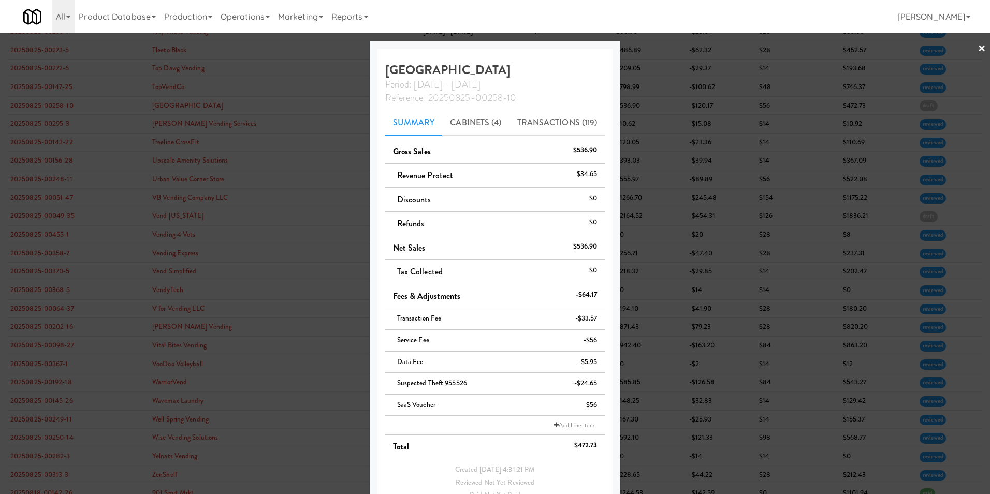
click at [977, 50] on link "×" at bounding box center [981, 49] width 8 height 32
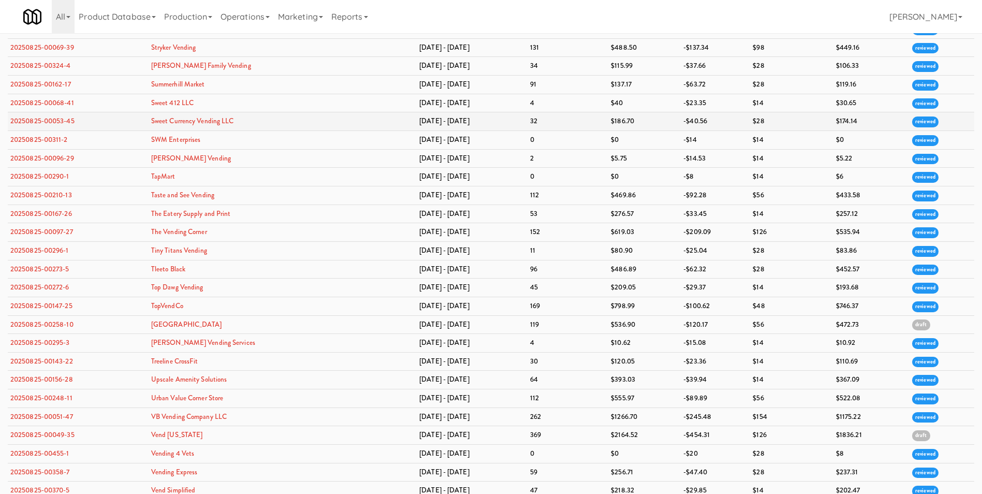
scroll to position [2847, 0]
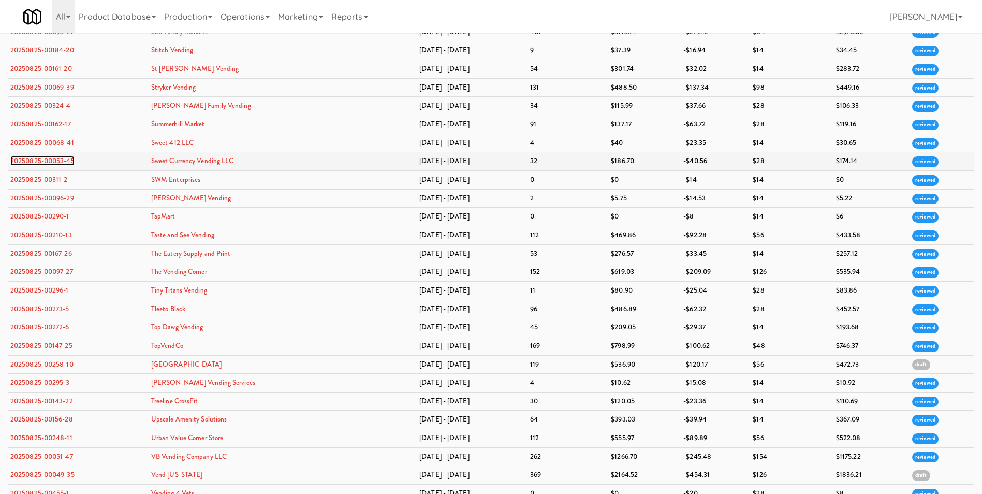
click at [25, 161] on link "20250825-00053-45" at bounding box center [42, 161] width 64 height 10
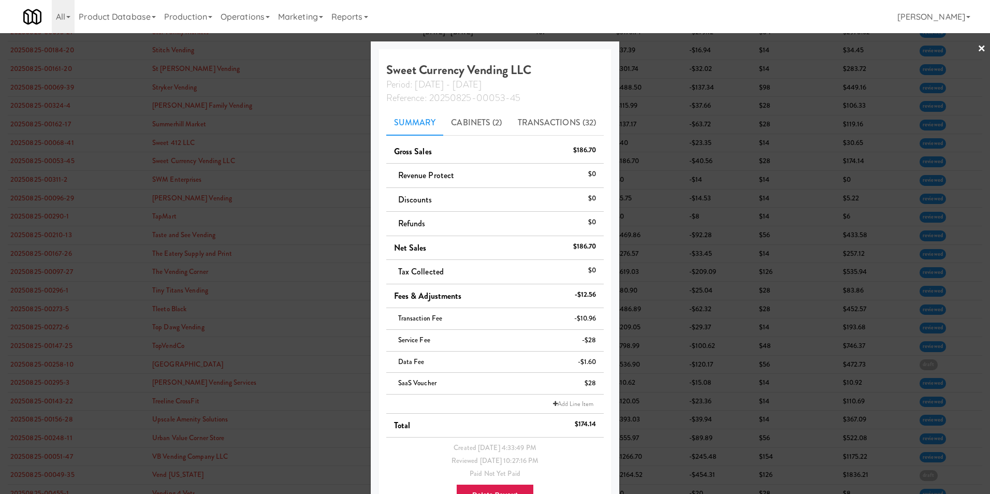
click at [977, 45] on link "×" at bounding box center [981, 49] width 8 height 32
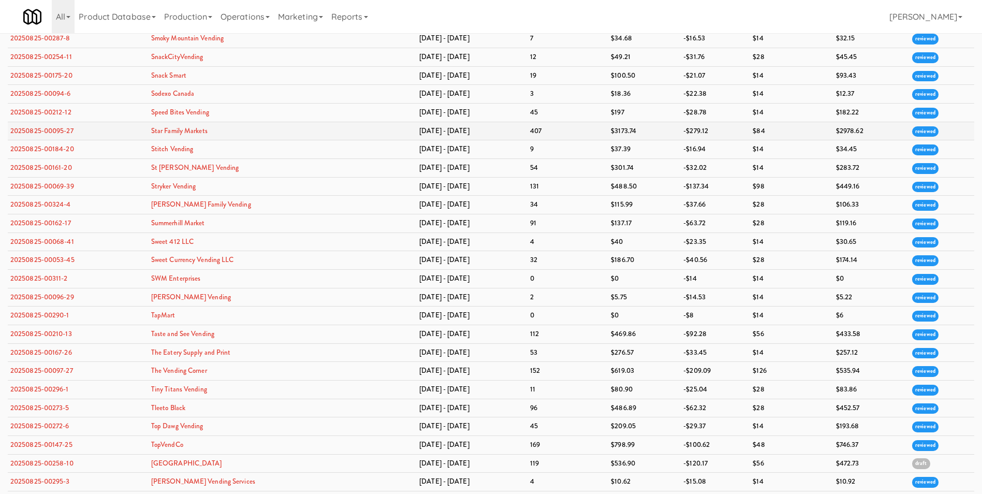
scroll to position [2743, 0]
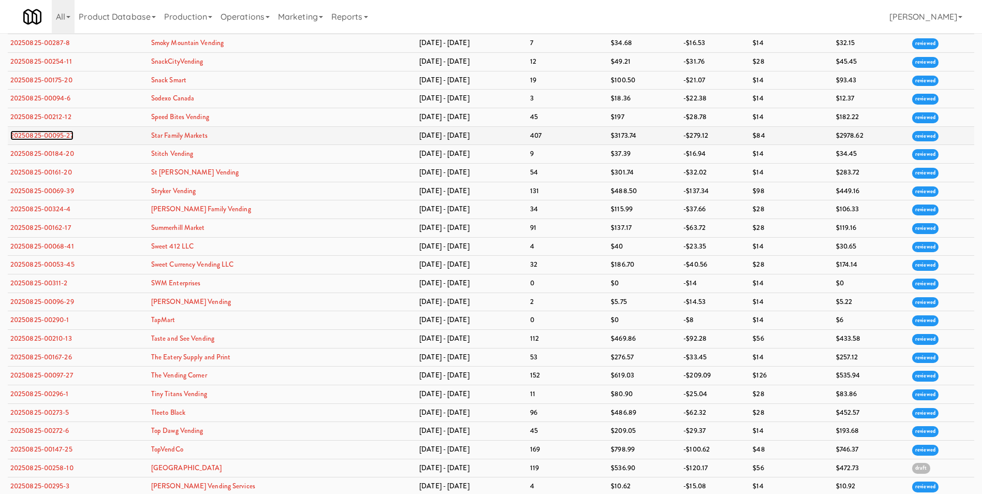
click at [31, 136] on link "20250825-00095-27" at bounding box center [41, 135] width 63 height 10
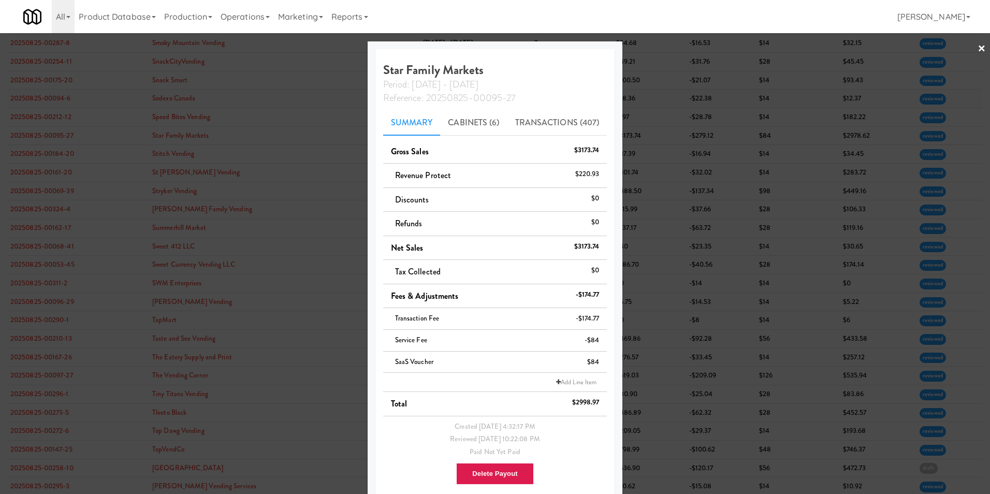
drag, startPoint x: 972, startPoint y: 50, endPoint x: 791, endPoint y: 102, distance: 187.9
click at [977, 50] on link "×" at bounding box center [981, 49] width 8 height 32
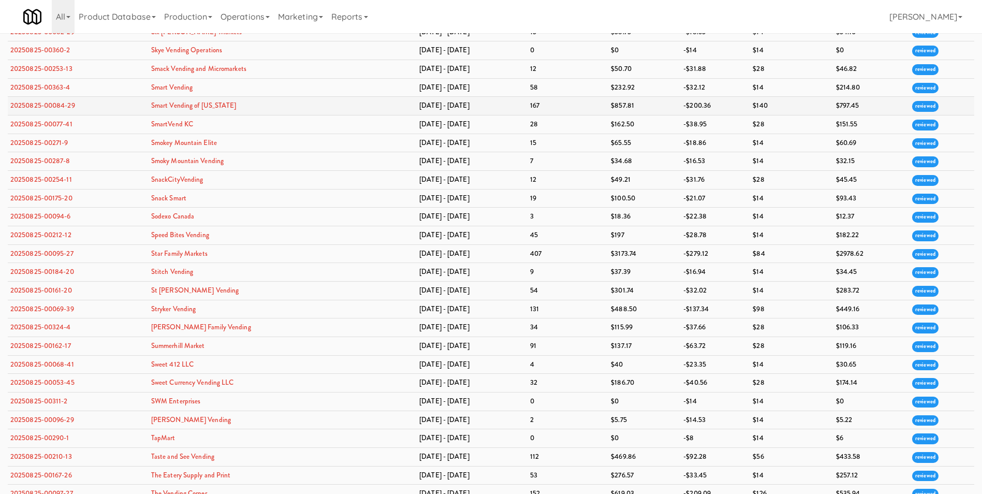
scroll to position [2588, 0]
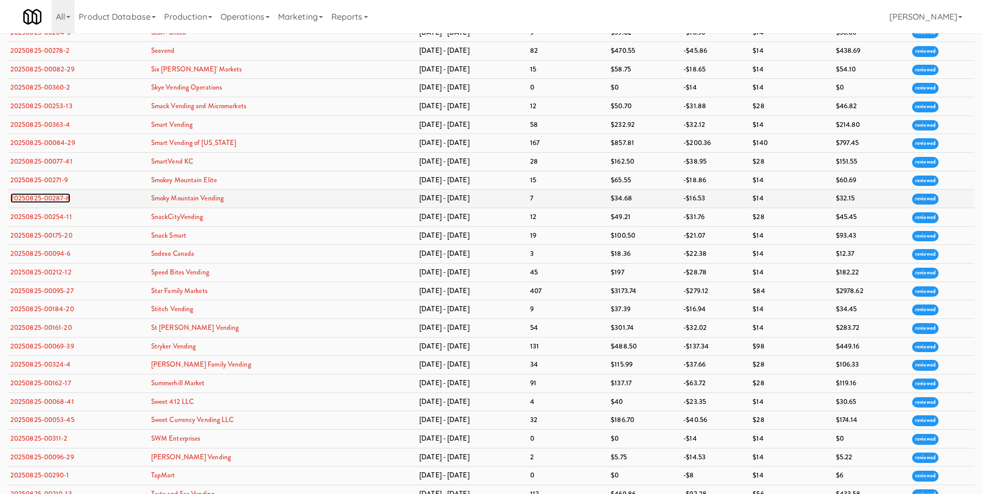
click at [34, 200] on link "20250825-00287-8" at bounding box center [40, 198] width 60 height 10
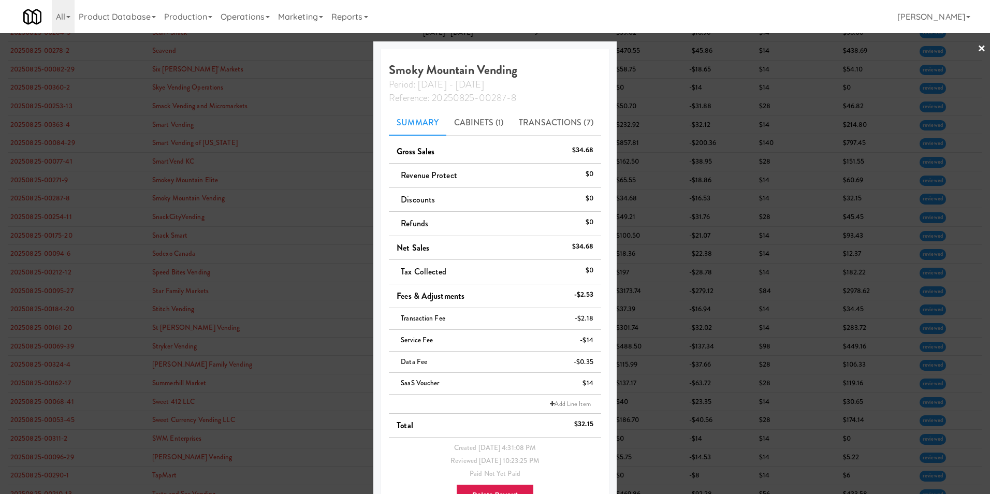
click at [977, 46] on link "×" at bounding box center [981, 49] width 8 height 32
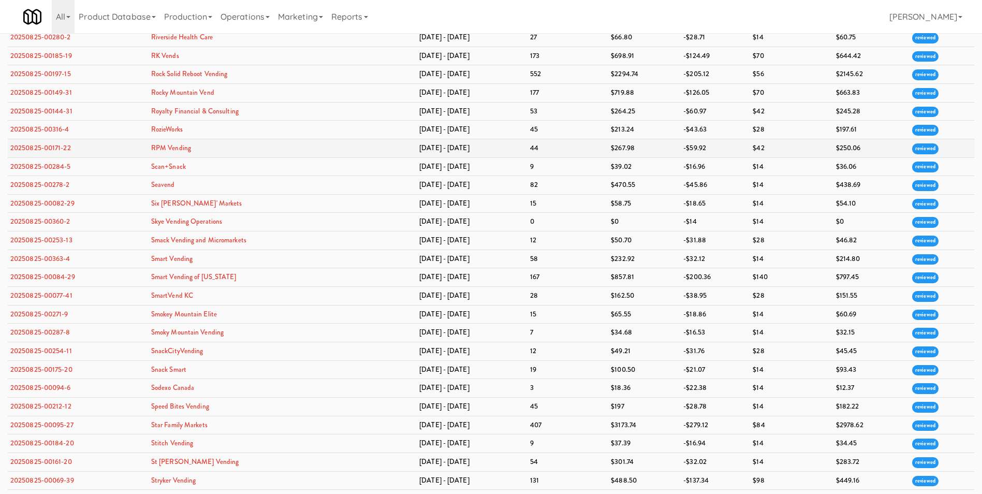
scroll to position [2433, 0]
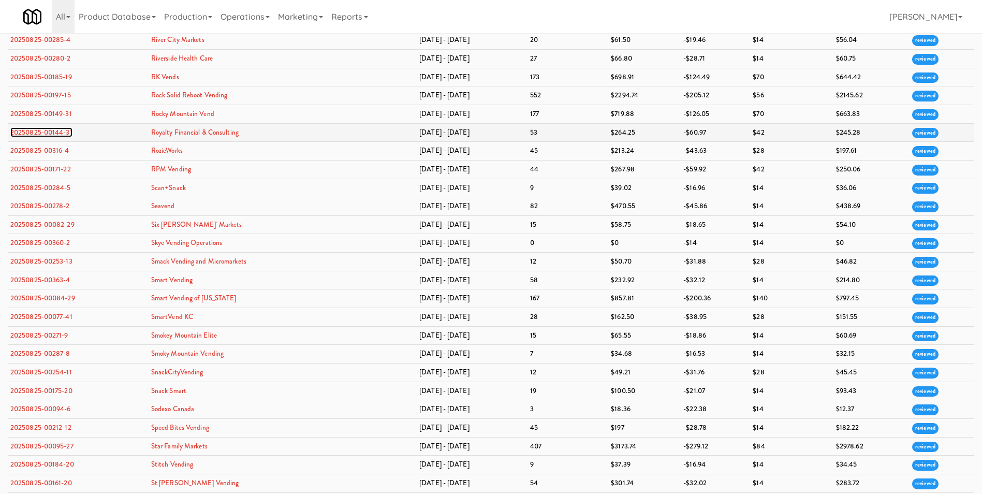
click at [52, 135] on link "20250825-00144-31" at bounding box center [41, 132] width 62 height 10
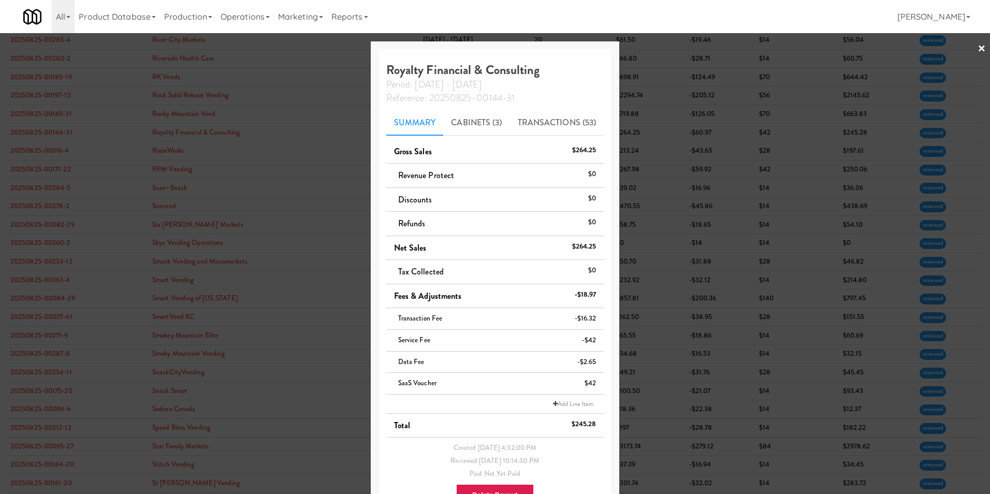
click at [977, 46] on link "×" at bounding box center [981, 49] width 8 height 32
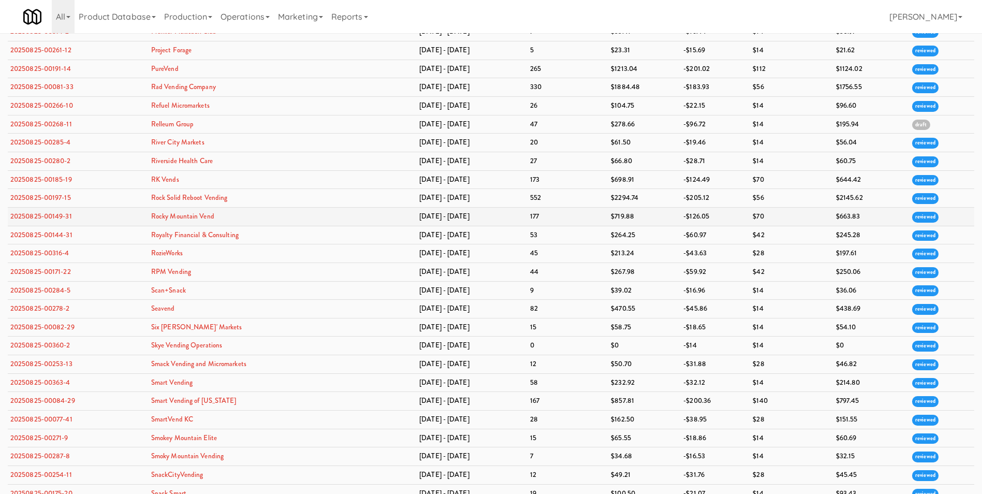
scroll to position [2329, 0]
click at [32, 108] on link "20250825-00266-10" at bounding box center [41, 106] width 63 height 10
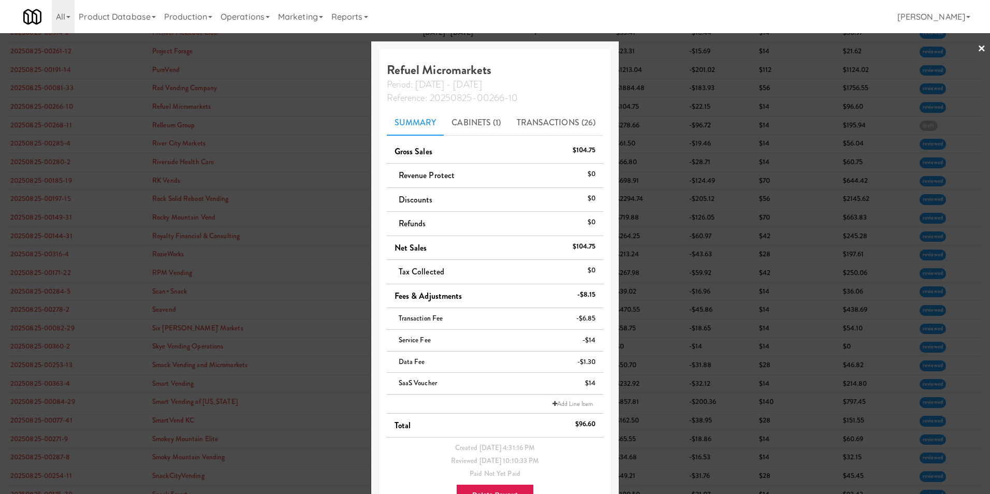
click at [977, 47] on link "×" at bounding box center [981, 49] width 8 height 32
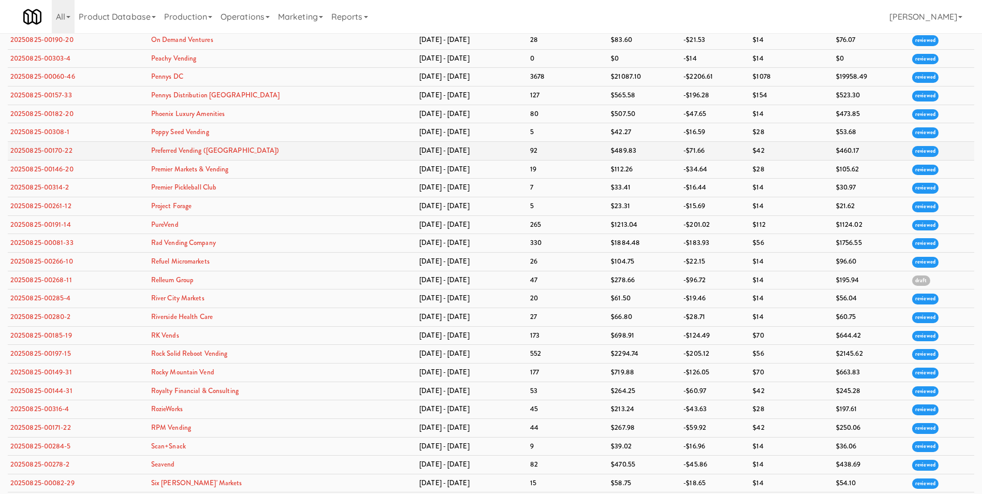
scroll to position [2174, 0]
click at [61, 114] on link "20250825-00182-20" at bounding box center [41, 114] width 63 height 10
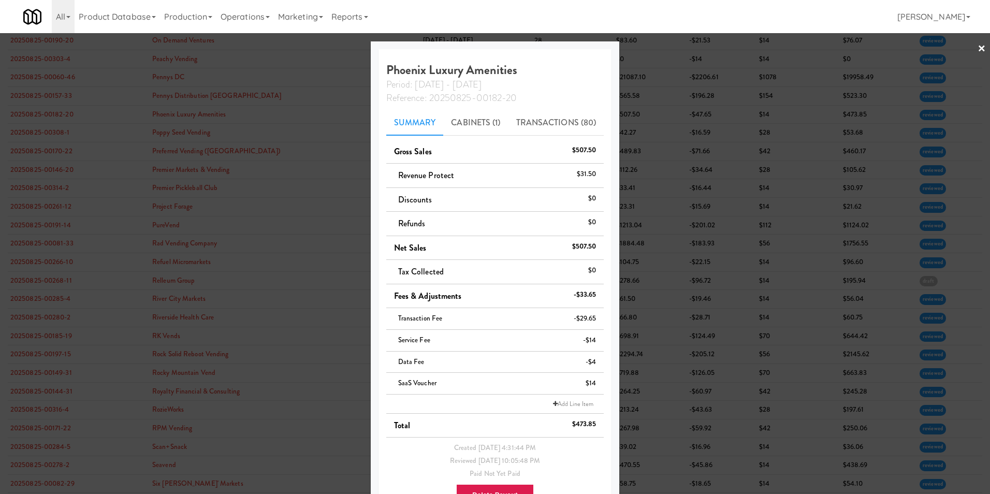
click at [977, 51] on link "×" at bounding box center [981, 49] width 8 height 32
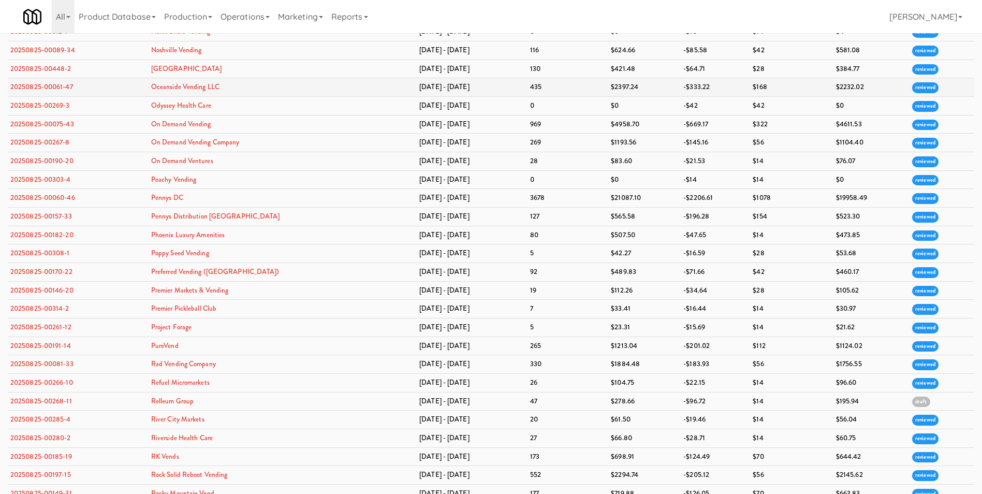
scroll to position [1967, 0]
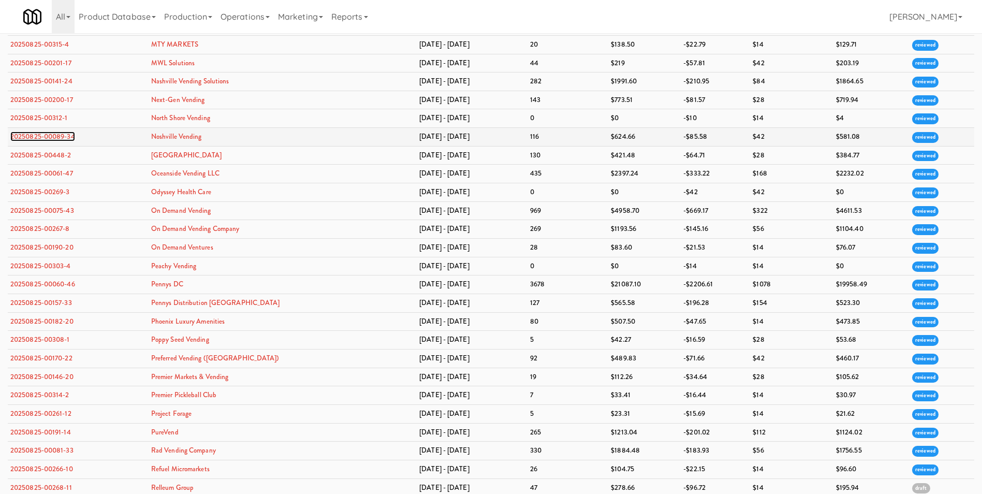
click at [61, 137] on link "20250825-00089-34" at bounding box center [42, 136] width 65 height 10
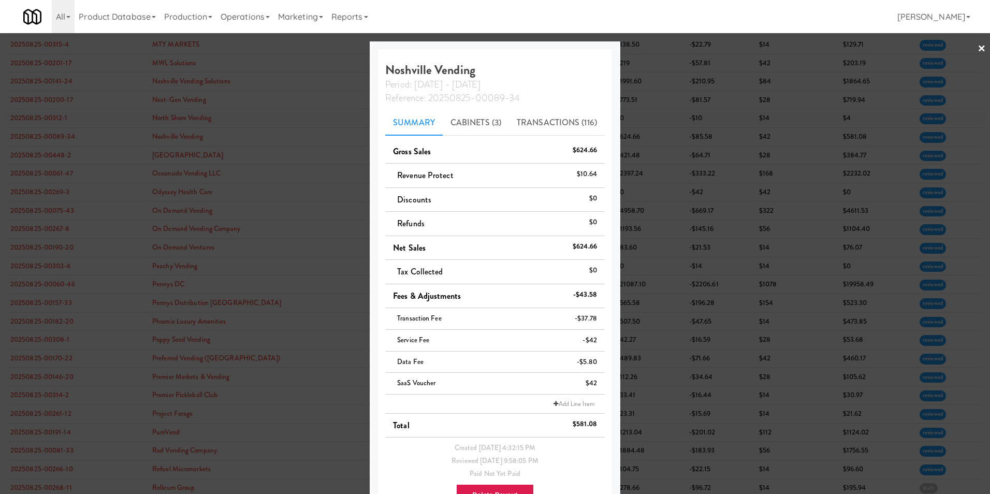
drag, startPoint x: 974, startPoint y: 50, endPoint x: 652, endPoint y: 120, distance: 330.1
click at [977, 49] on link "×" at bounding box center [981, 49] width 8 height 32
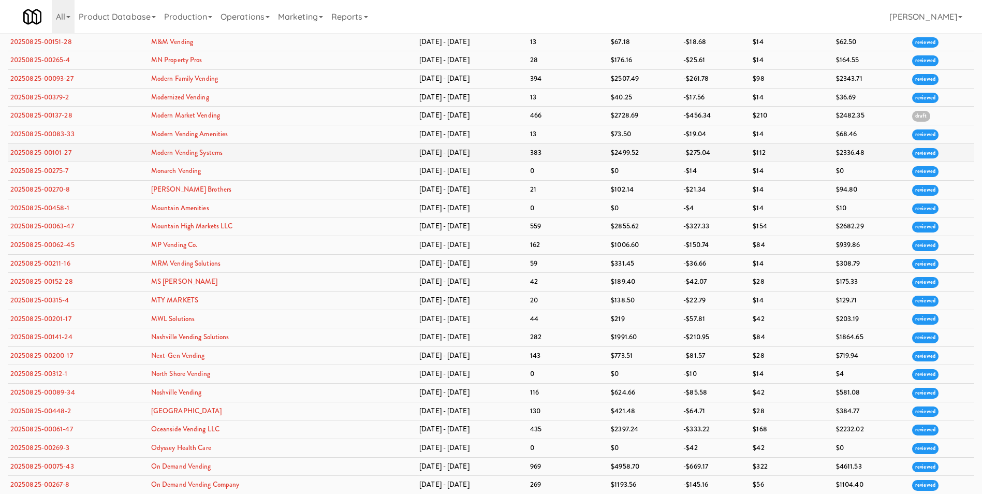
scroll to position [1708, 0]
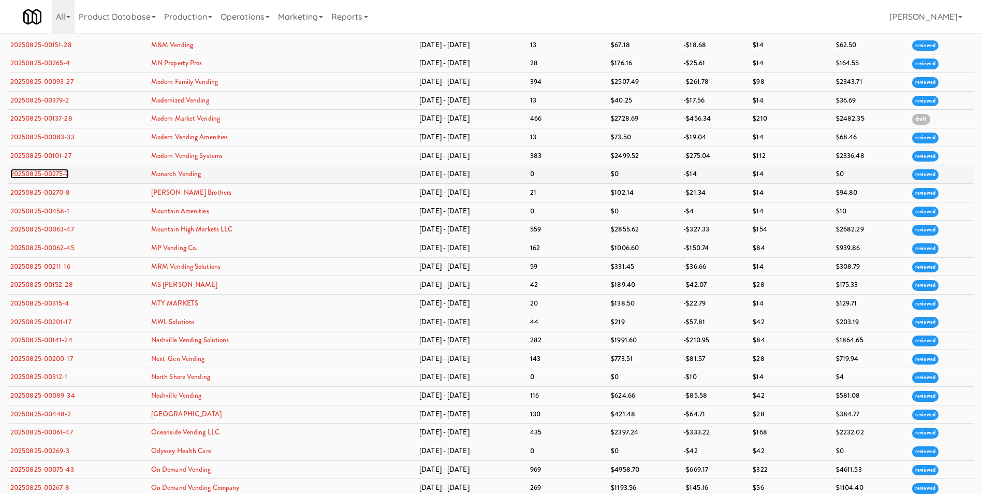
click at [58, 170] on link "20250825-00275-7" at bounding box center [39, 174] width 58 height 10
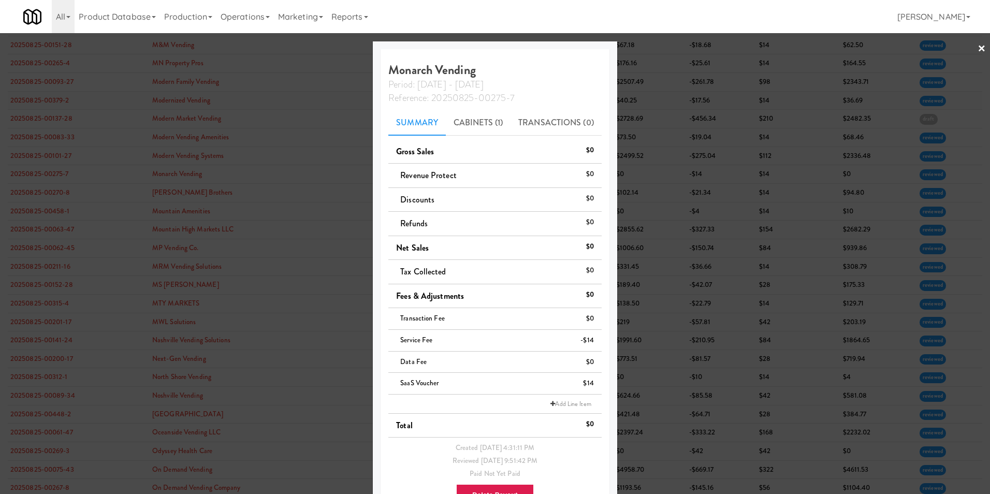
drag, startPoint x: 972, startPoint y: 47, endPoint x: 774, endPoint y: 96, distance: 203.8
click at [977, 47] on link "×" at bounding box center [981, 49] width 8 height 32
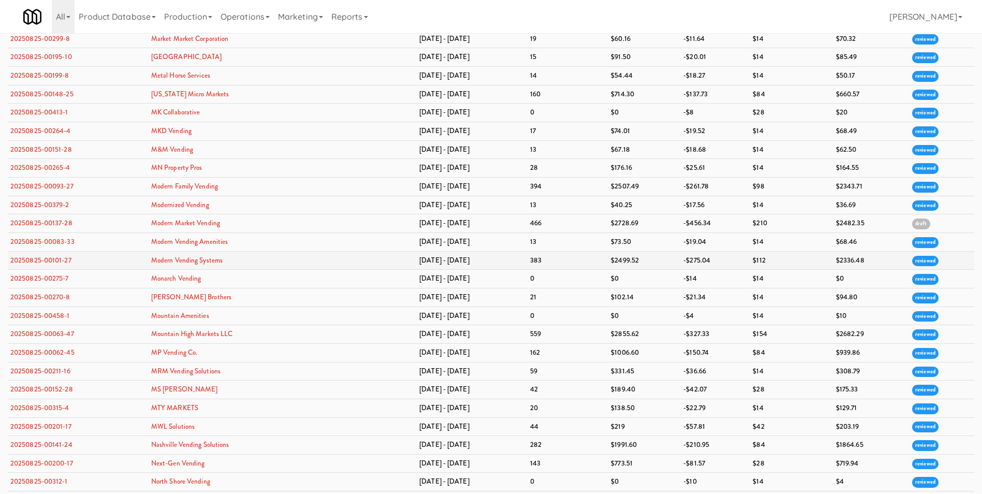
scroll to position [1553, 0]
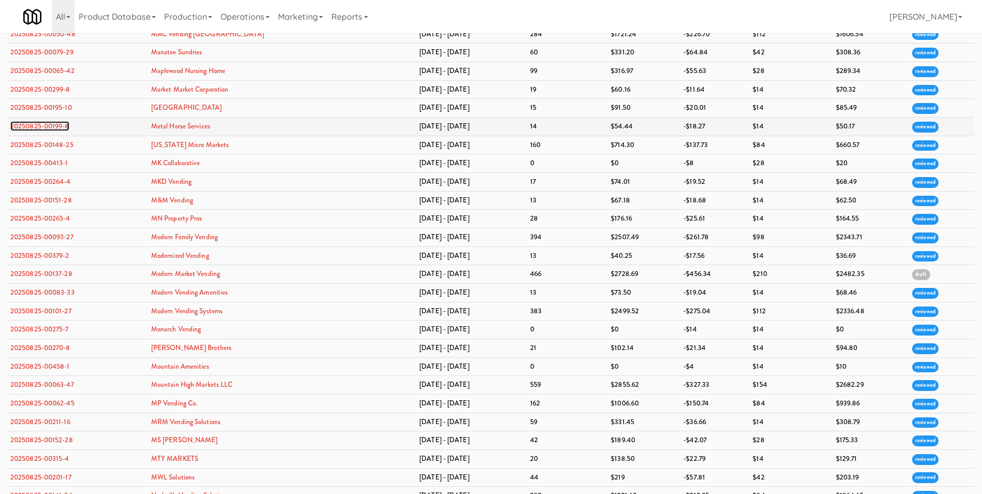
click at [47, 126] on link "20250825-00199-8" at bounding box center [39, 126] width 59 height 10
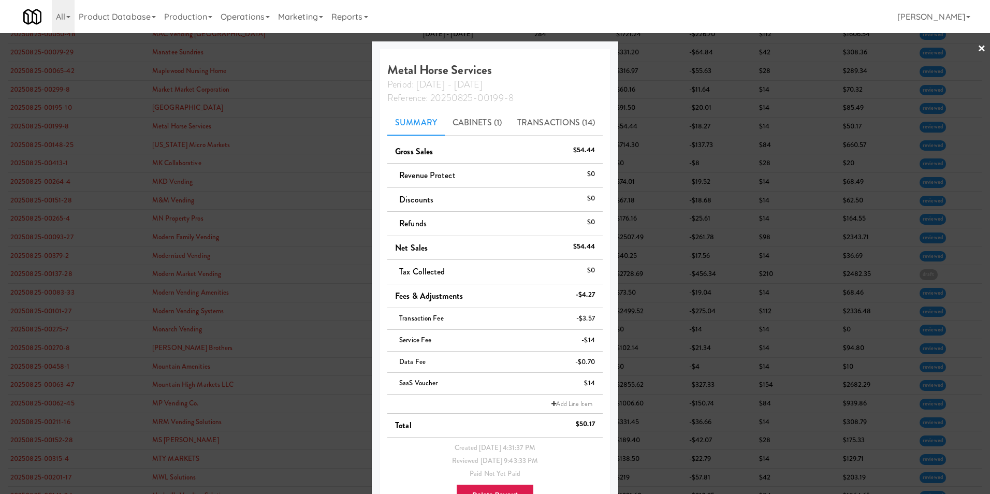
click at [977, 46] on link "×" at bounding box center [981, 49] width 8 height 32
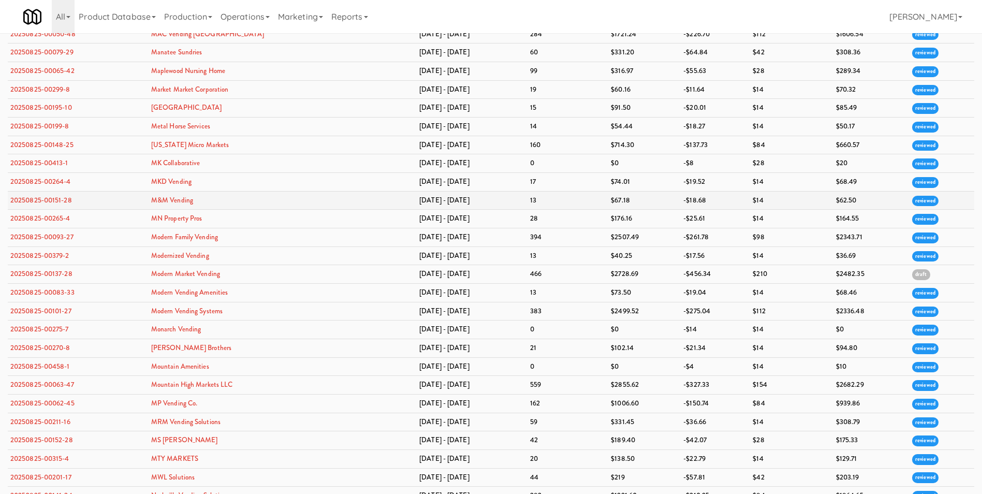
scroll to position [1398, 0]
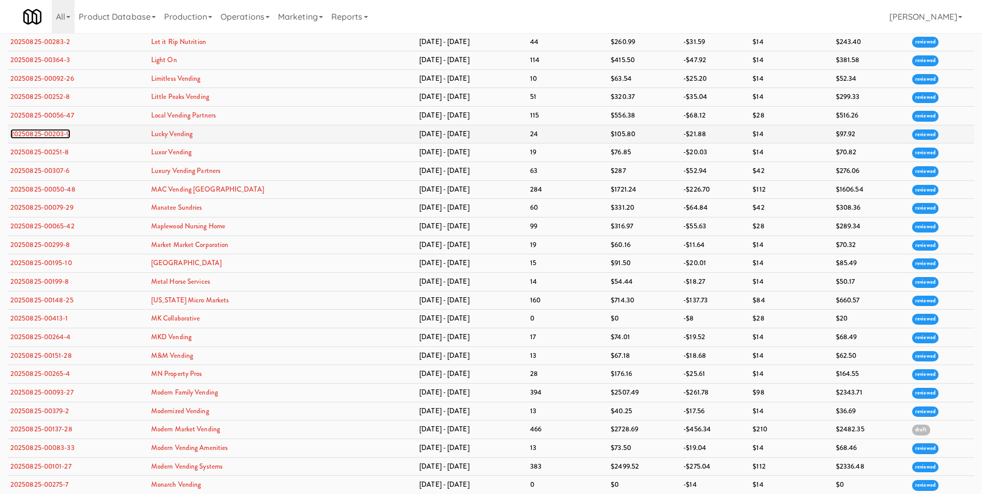
click at [60, 134] on link "20250825-00203-9" at bounding box center [40, 134] width 60 height 10
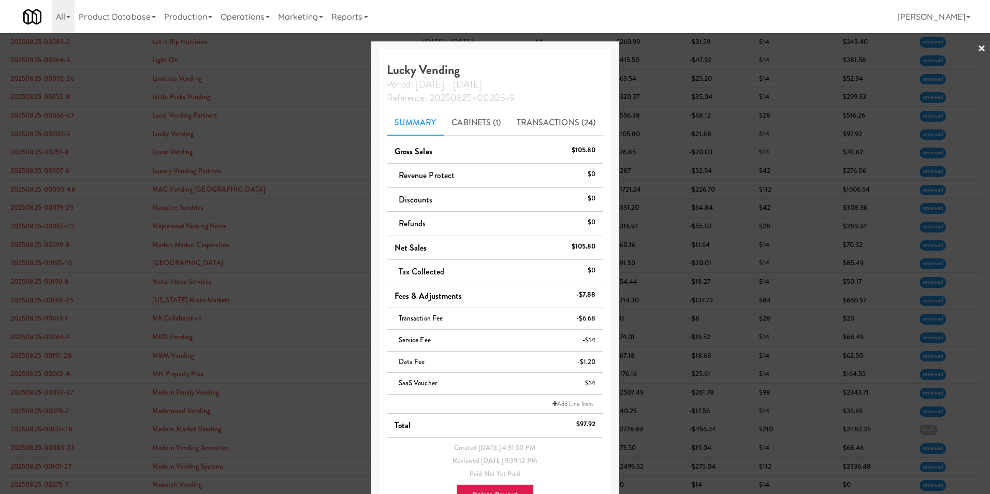
click at [977, 44] on link "×" at bounding box center [981, 49] width 8 height 32
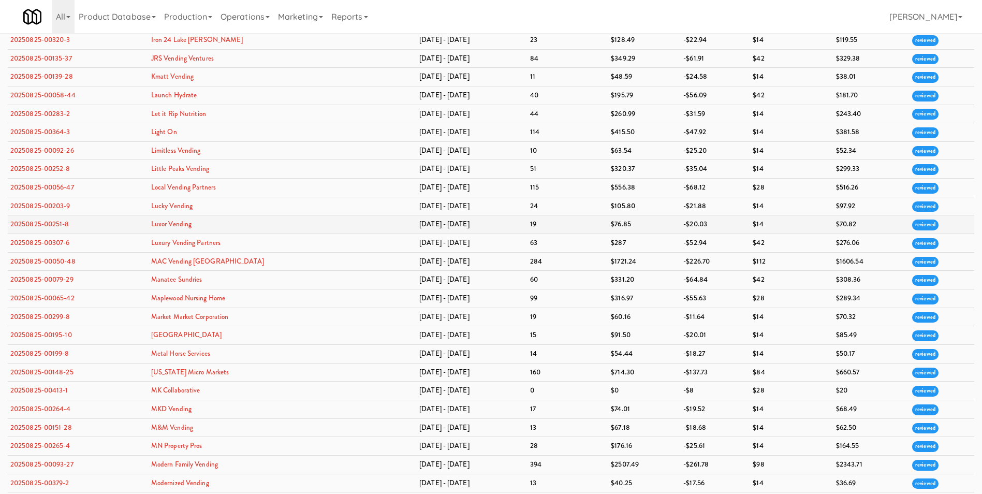
scroll to position [1191, 0]
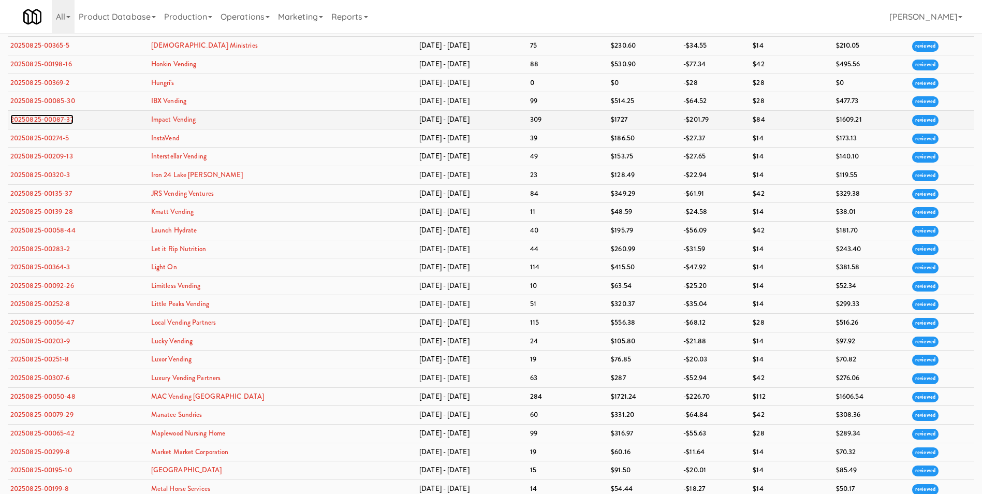
click at [55, 118] on link "20250825-00087-37" at bounding box center [41, 119] width 63 height 10
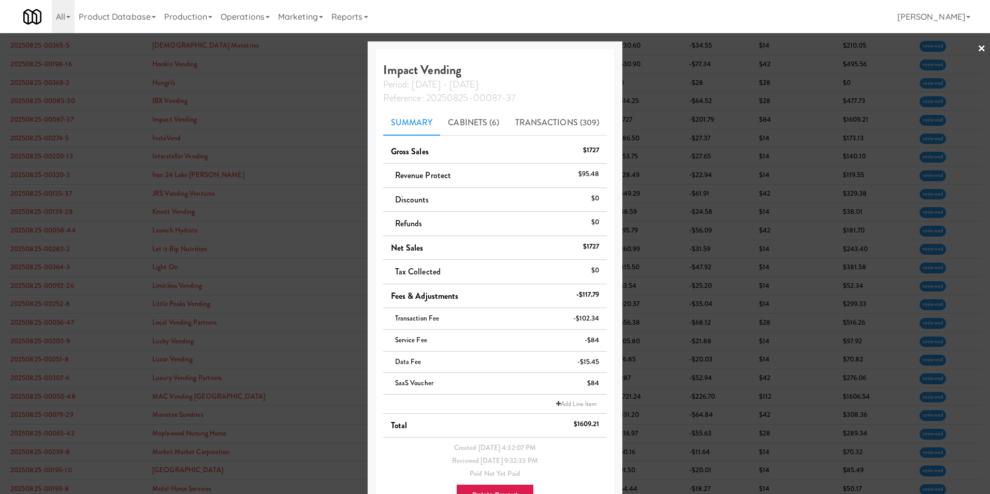
click at [977, 47] on link "×" at bounding box center [981, 49] width 8 height 32
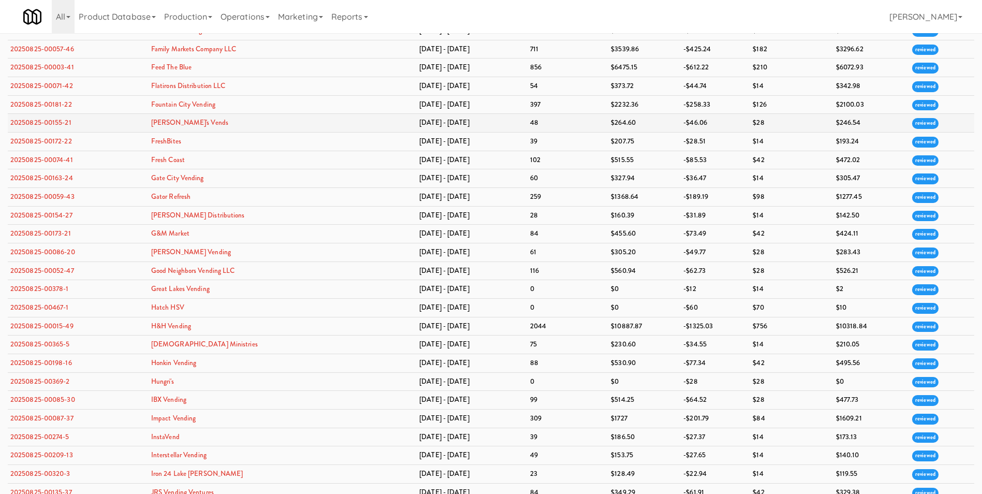
scroll to position [880, 0]
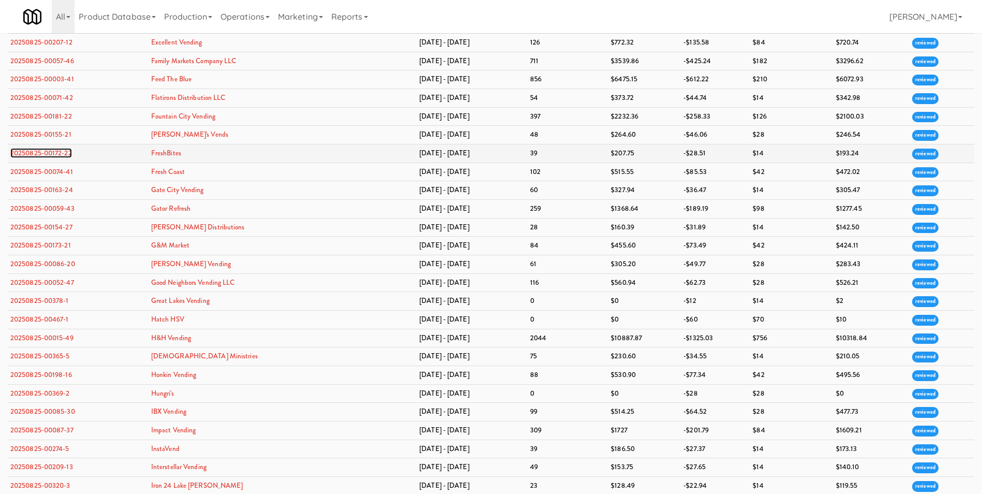
click at [52, 152] on link "20250825-00172-22" at bounding box center [41, 153] width 62 height 10
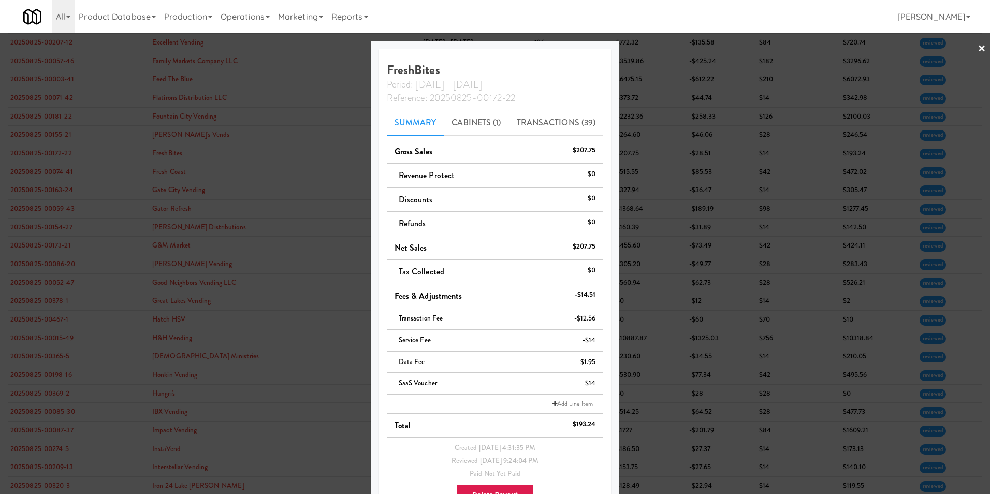
click at [977, 47] on link "×" at bounding box center [981, 49] width 8 height 32
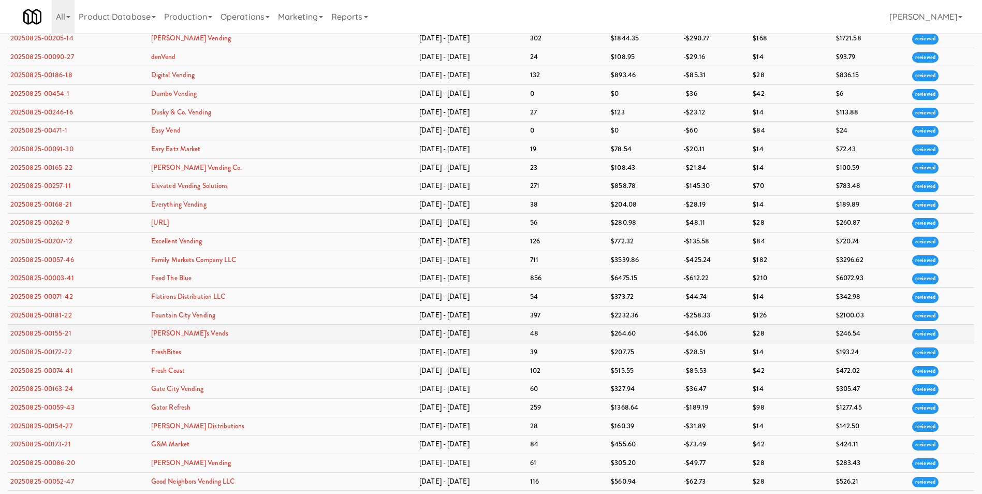
scroll to position [673, 0]
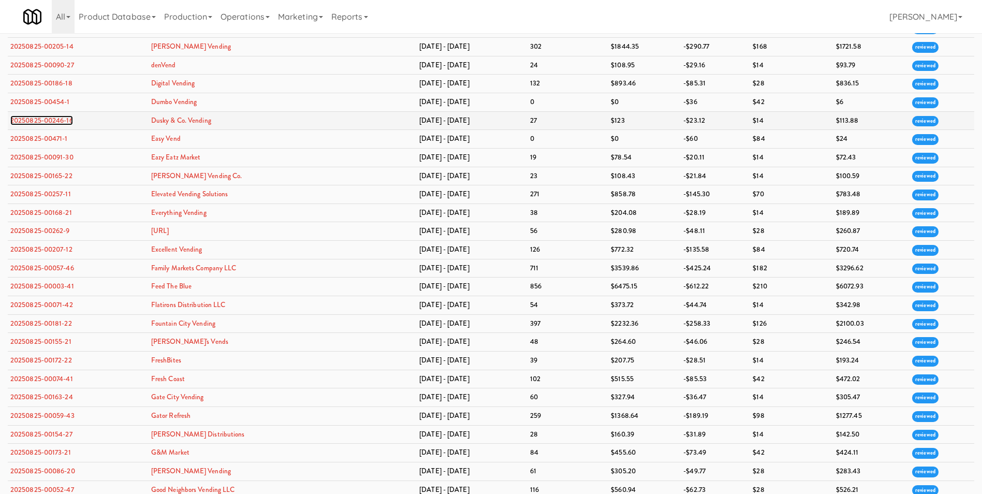
click at [36, 121] on link "20250825-00246-16" at bounding box center [41, 120] width 63 height 10
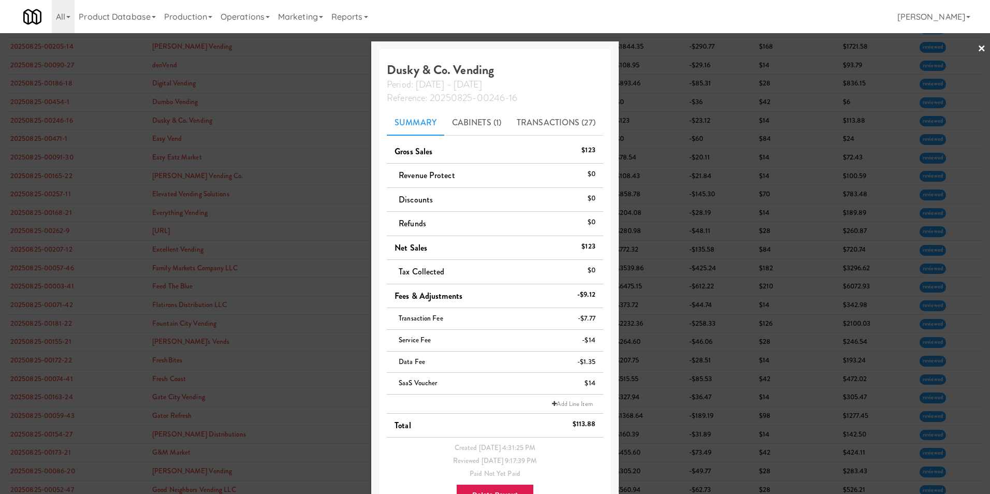
click at [977, 50] on link "×" at bounding box center [981, 49] width 8 height 32
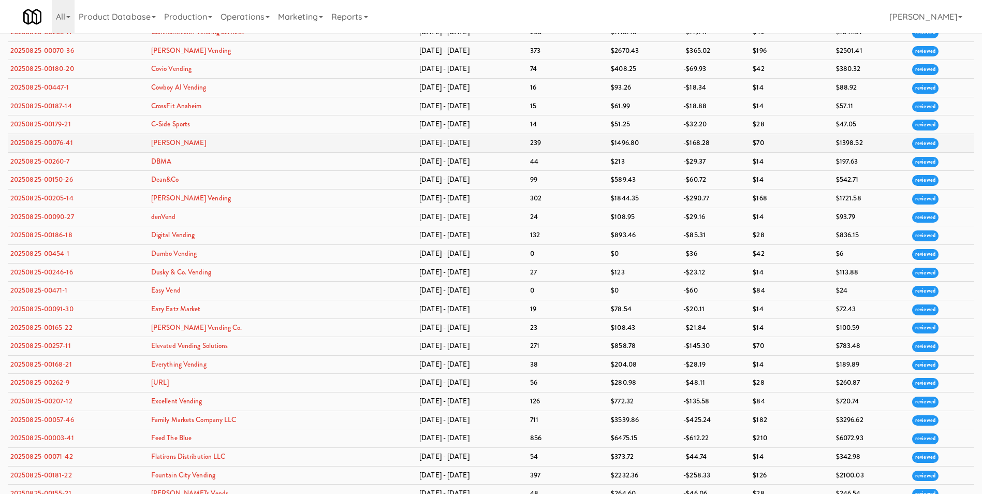
scroll to position [518, 0]
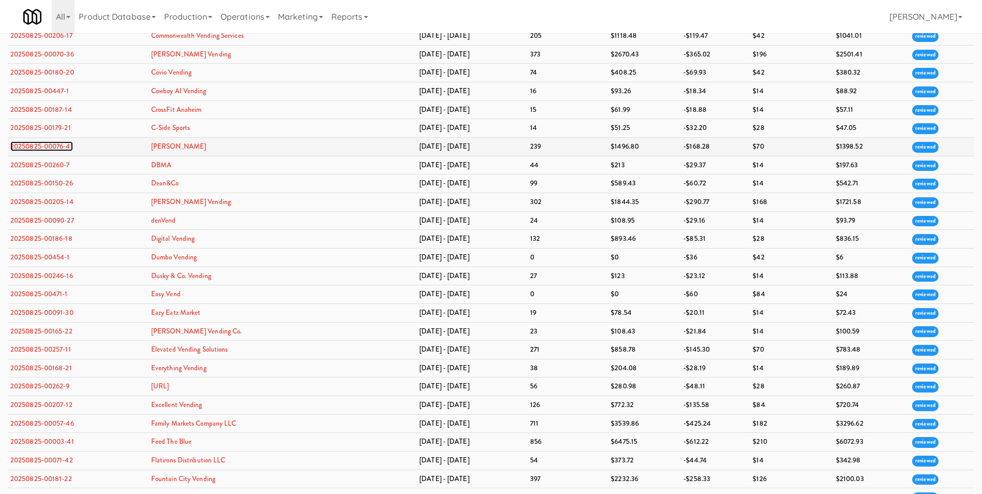
click at [37, 146] on link "20250825-00076-41" at bounding box center [41, 146] width 63 height 10
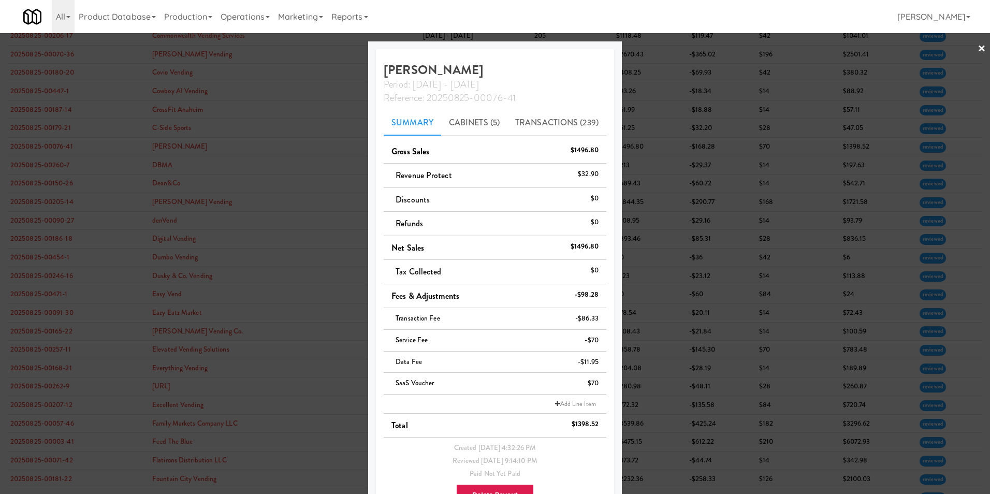
click at [977, 50] on link "×" at bounding box center [981, 49] width 8 height 32
